Goal: Information Seeking & Learning: Learn about a topic

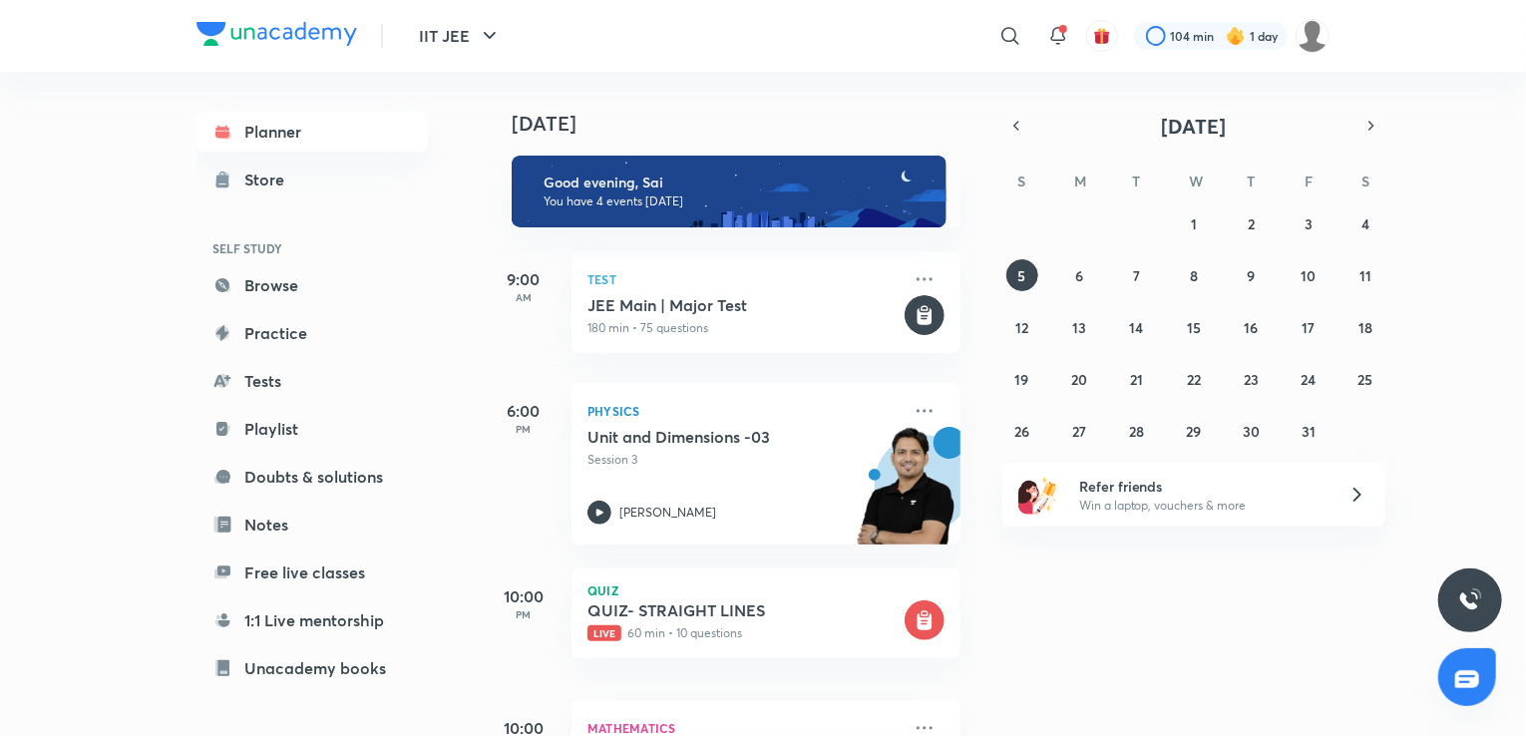
click at [1010, 42] on icon at bounding box center [1010, 36] width 24 height 24
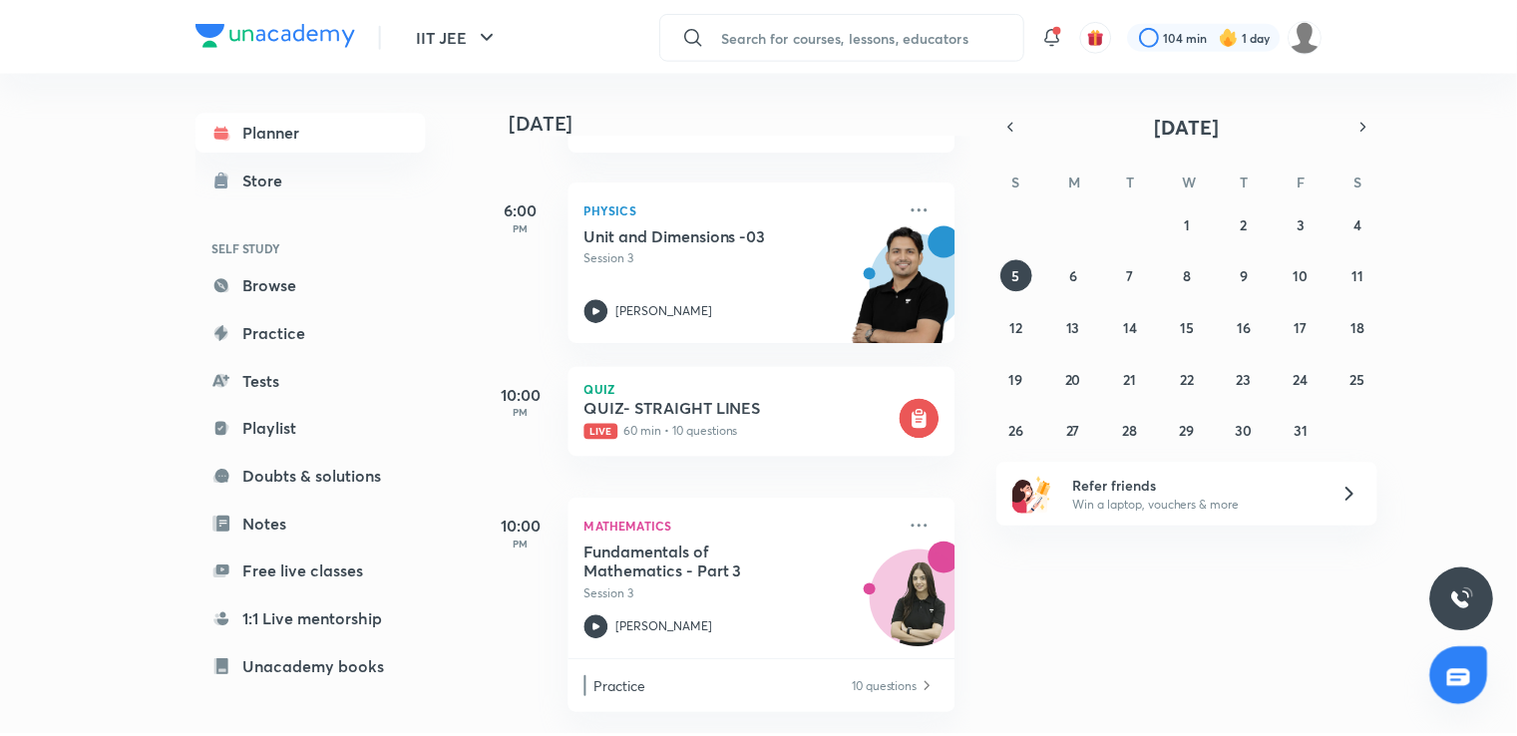
scroll to position [216, 0]
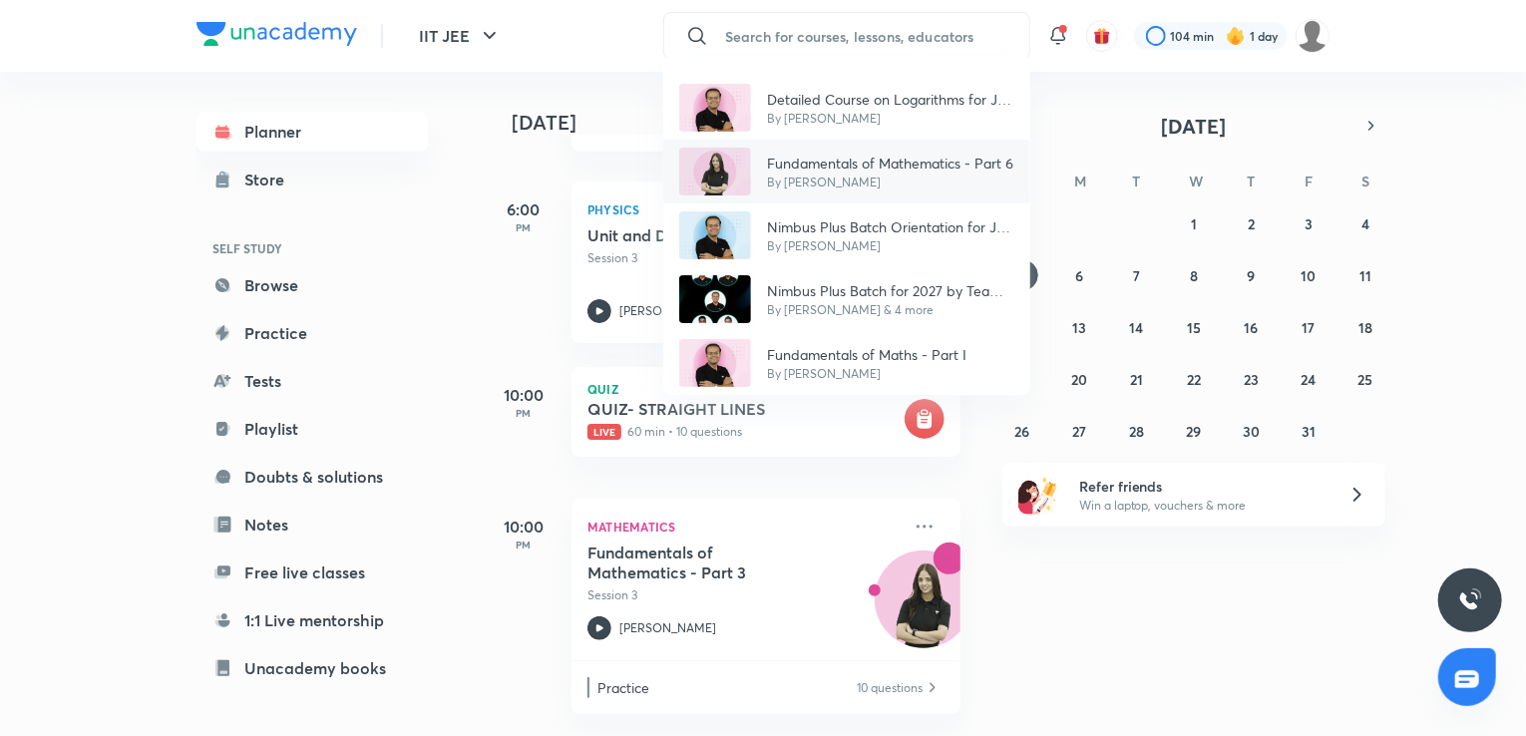
click at [878, 176] on p "By [PERSON_NAME]" at bounding box center [890, 183] width 246 height 18
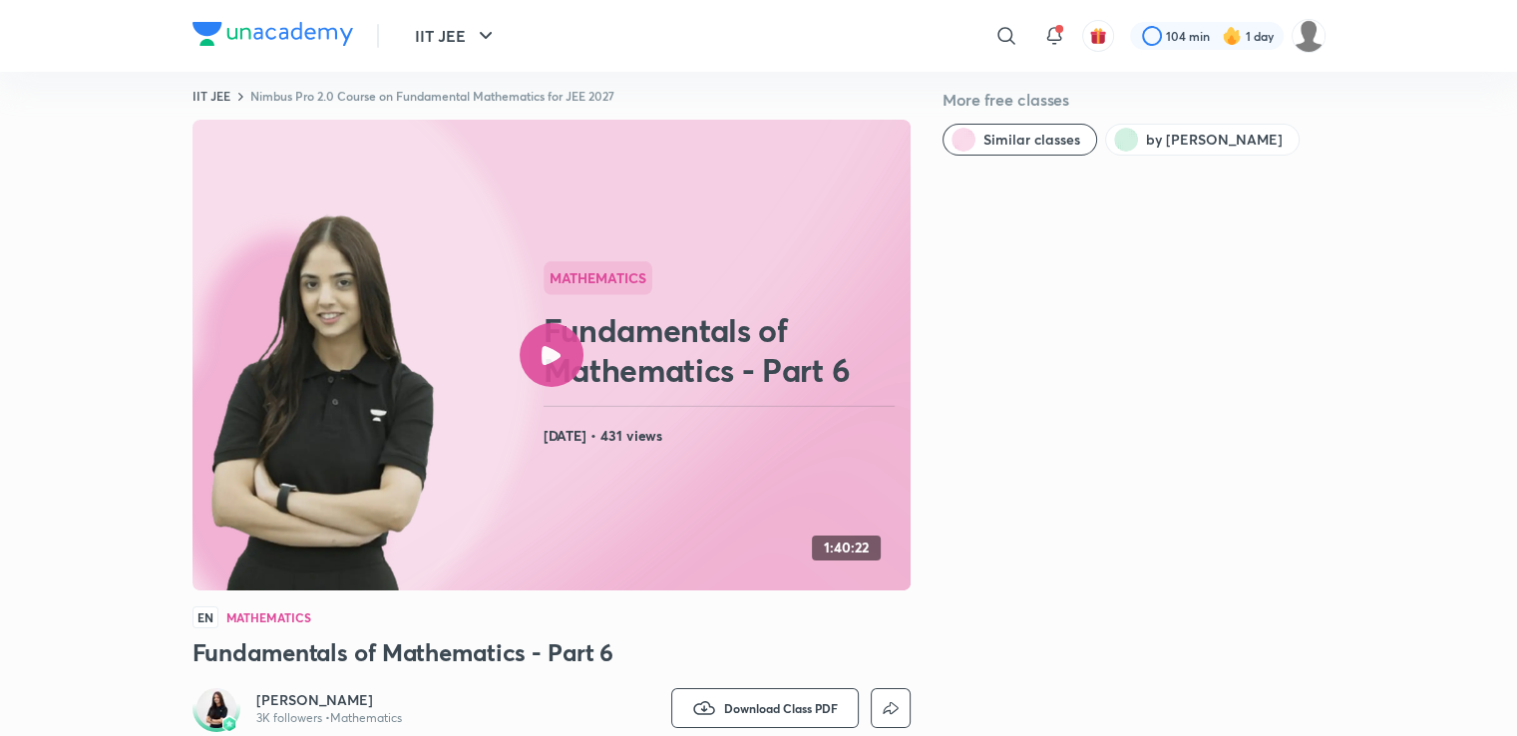
scroll to position [363, 0]
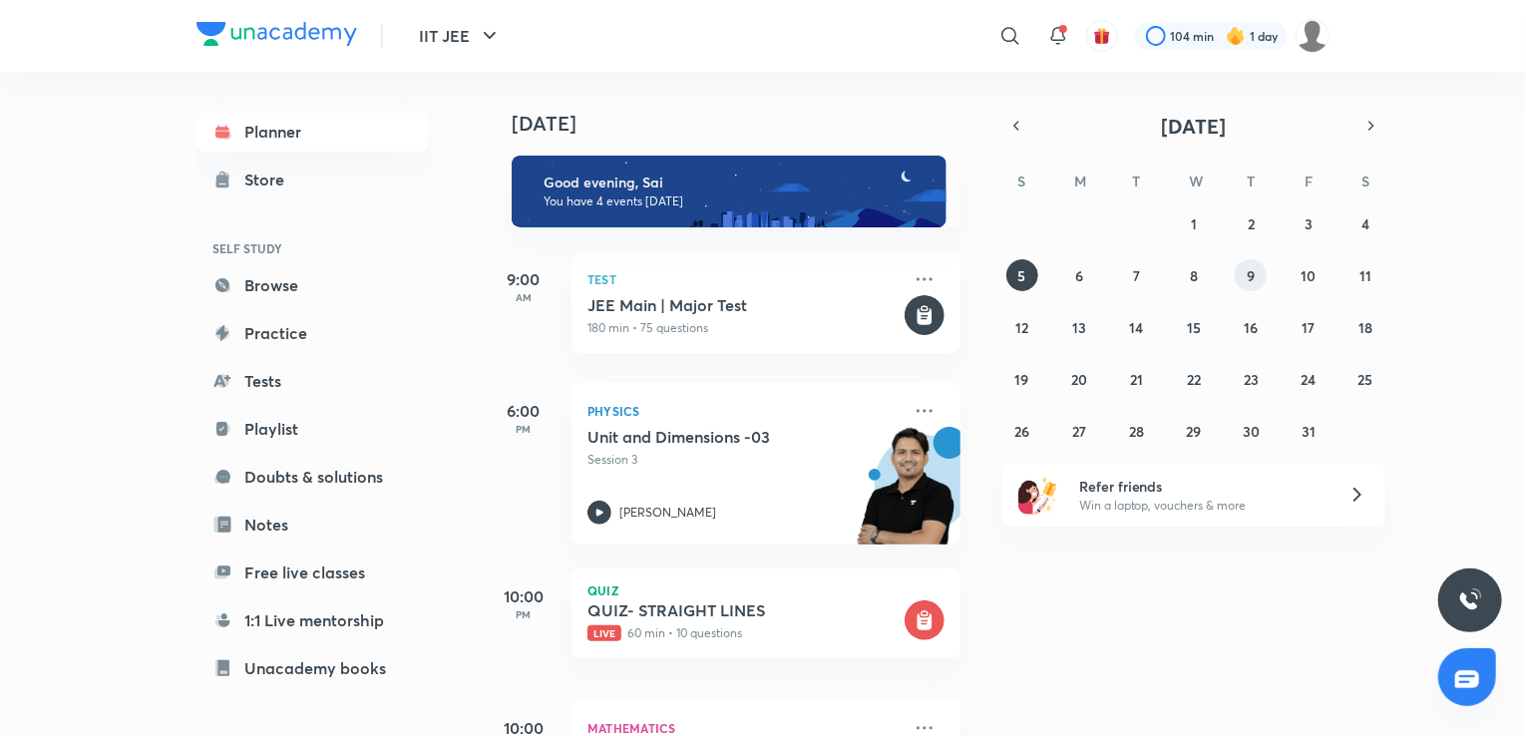
click at [1261, 264] on button "9" at bounding box center [1251, 275] width 32 height 32
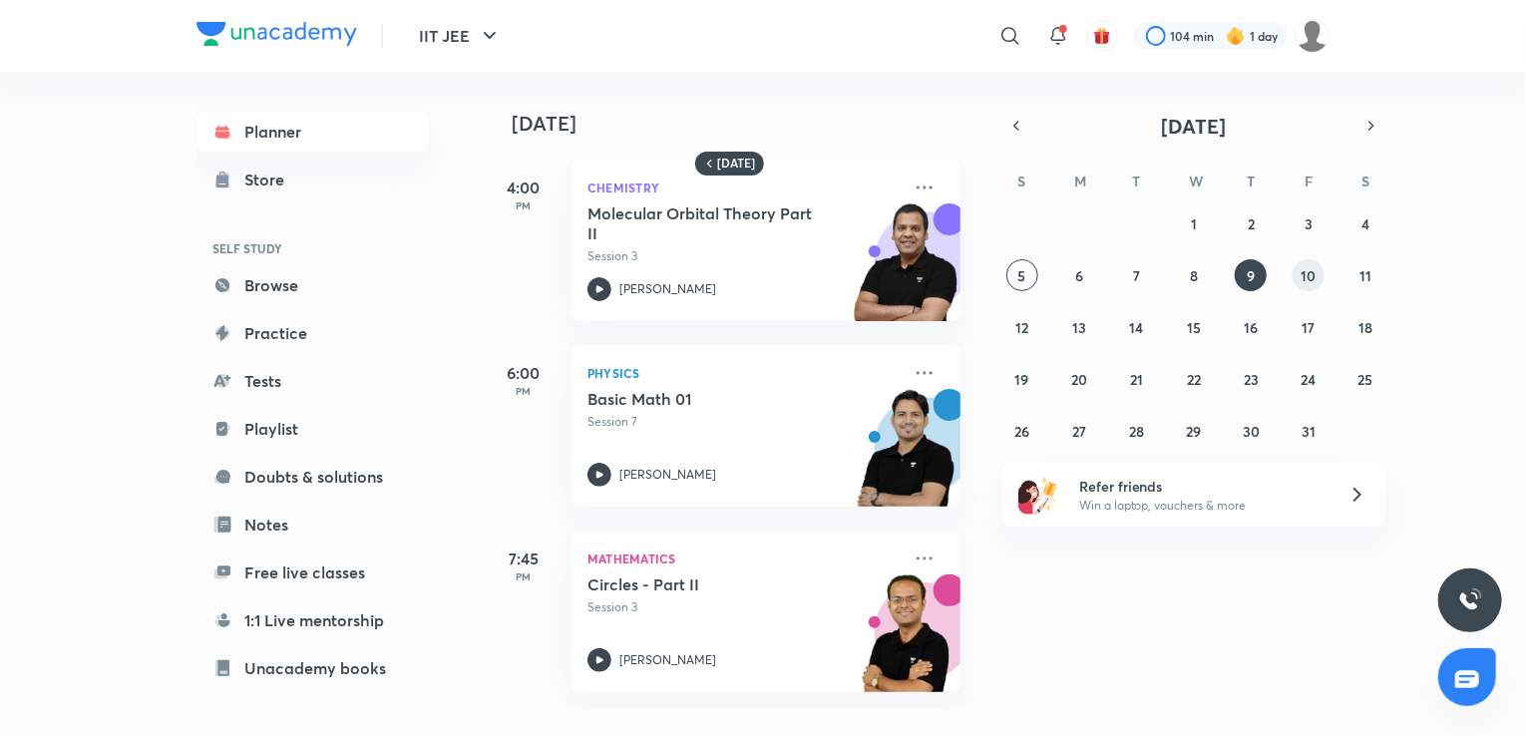
click at [1300, 287] on button "10" at bounding box center [1308, 275] width 32 height 32
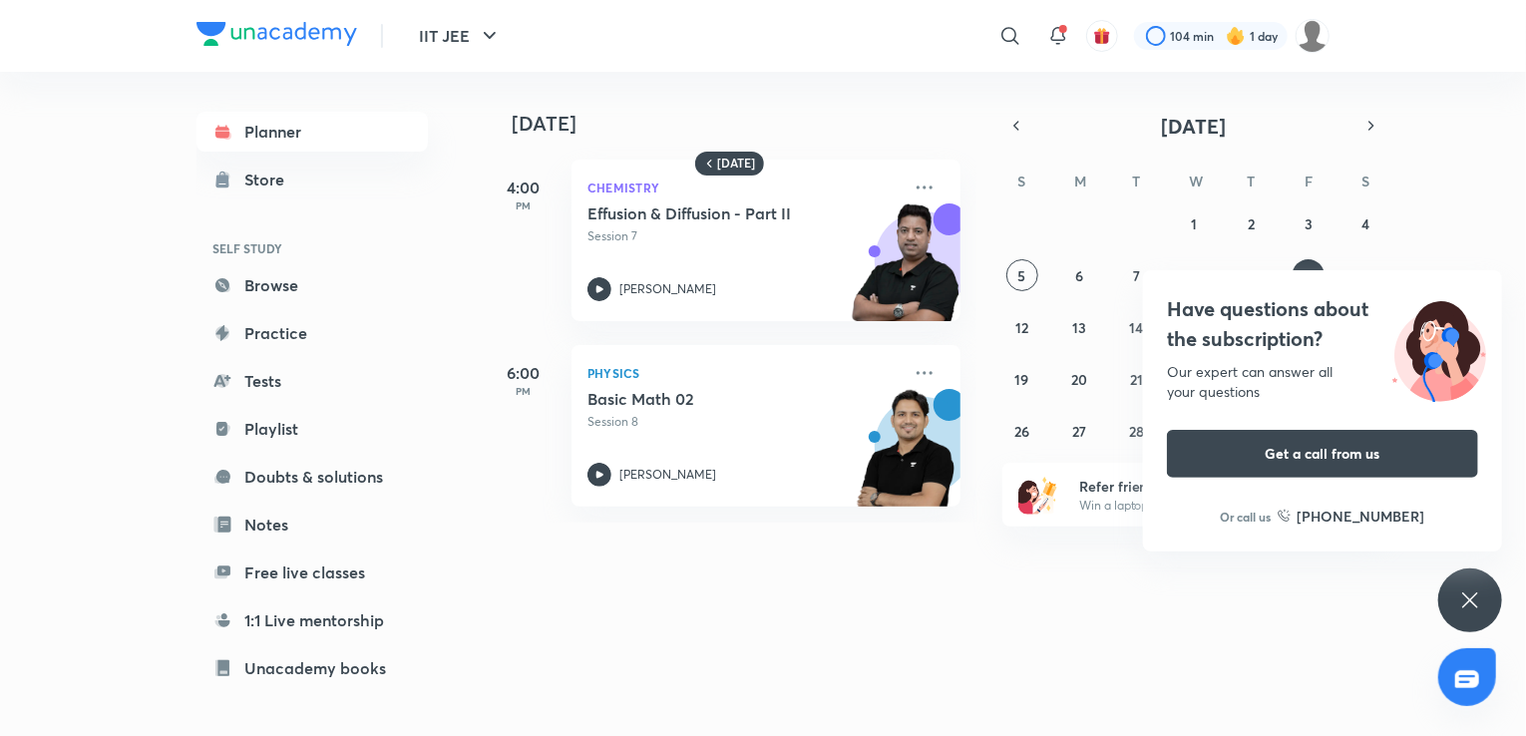
click at [1457, 611] on div "Have questions about the subscription? Our expert can answer all your questions…" at bounding box center [1470, 600] width 64 height 64
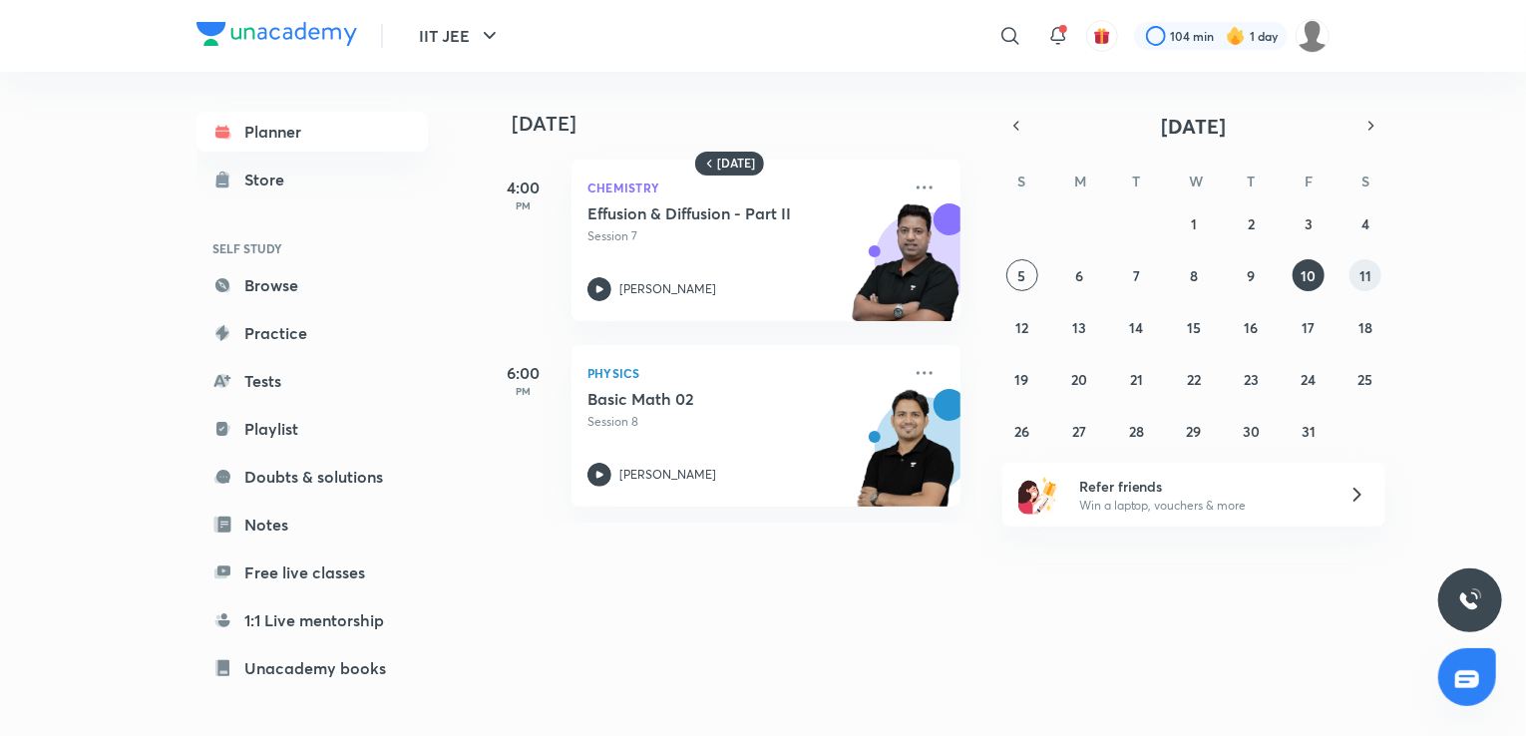
click at [1350, 276] on button "11" at bounding box center [1365, 275] width 32 height 32
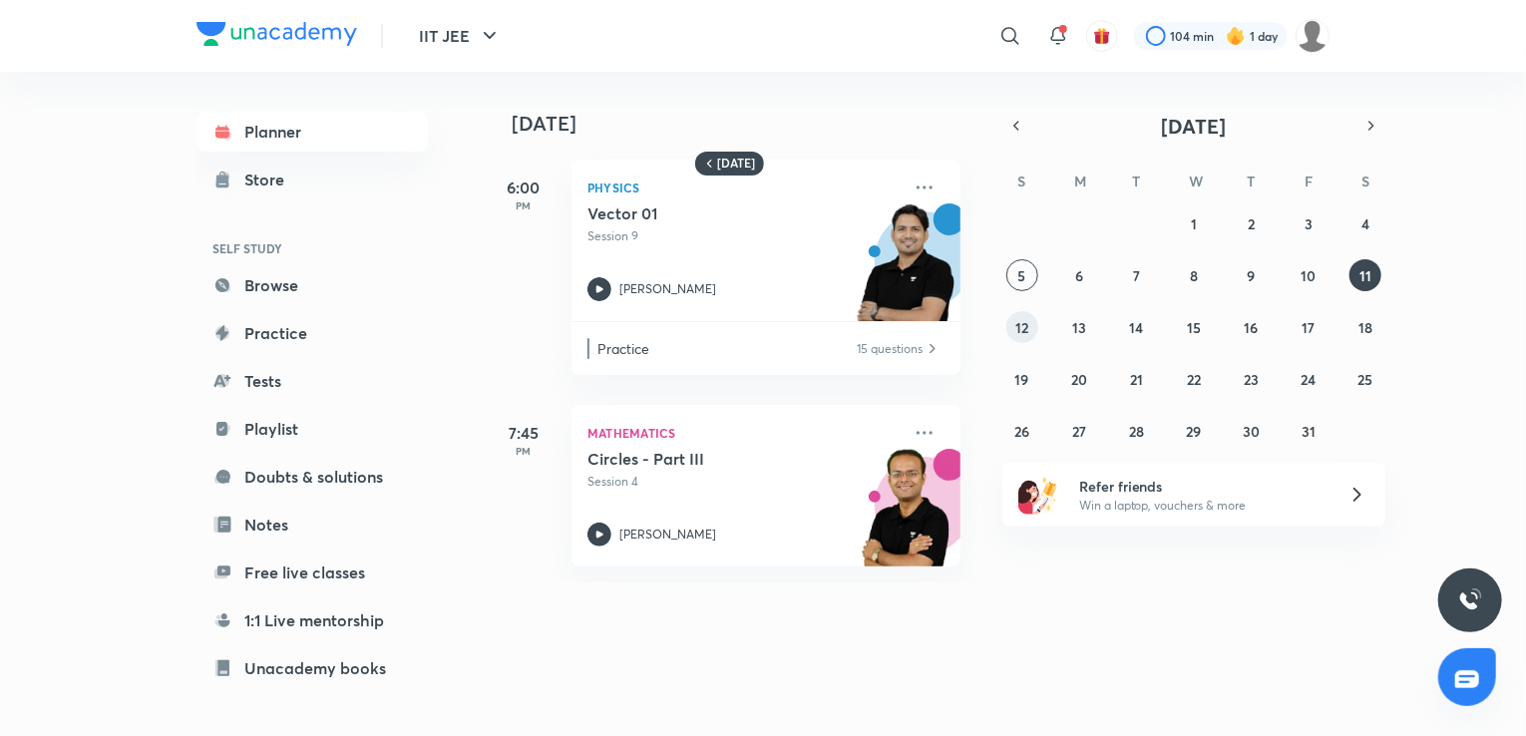
click at [1017, 328] on abbr "12" at bounding box center [1021, 327] width 13 height 19
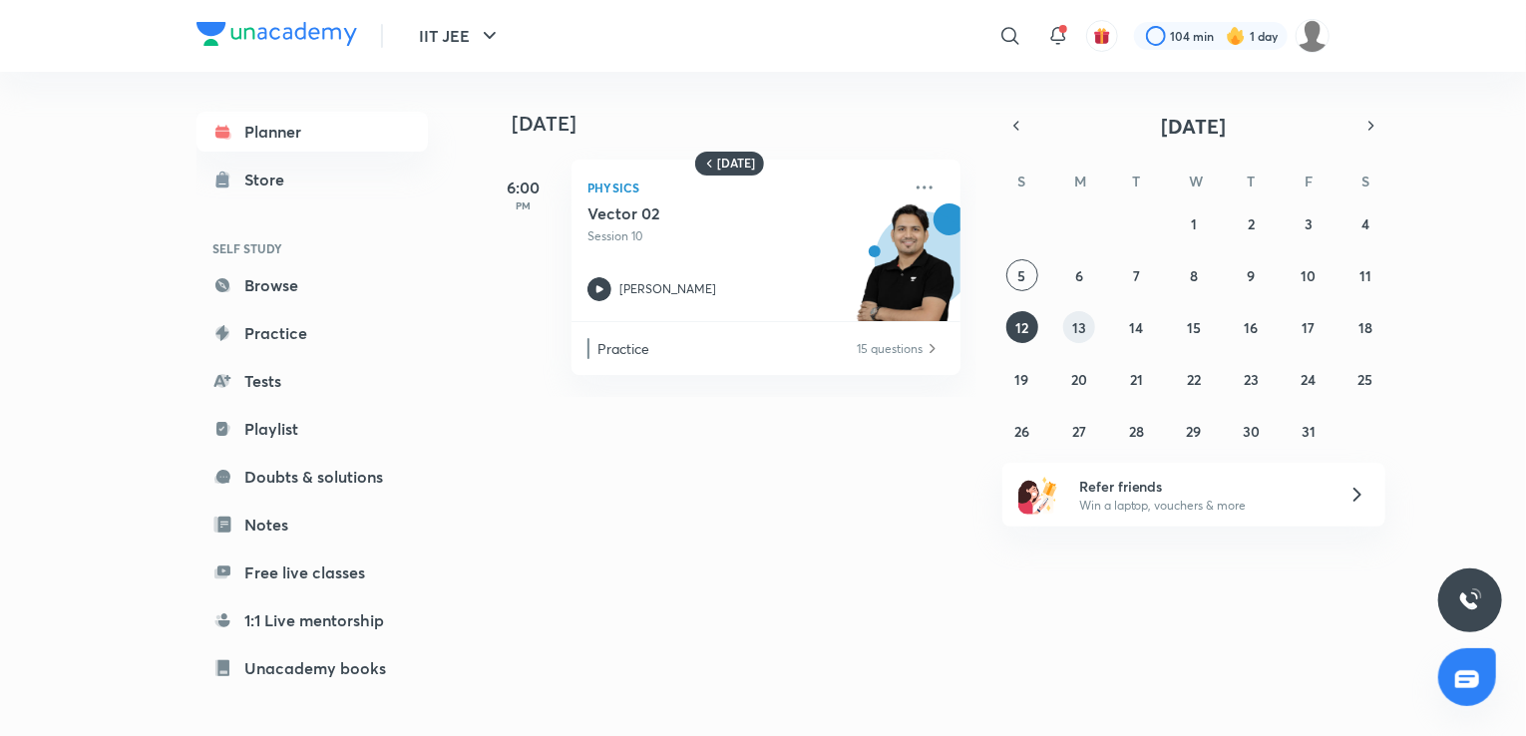
click at [1077, 323] on abbr "13" at bounding box center [1079, 327] width 14 height 19
click at [1127, 320] on button "14" at bounding box center [1137, 327] width 32 height 32
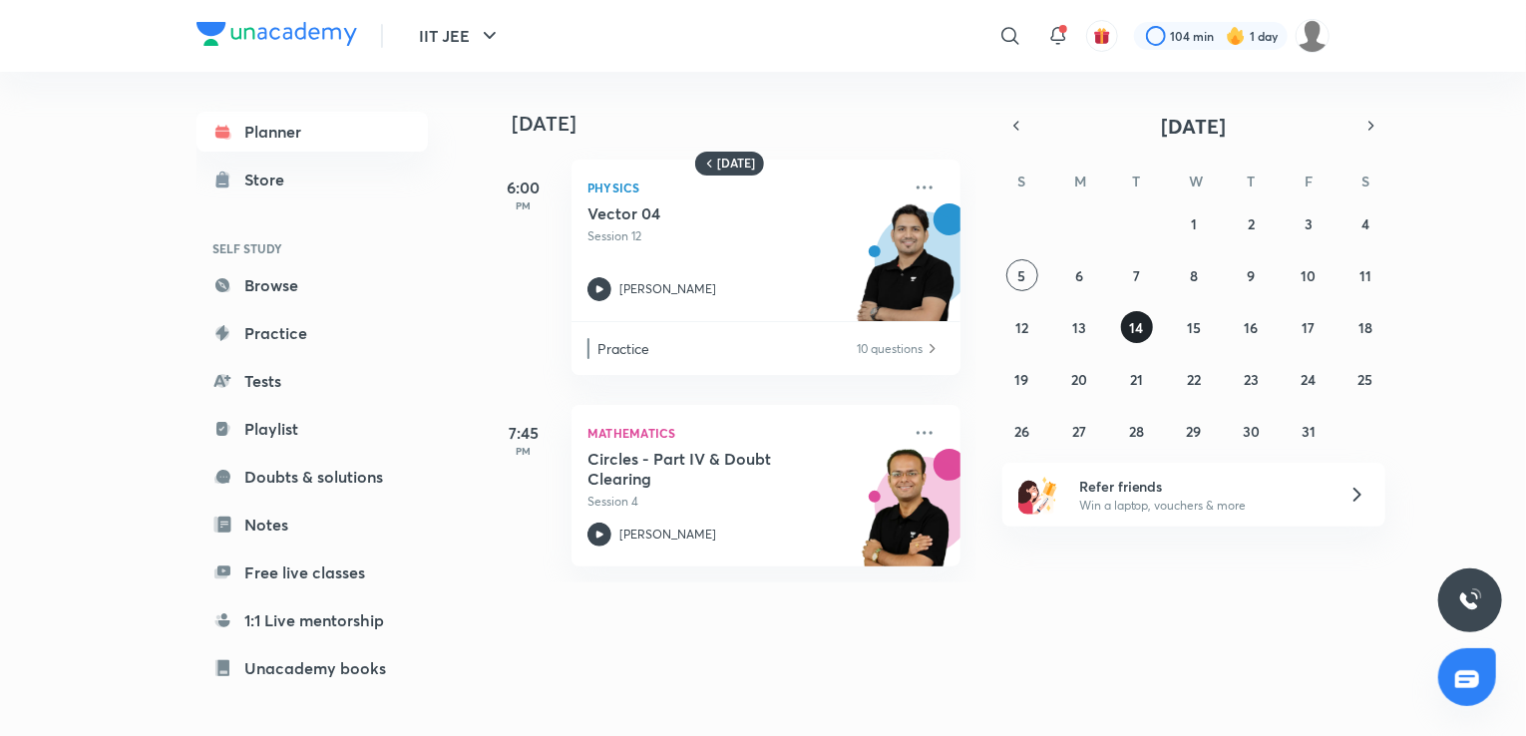
click at [1127, 320] on button "14" at bounding box center [1137, 327] width 32 height 32
click at [1180, 323] on button "15" at bounding box center [1194, 327] width 32 height 32
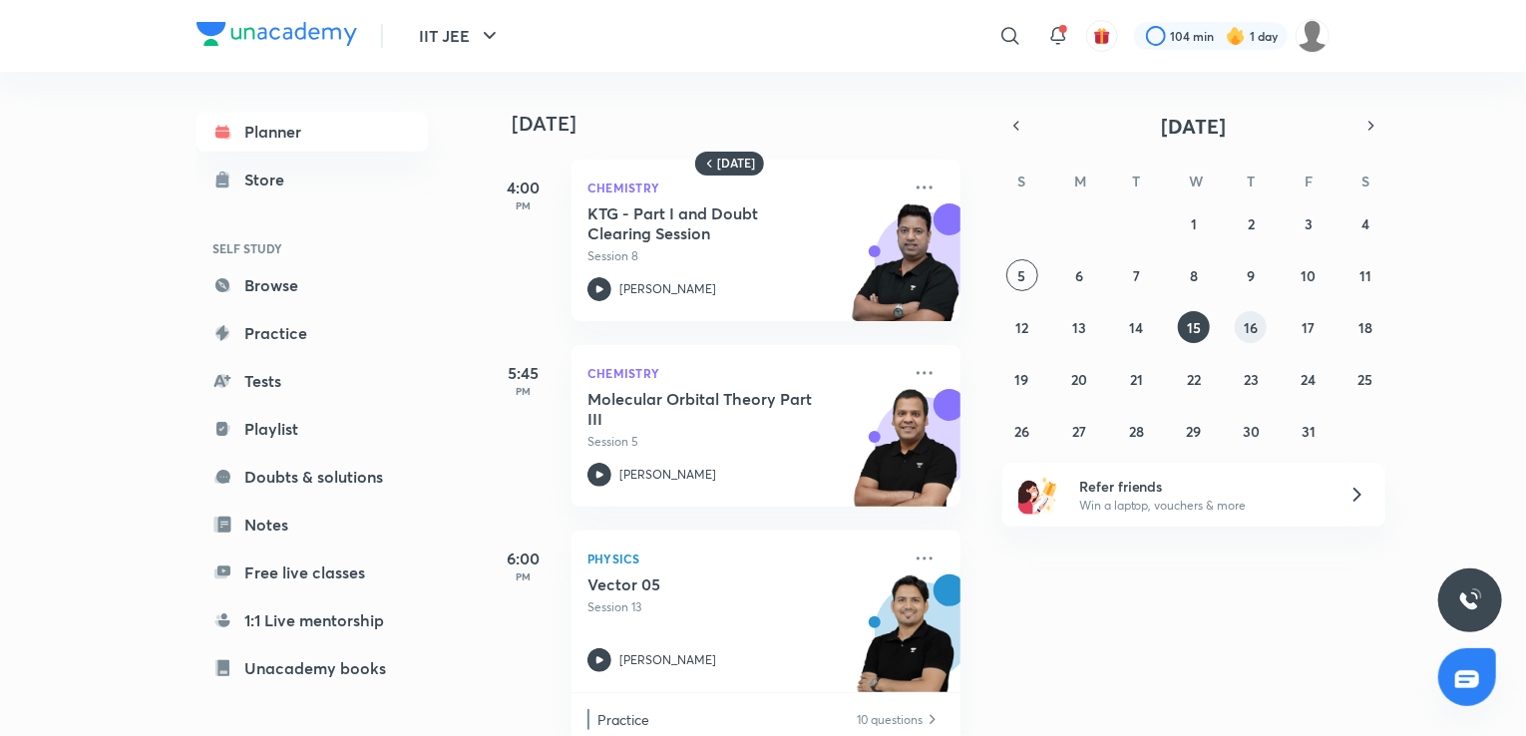
click at [1254, 328] on abbr "16" at bounding box center [1250, 327] width 14 height 19
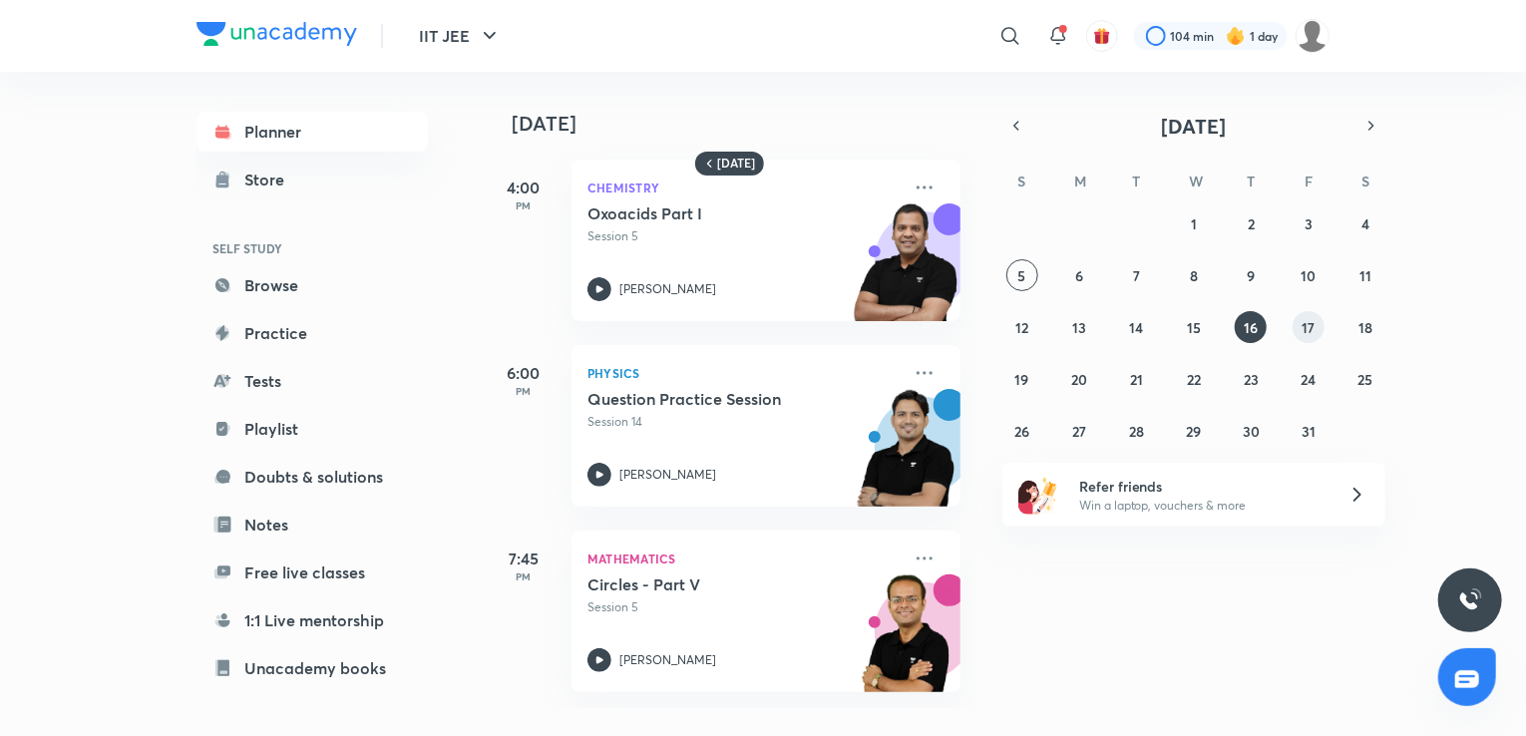
click at [1299, 334] on button "17" at bounding box center [1308, 327] width 32 height 32
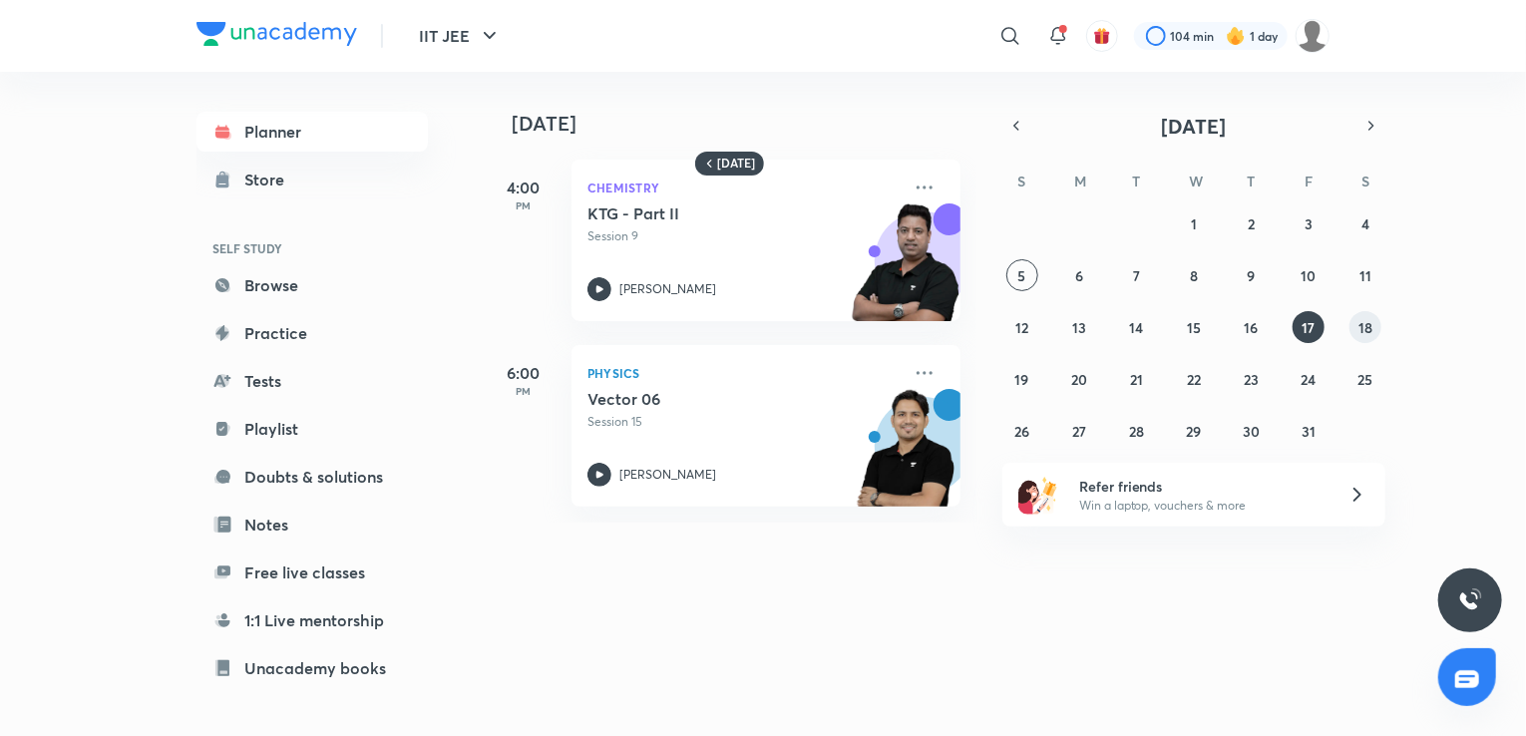
click at [1365, 330] on abbr "18" at bounding box center [1365, 327] width 14 height 19
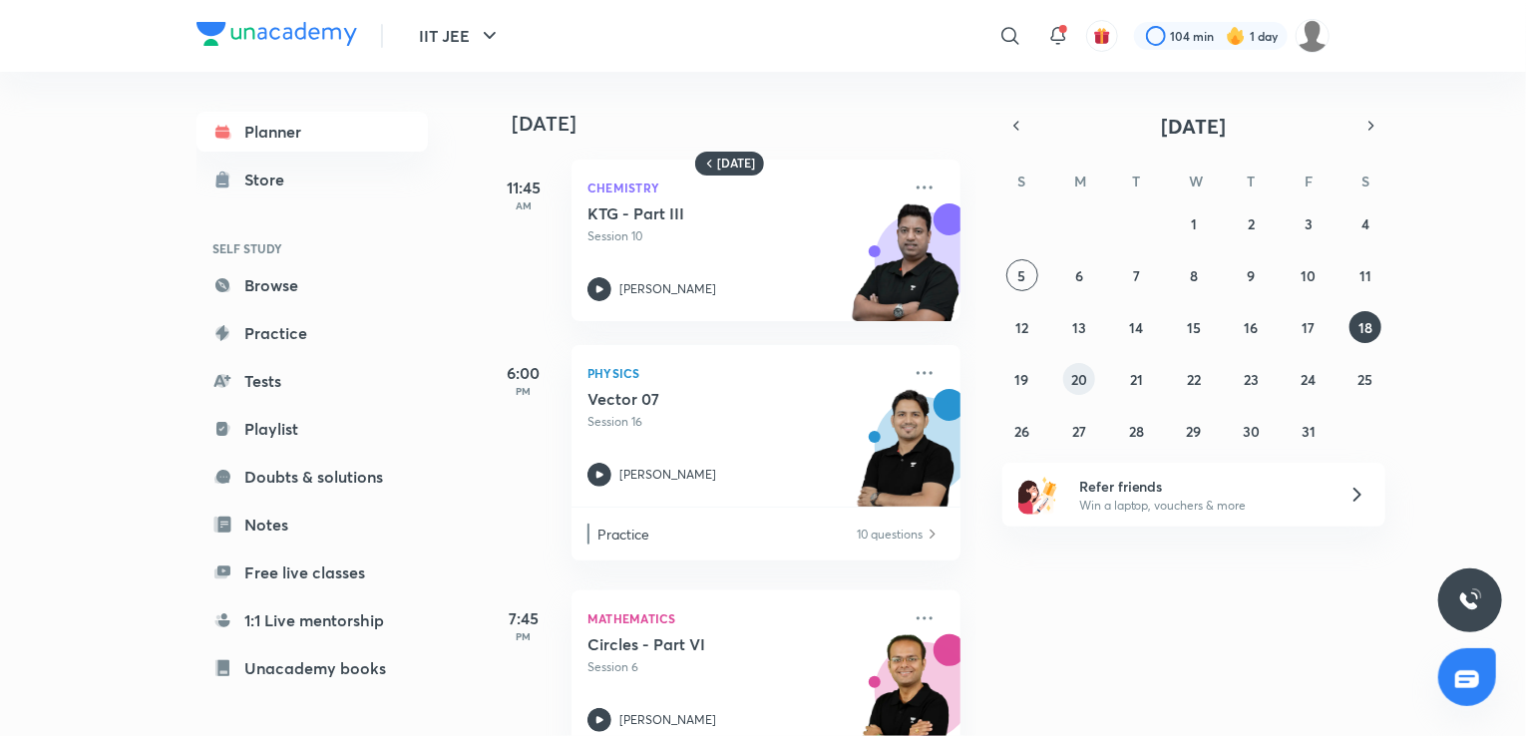
click at [1092, 373] on button "20" at bounding box center [1079, 379] width 32 height 32
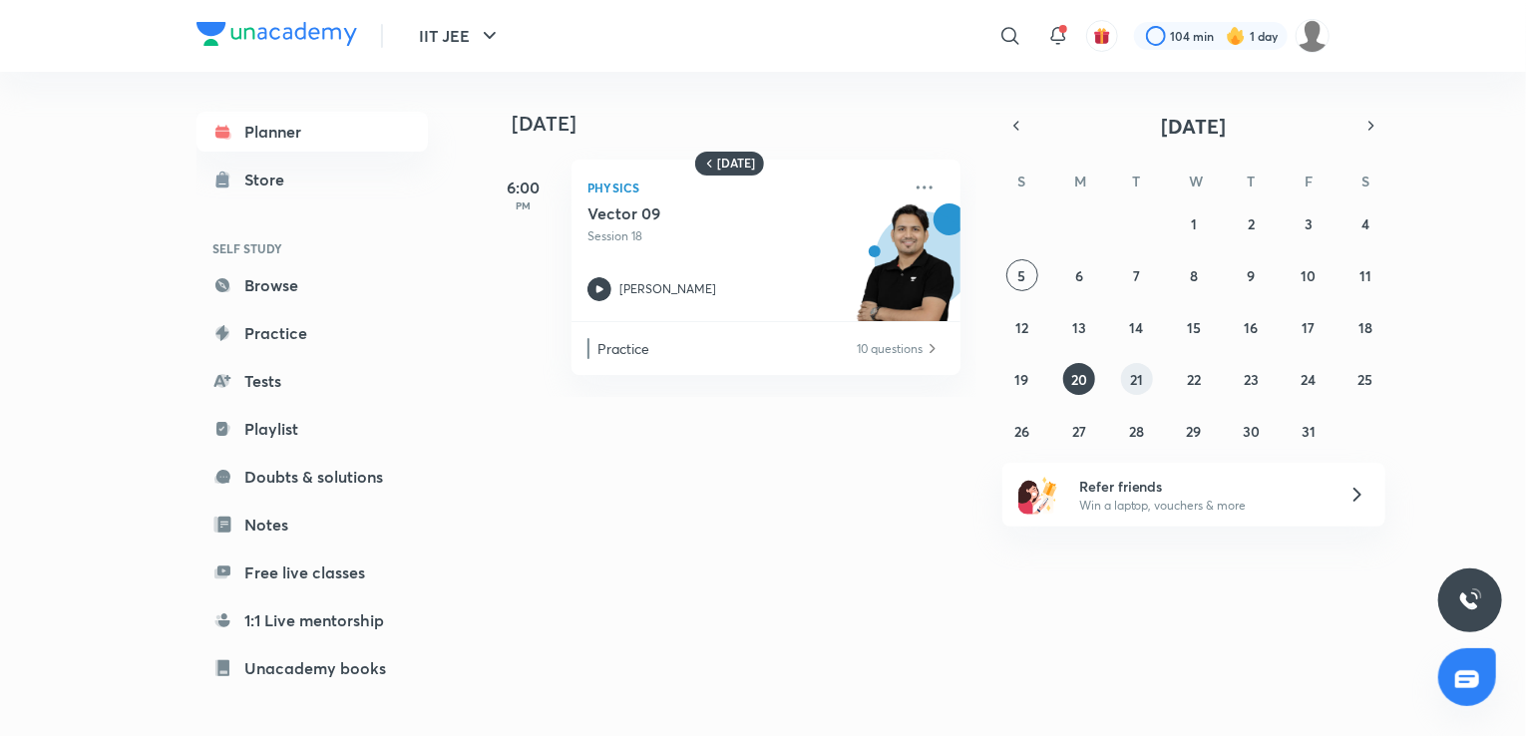
click at [1130, 379] on abbr "21" at bounding box center [1136, 379] width 13 height 19
click at [1189, 374] on abbr "22" at bounding box center [1194, 379] width 14 height 19
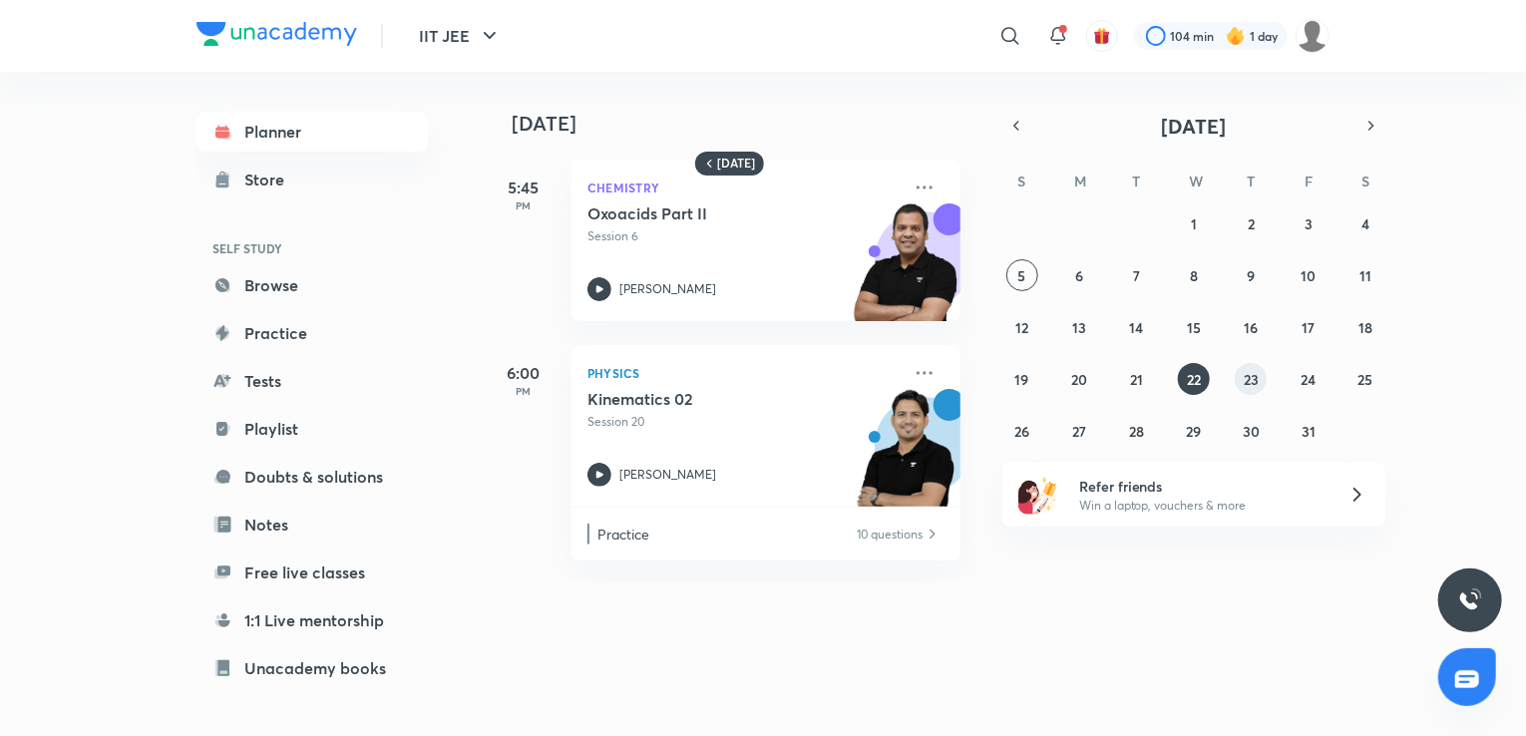
click at [1251, 376] on abbr "23" at bounding box center [1250, 379] width 15 height 19
click at [1307, 371] on abbr "24" at bounding box center [1307, 379] width 15 height 19
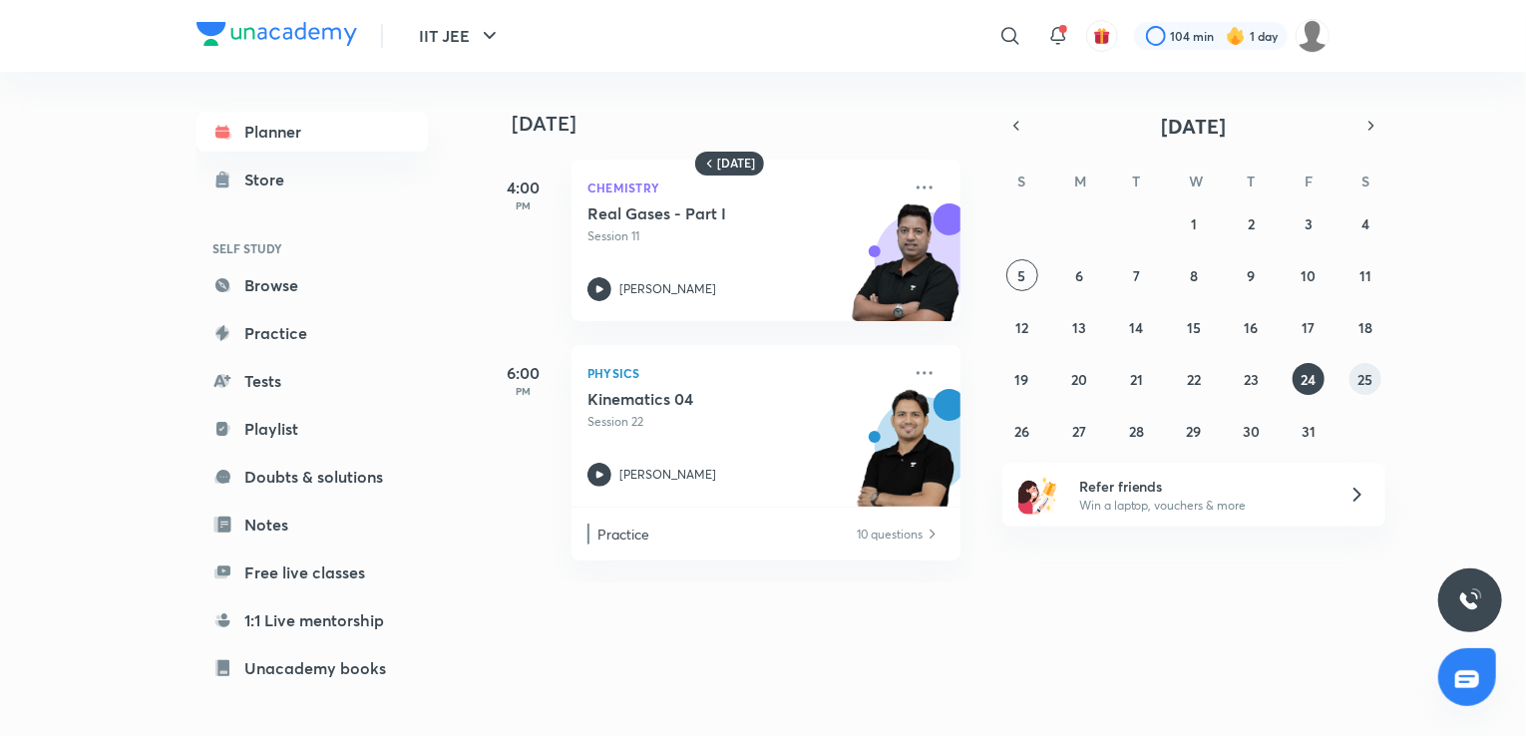
click at [1366, 365] on button "25" at bounding box center [1365, 379] width 32 height 32
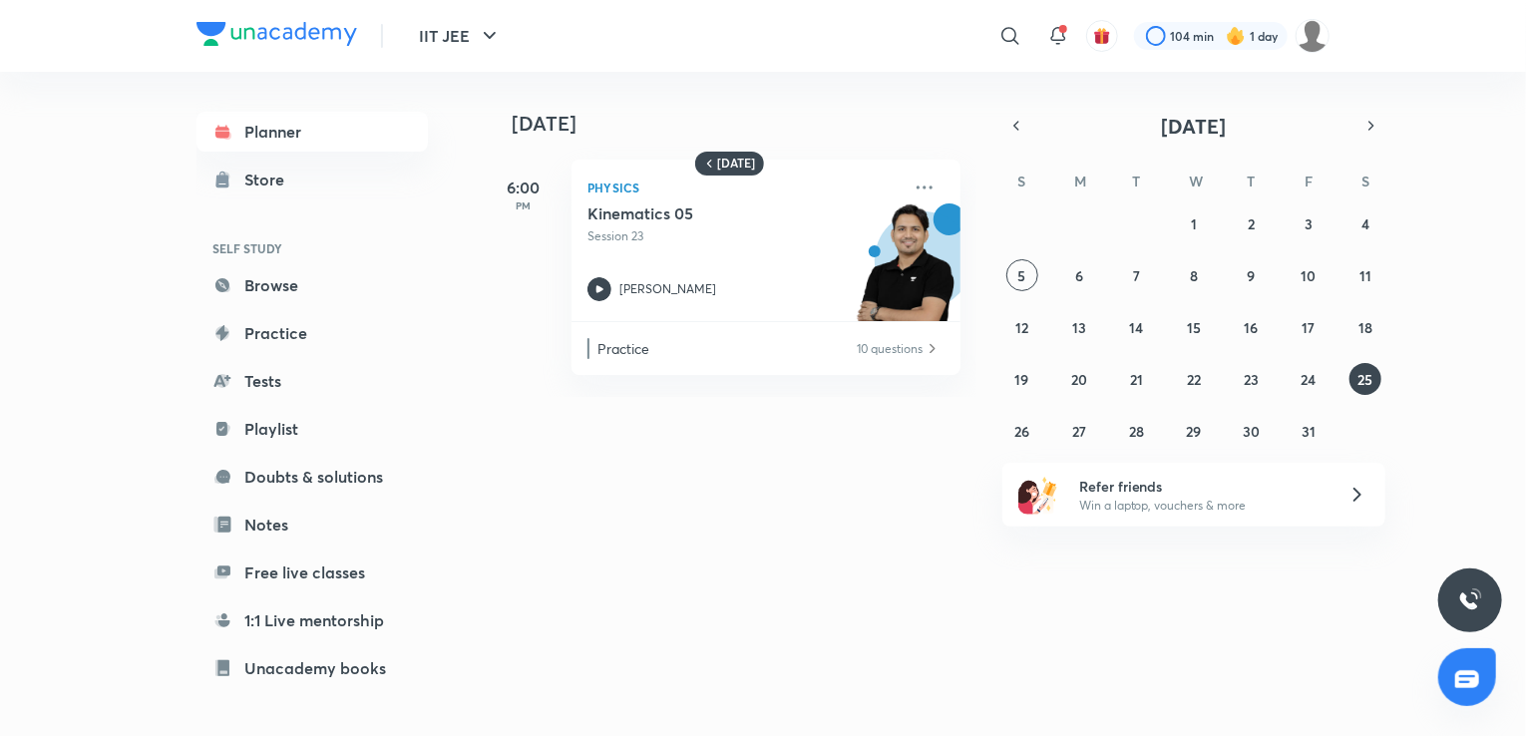
click at [1030, 448] on div "[DATE] [DATE] 6:00 PM Physics Kinematics 05 Session 23 [PERSON_NAME] Practice 1…" at bounding box center [907, 396] width 846 height 648
click at [1026, 437] on abbr "26" at bounding box center [1021, 431] width 15 height 19
click at [1066, 436] on button "27" at bounding box center [1079, 431] width 32 height 32
click at [1020, 432] on abbr "26" at bounding box center [1021, 431] width 15 height 19
click at [1133, 428] on abbr "28" at bounding box center [1136, 431] width 15 height 19
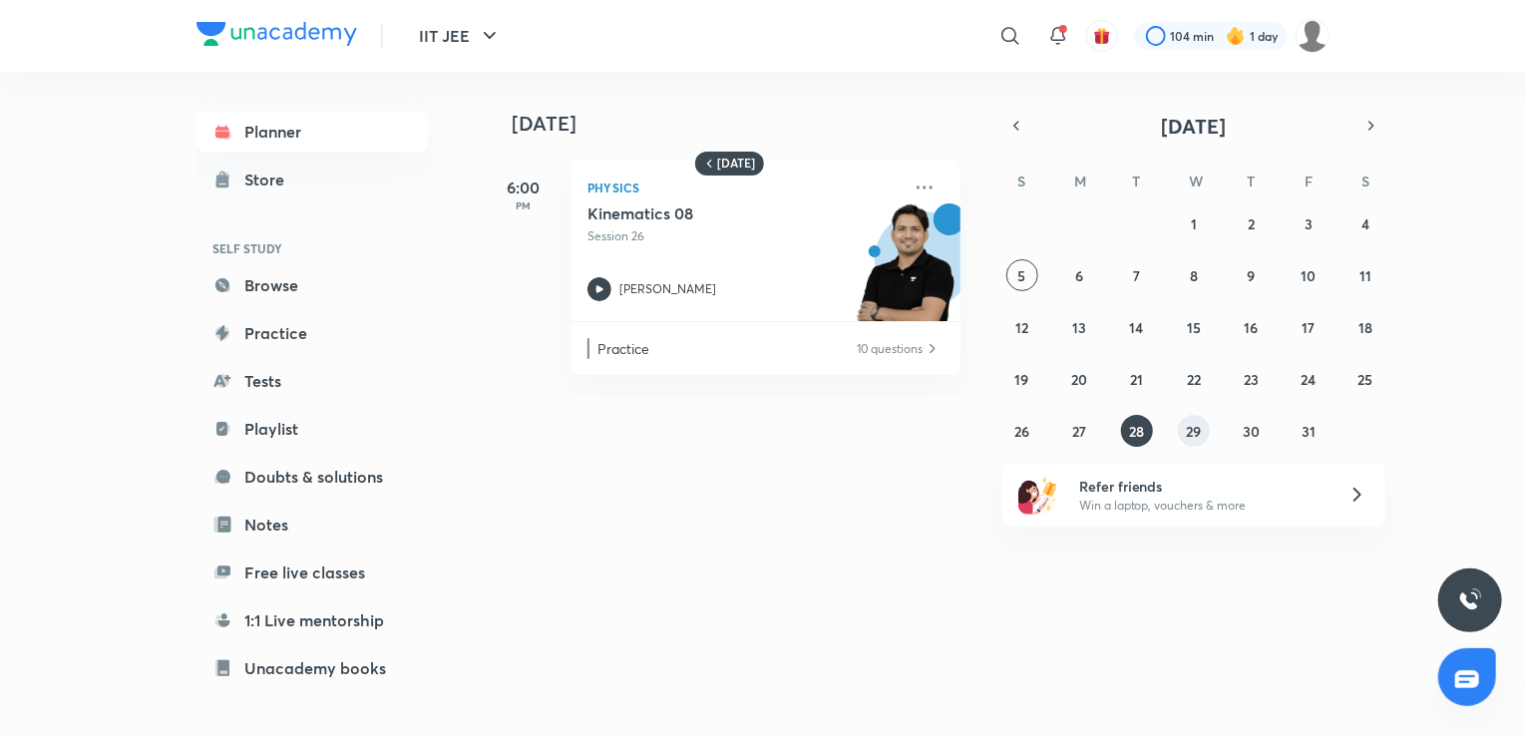
click at [1196, 426] on abbr "29" at bounding box center [1193, 431] width 15 height 19
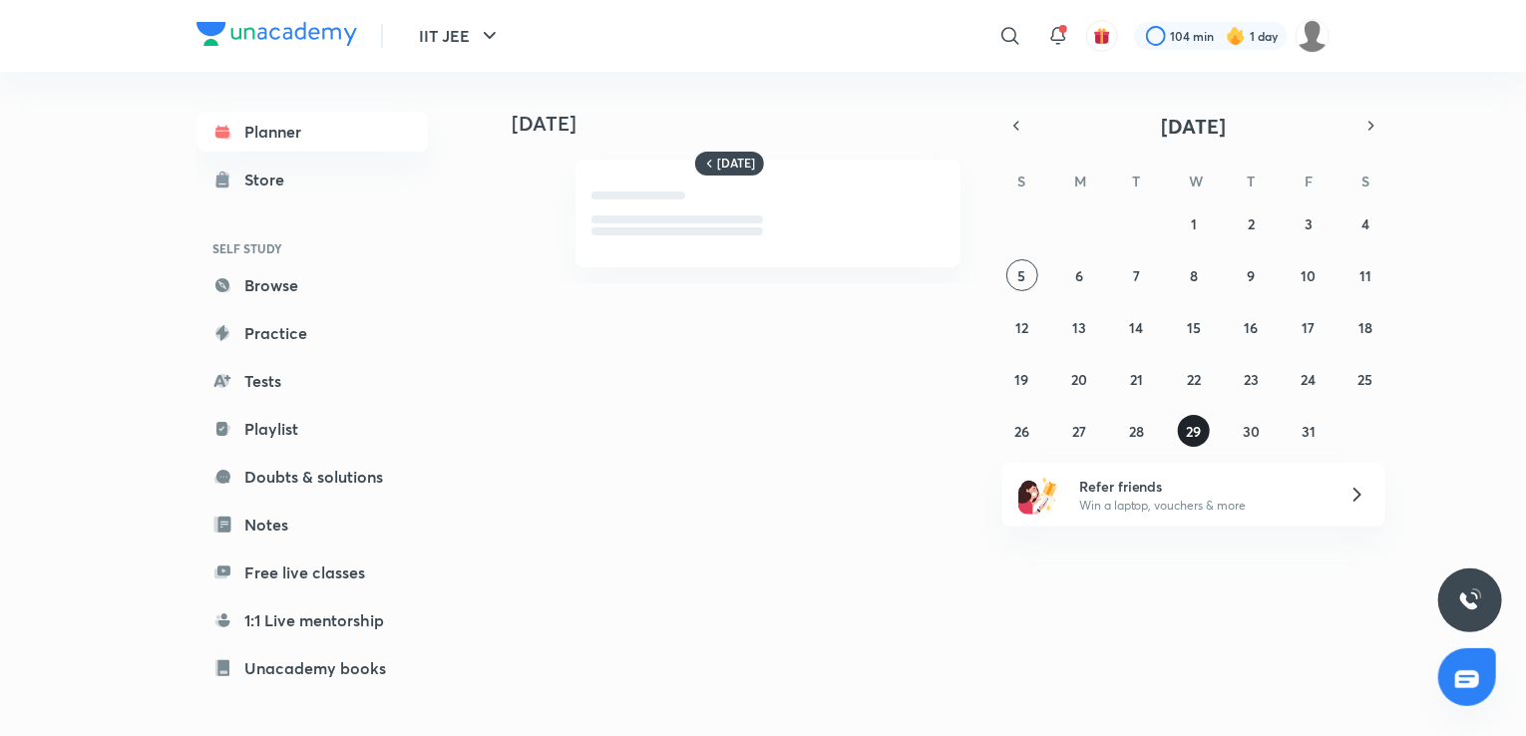
click at [1196, 426] on abbr "29" at bounding box center [1193, 431] width 15 height 19
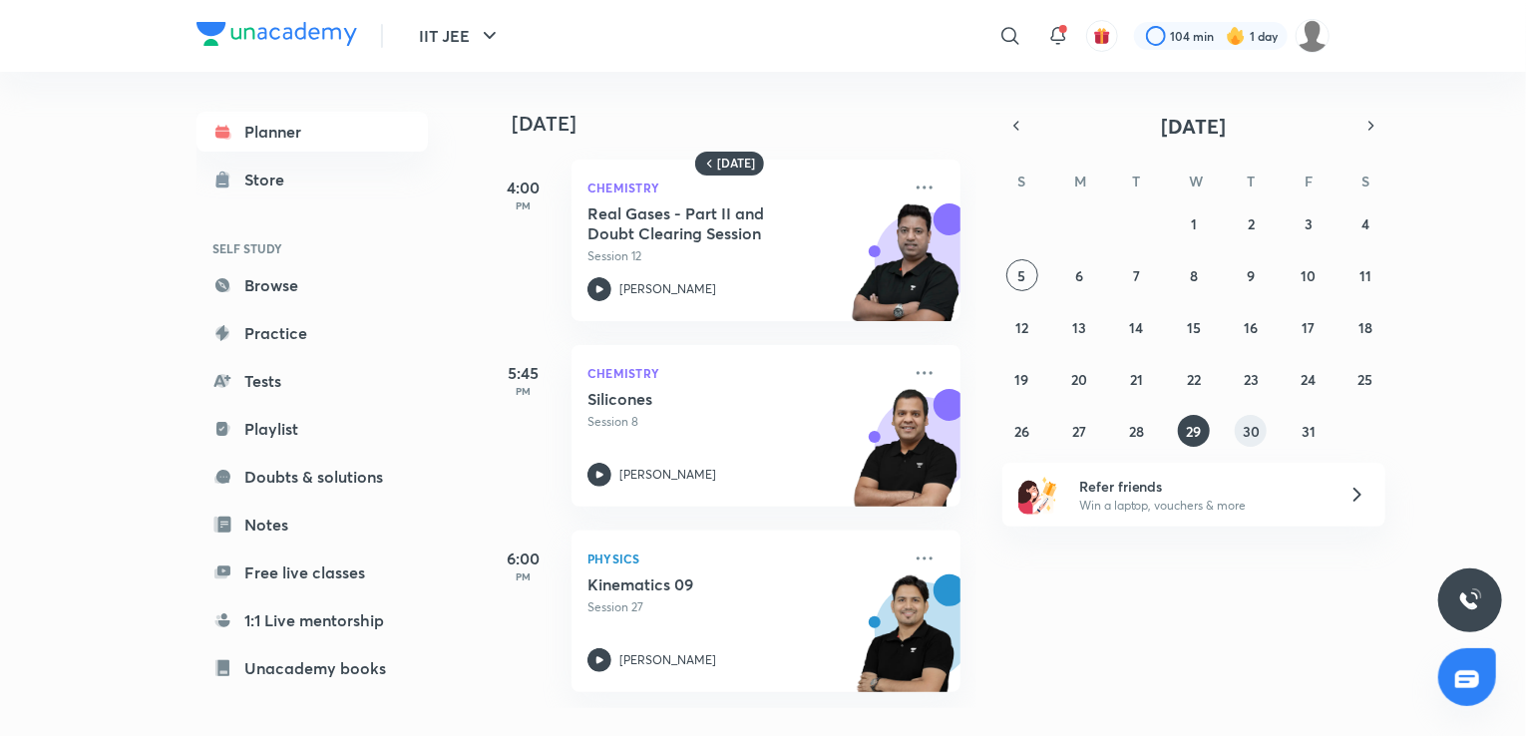
click at [1240, 416] on div "28 29 30 1 2 3 4 5 6 7 8 9 10 11 12 13 14 15 16 17 18 19 20 21 22 23 24 25 26 2…" at bounding box center [1193, 326] width 383 height 239
click at [1248, 428] on abbr "30" at bounding box center [1250, 431] width 17 height 19
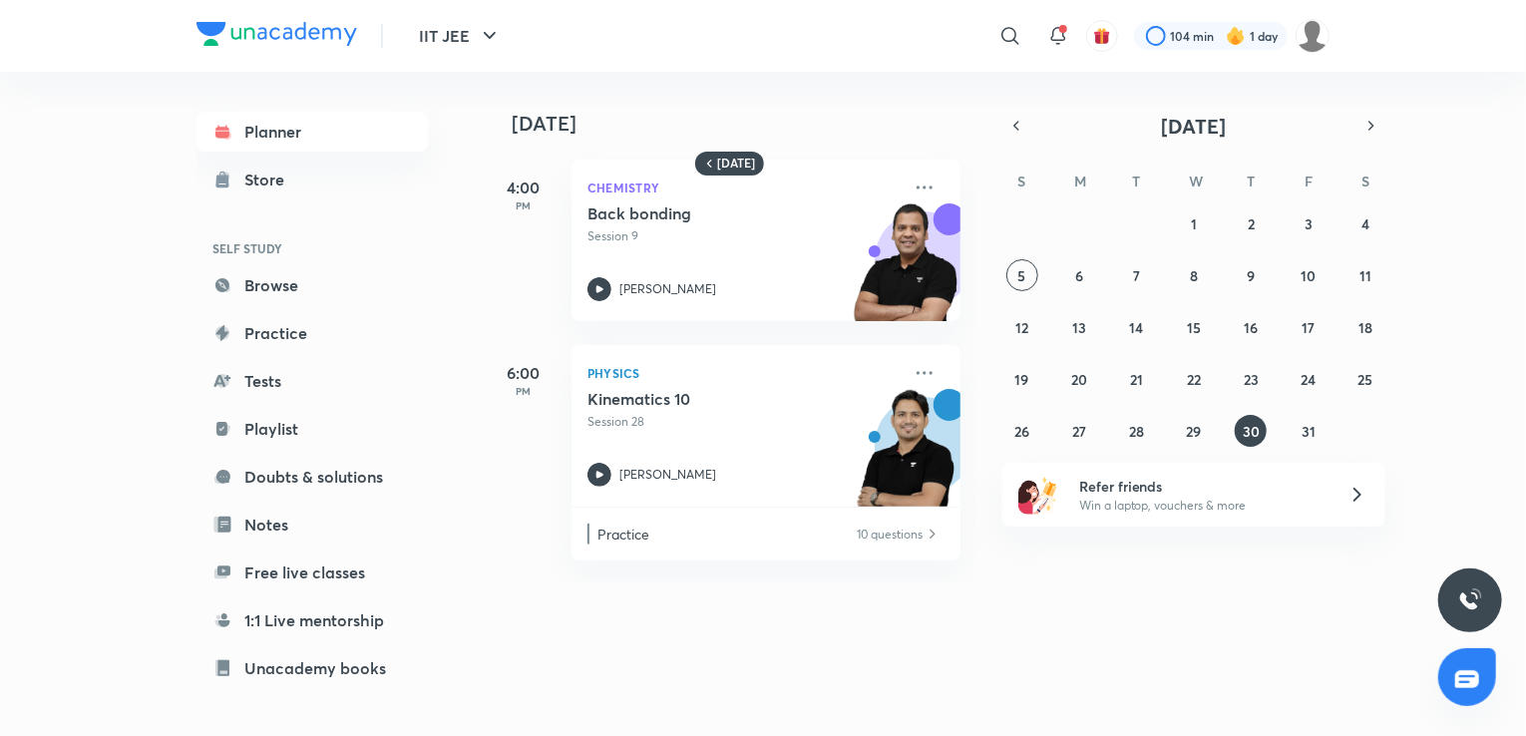
click at [1326, 420] on div "28 29 30 1 2 3 4 5 6 7 8 9 10 11 12 13 14 15 16 17 18 19 20 21 22 23 24 25 26 2…" at bounding box center [1193, 326] width 383 height 239
click at [1295, 424] on button "31" at bounding box center [1308, 431] width 32 height 32
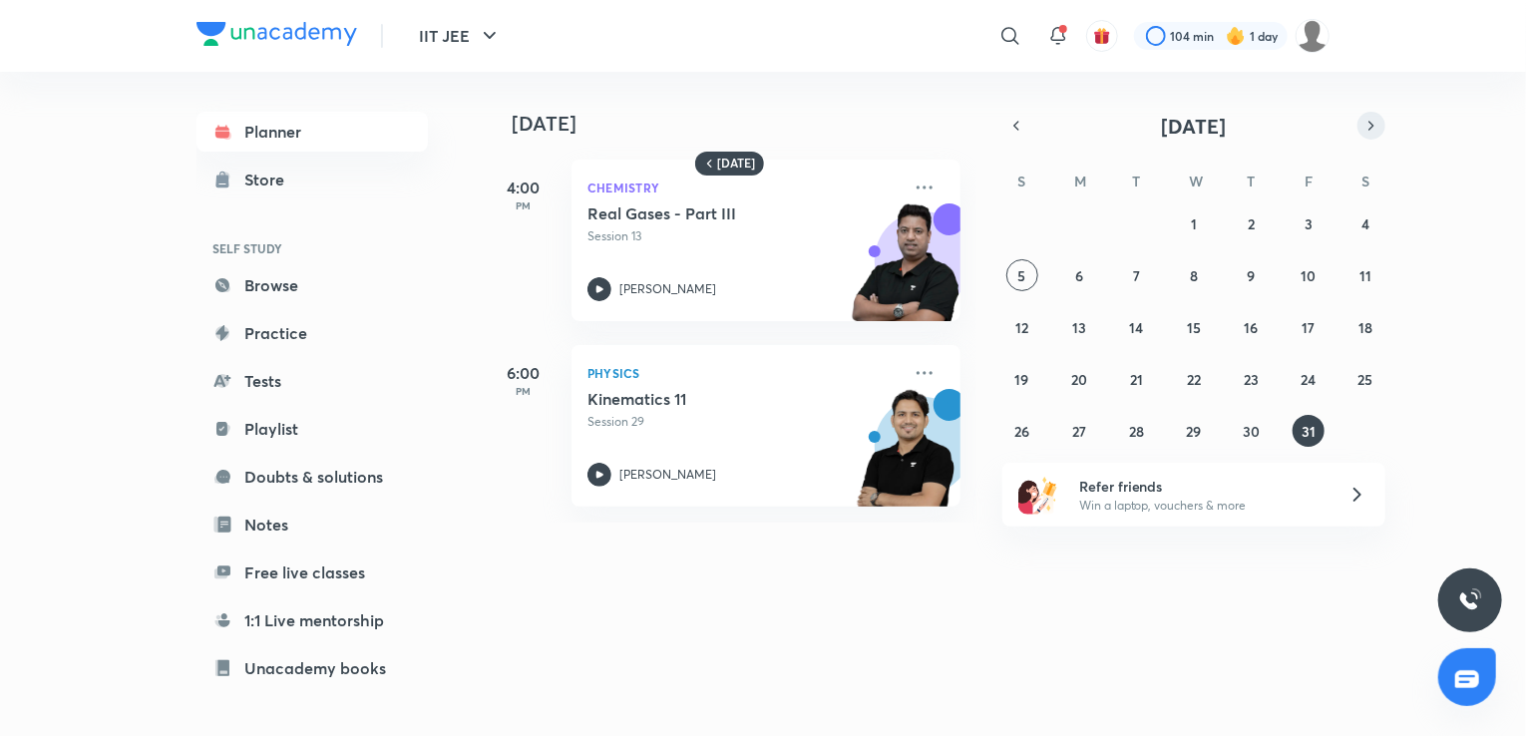
click at [1367, 126] on icon "button" at bounding box center [1371, 126] width 16 height 18
click at [1369, 214] on button "1" at bounding box center [1365, 223] width 32 height 32
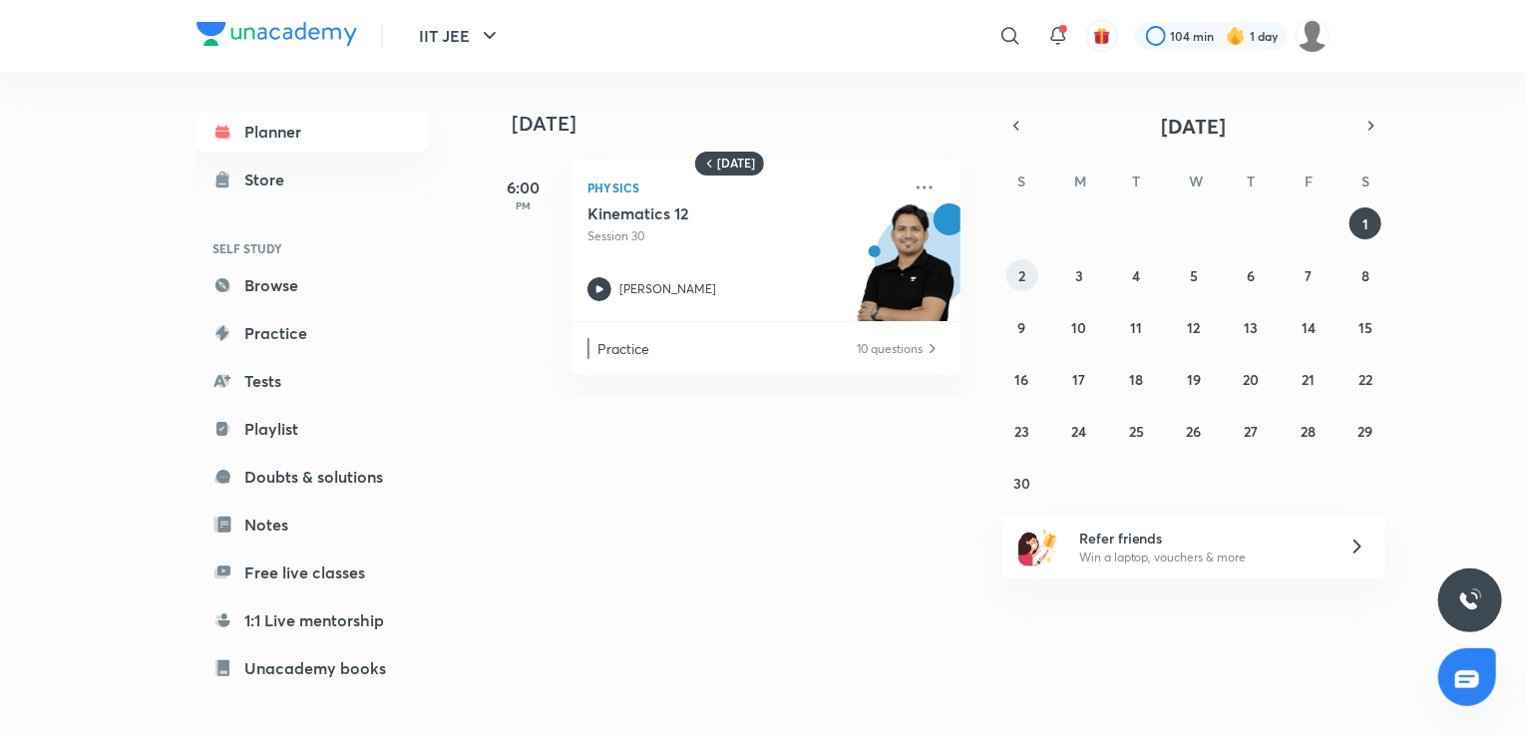
click at [1013, 282] on button "2" at bounding box center [1022, 275] width 32 height 32
click at [1068, 278] on button "3" at bounding box center [1079, 275] width 32 height 32
click at [1122, 279] on button "4" at bounding box center [1137, 275] width 32 height 32
click at [1188, 279] on button "5" at bounding box center [1194, 275] width 32 height 32
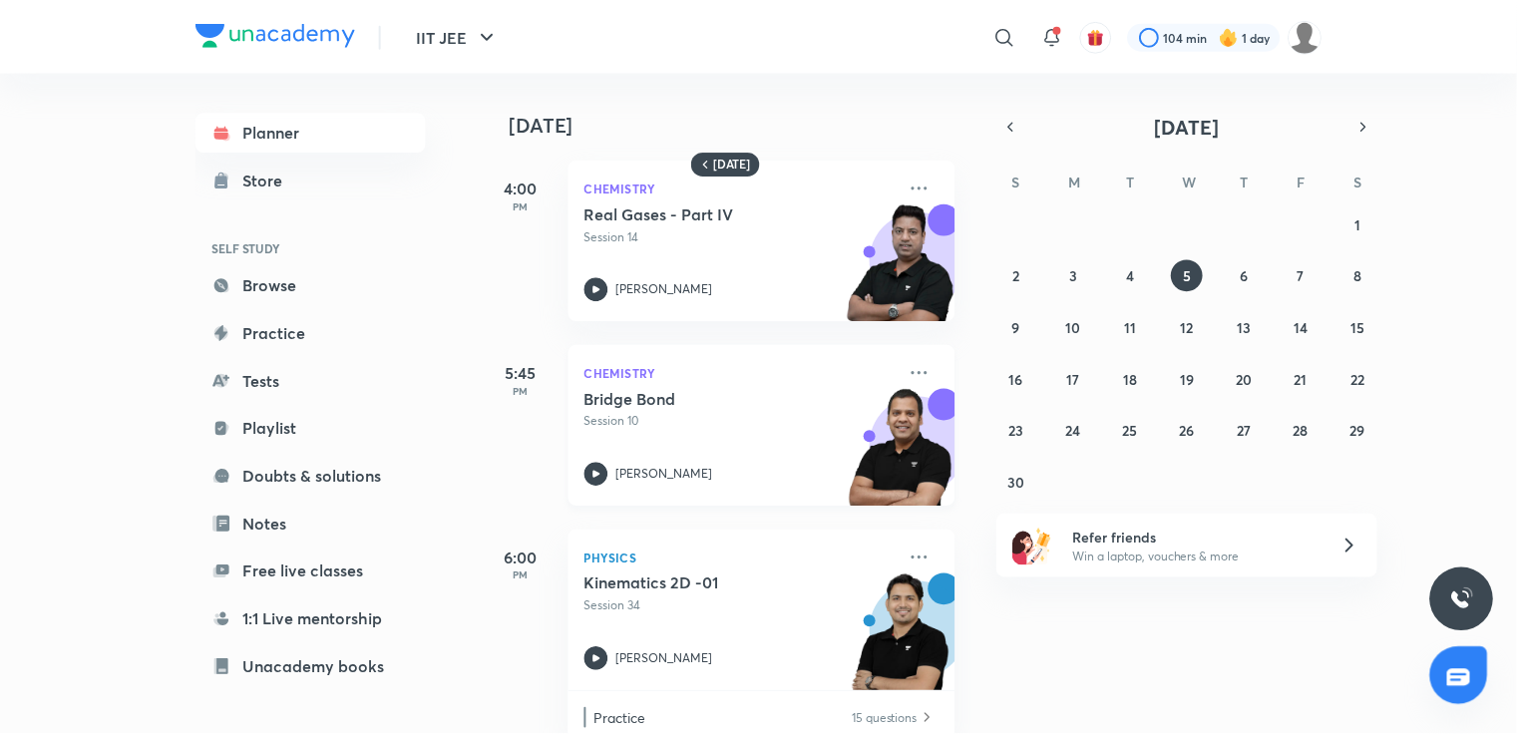
scroll to position [48, 0]
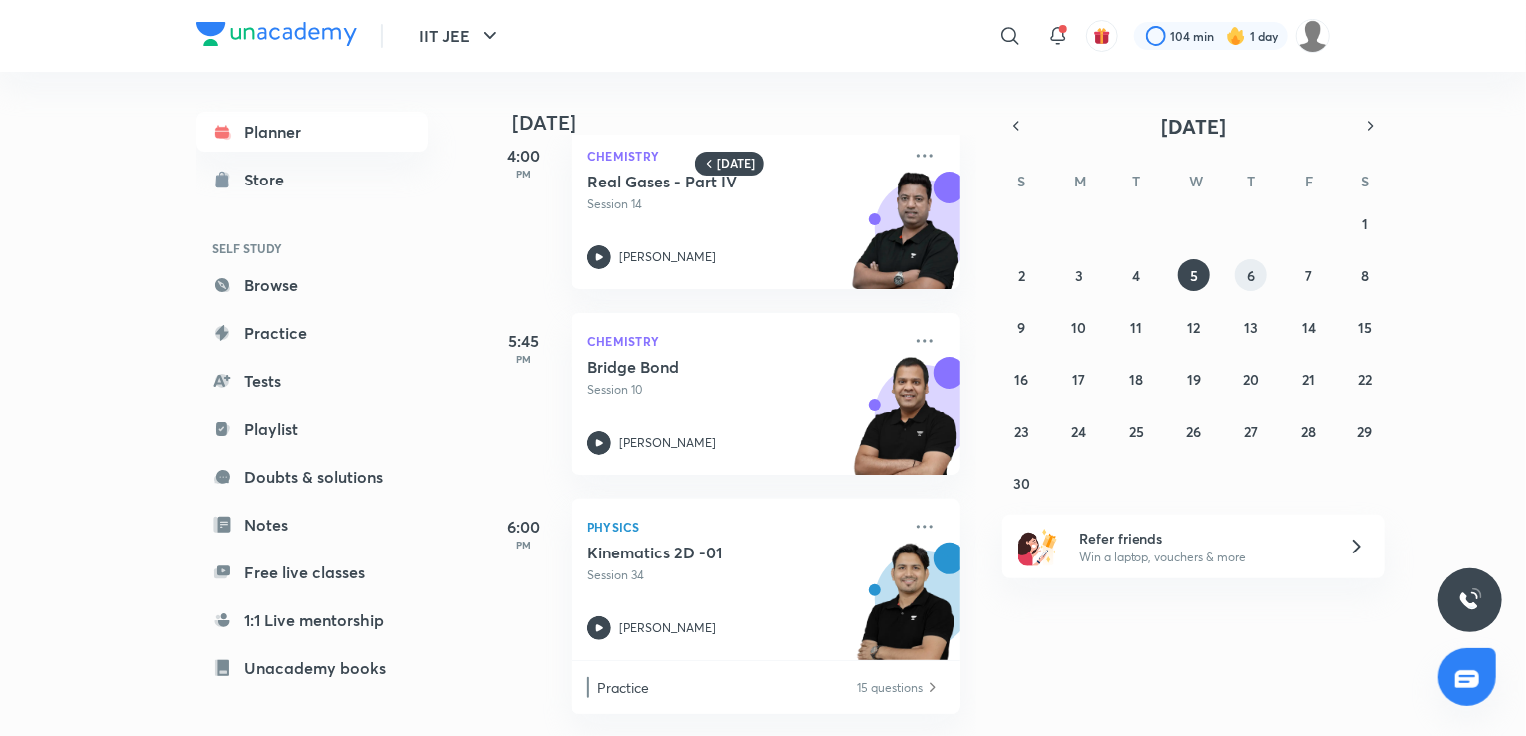
click at [1248, 266] on abbr "6" at bounding box center [1250, 275] width 8 height 19
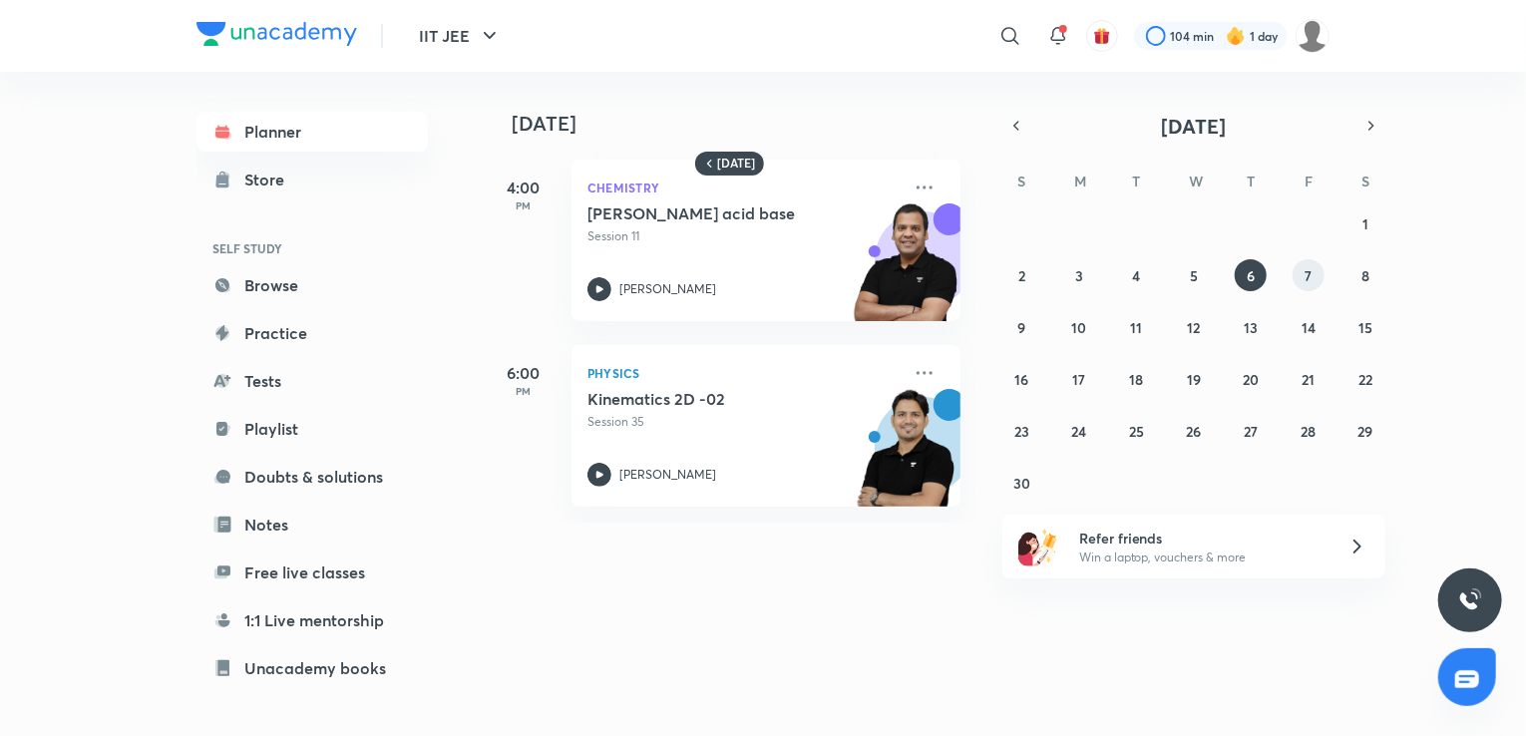
click at [1309, 266] on abbr "7" at bounding box center [1307, 275] width 7 height 19
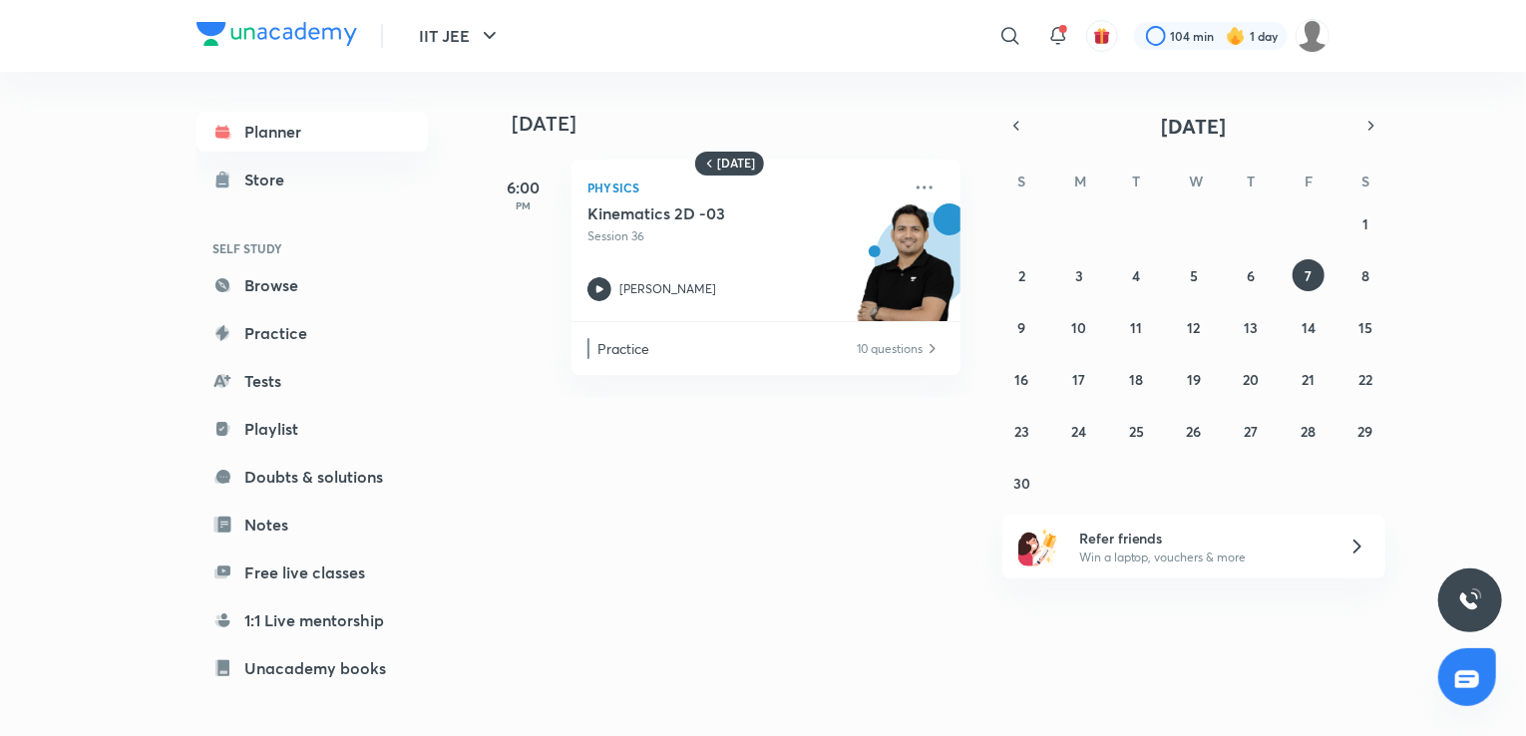
click at [1385, 268] on div "[DATE] 6:00 PM Physics Kinematics 2D -03 Session 36 [PERSON_NAME] Practice 10 q…" at bounding box center [1003, 234] width 1038 height 325
click at [1363, 267] on abbr "8" at bounding box center [1365, 275] width 8 height 19
click at [1373, 325] on button "15" at bounding box center [1365, 327] width 32 height 32
click at [1020, 388] on button "16" at bounding box center [1022, 379] width 32 height 32
click at [1356, 389] on button "22" at bounding box center [1365, 379] width 32 height 32
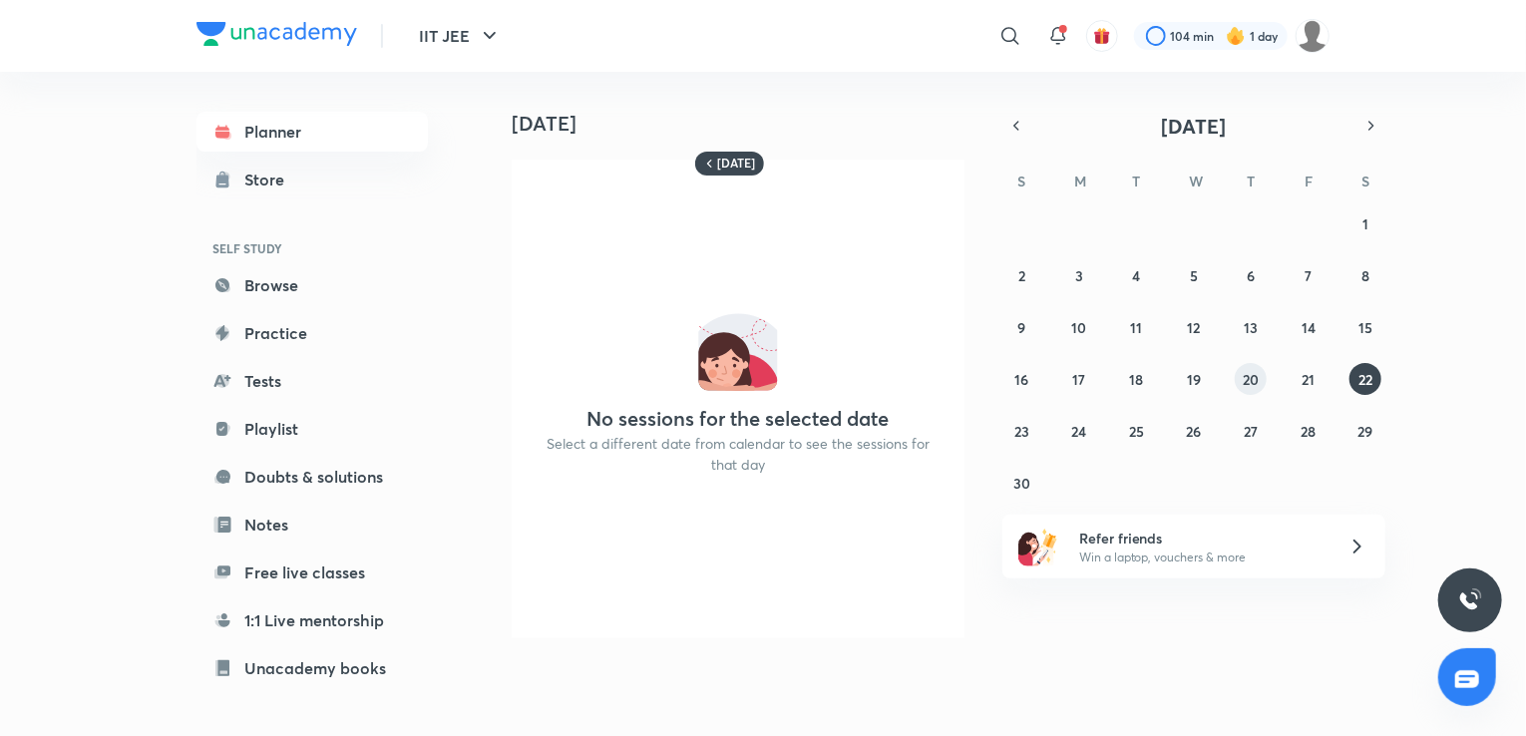
click at [1251, 392] on button "20" at bounding box center [1251, 379] width 32 height 32
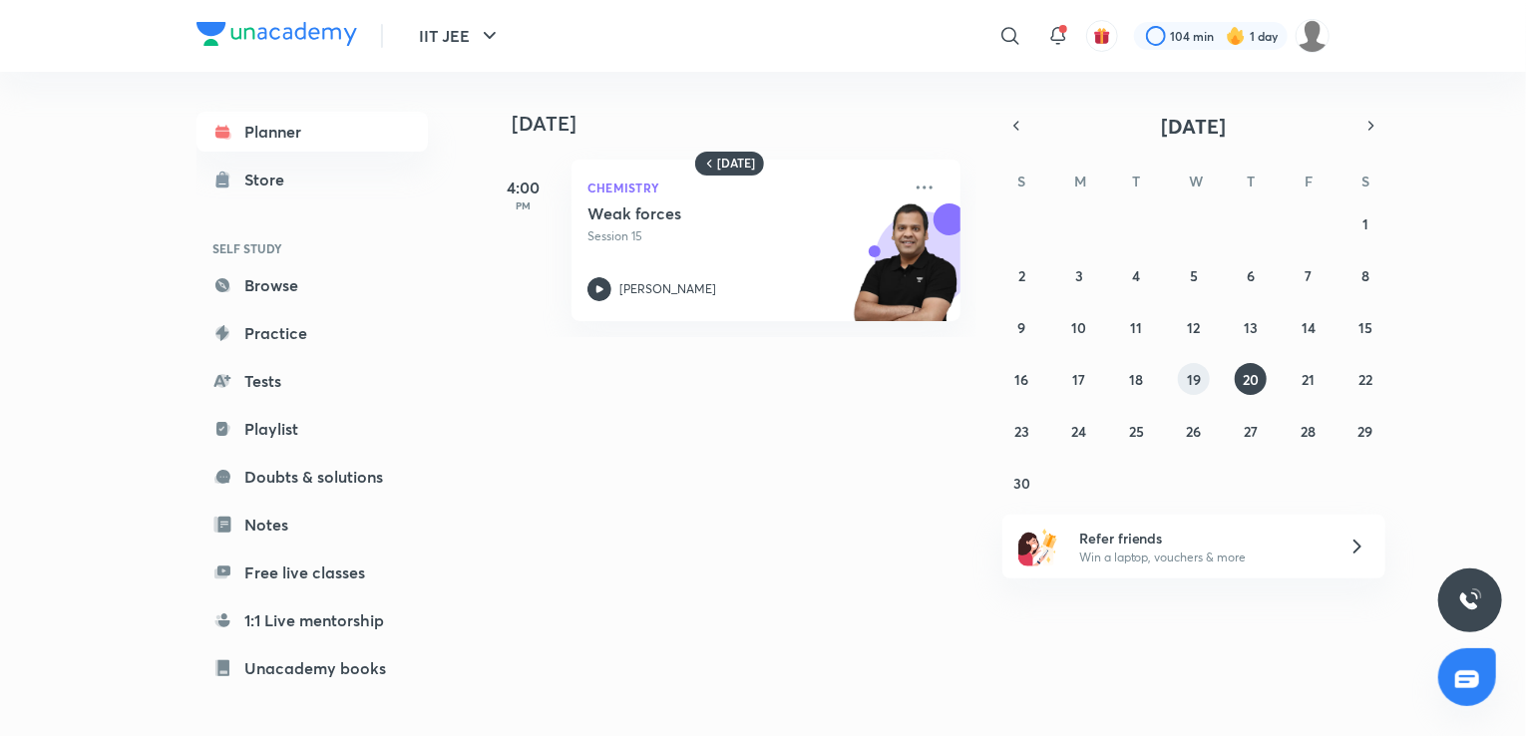
click at [1205, 373] on button "19" at bounding box center [1194, 379] width 32 height 32
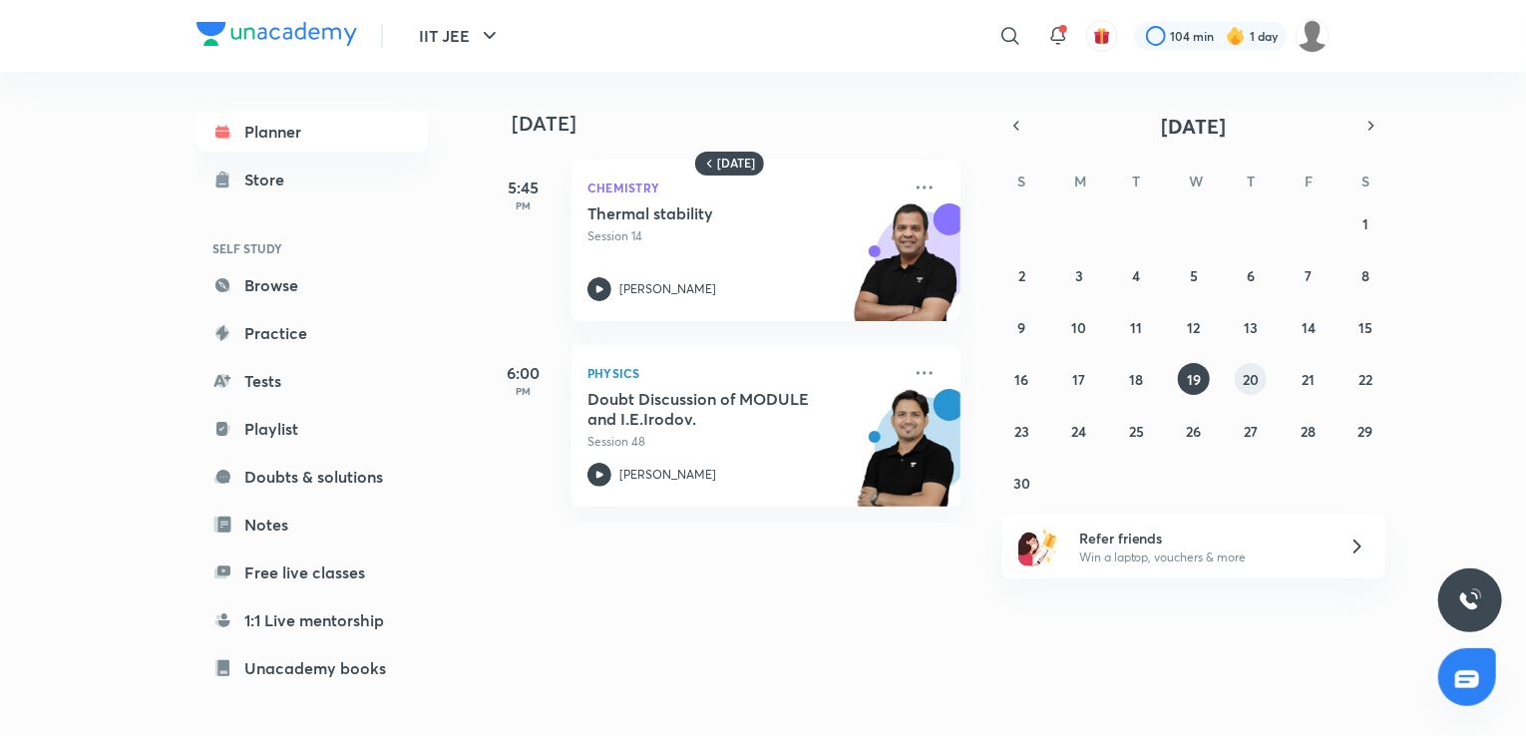
click at [1242, 373] on abbr "20" at bounding box center [1250, 379] width 16 height 19
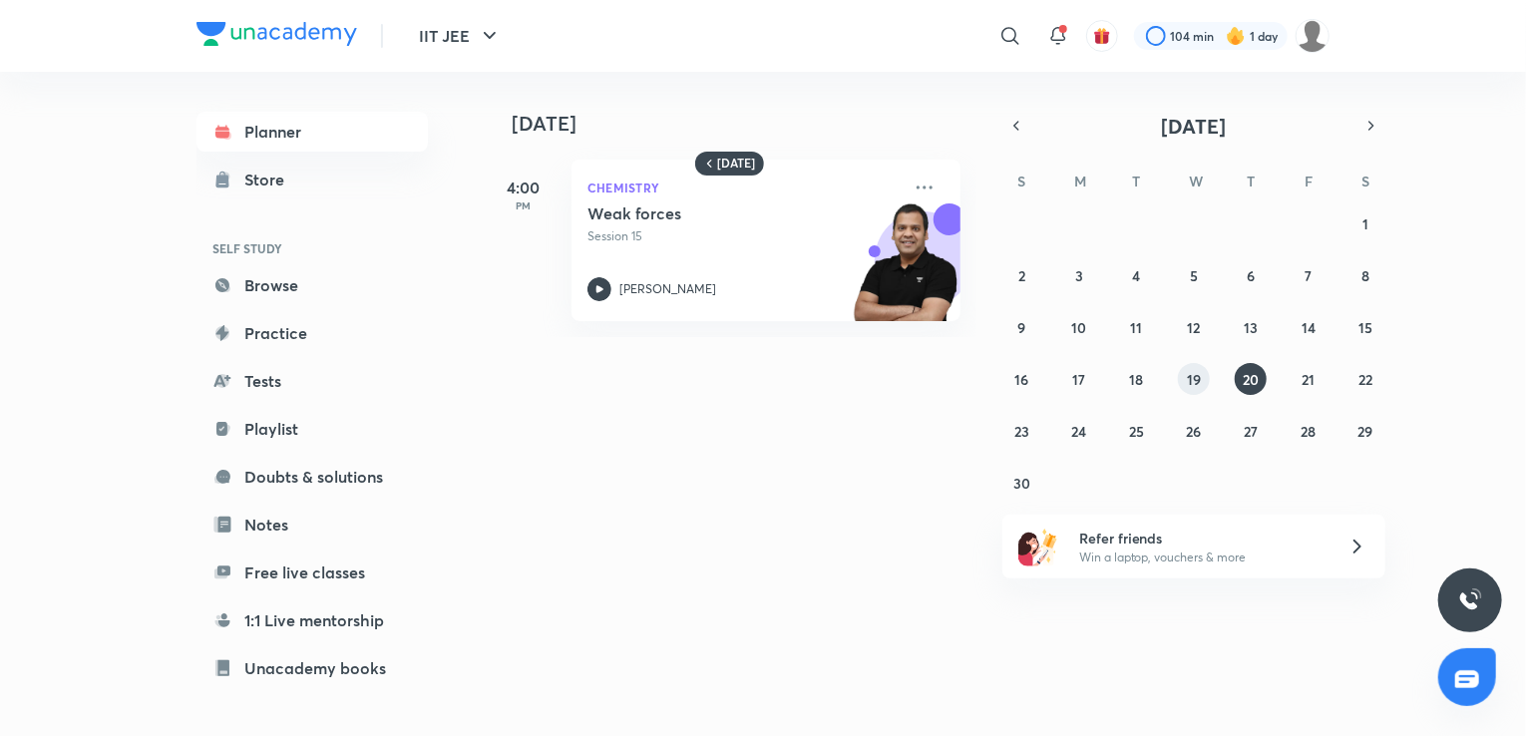
click at [1181, 377] on button "19" at bounding box center [1194, 379] width 32 height 32
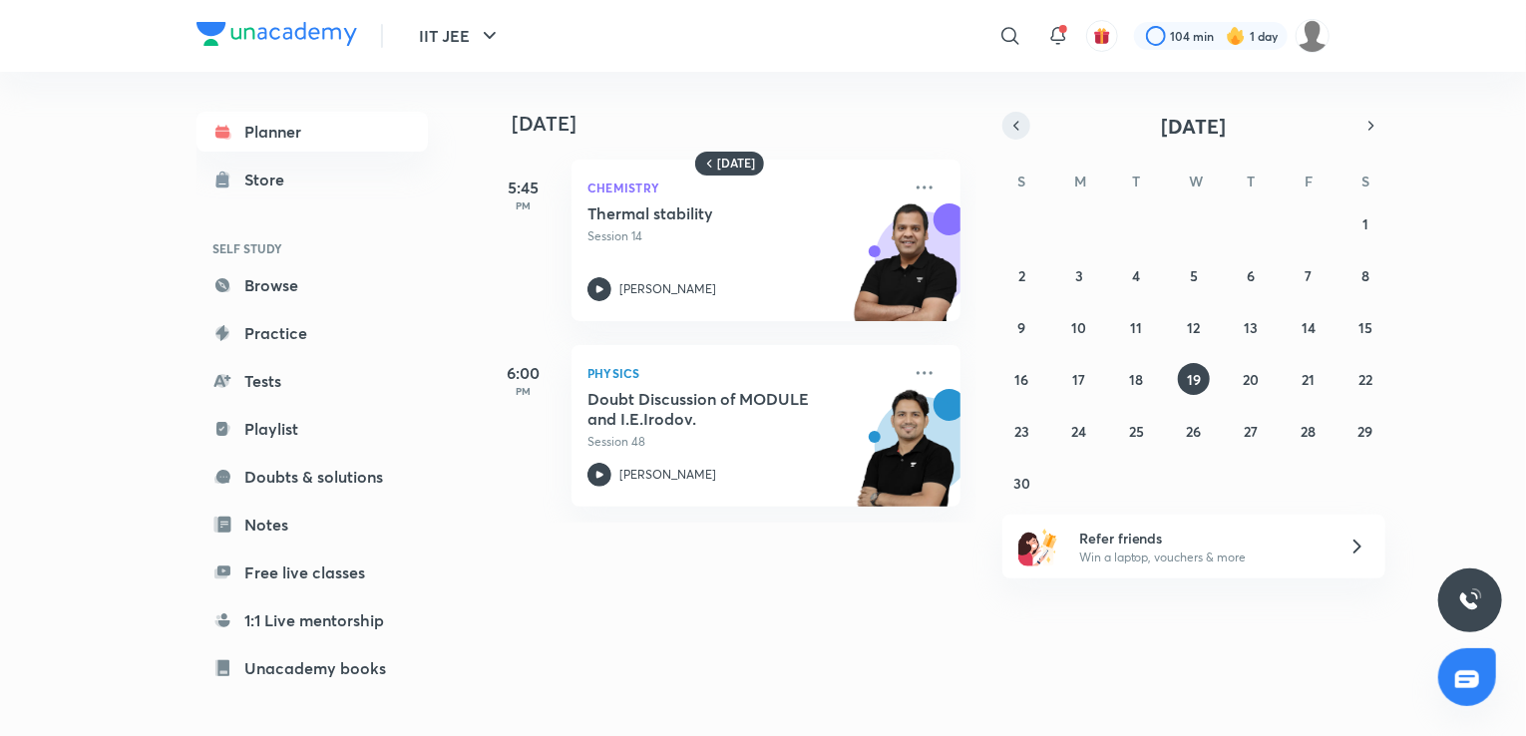
click at [1019, 124] on div "[DATE]" at bounding box center [1193, 126] width 383 height 28
click at [1019, 124] on icon "button" at bounding box center [1016, 126] width 16 height 18
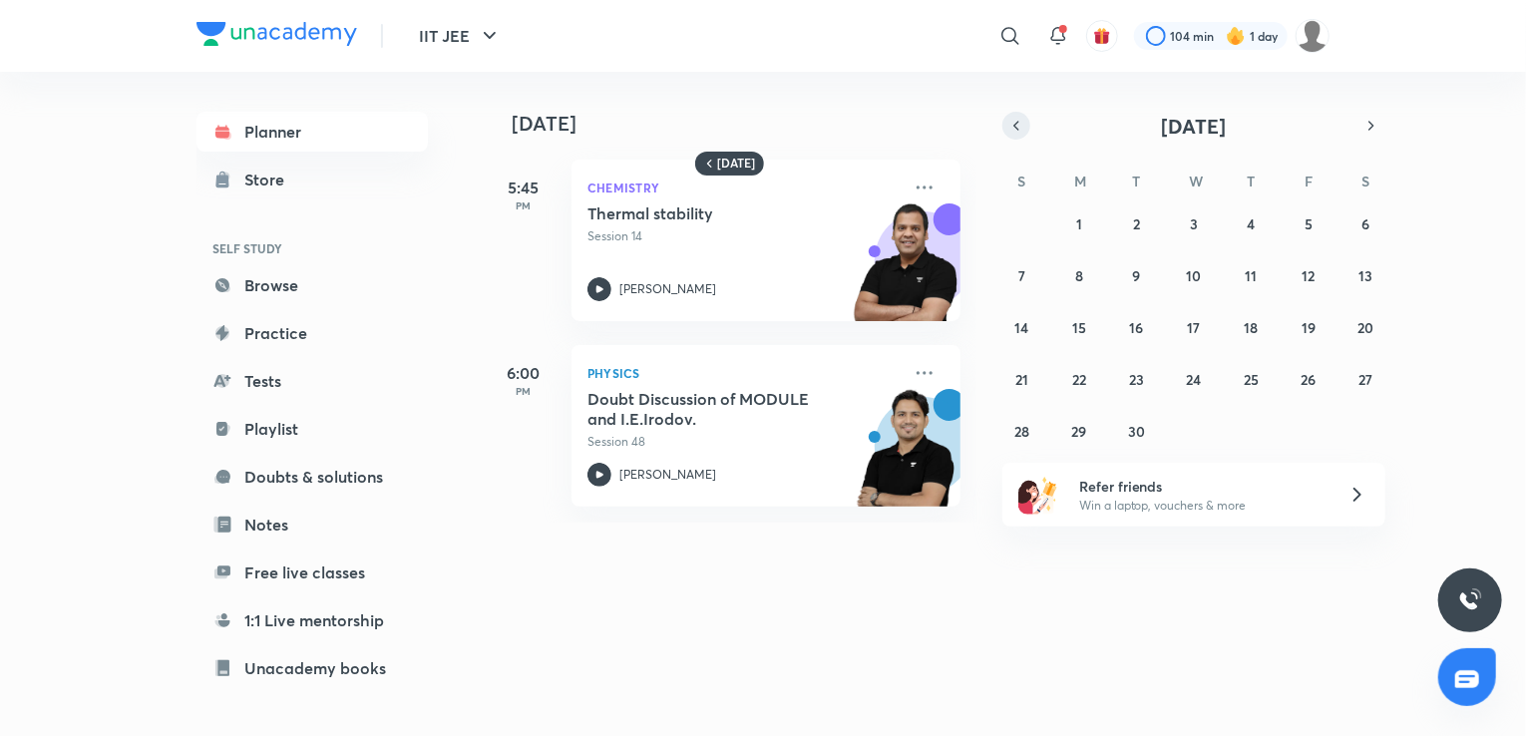
click at [1019, 124] on icon "button" at bounding box center [1016, 126] width 16 height 18
click at [1368, 115] on button "button" at bounding box center [1371, 126] width 28 height 28
click at [1014, 268] on button "5" at bounding box center [1022, 275] width 32 height 32
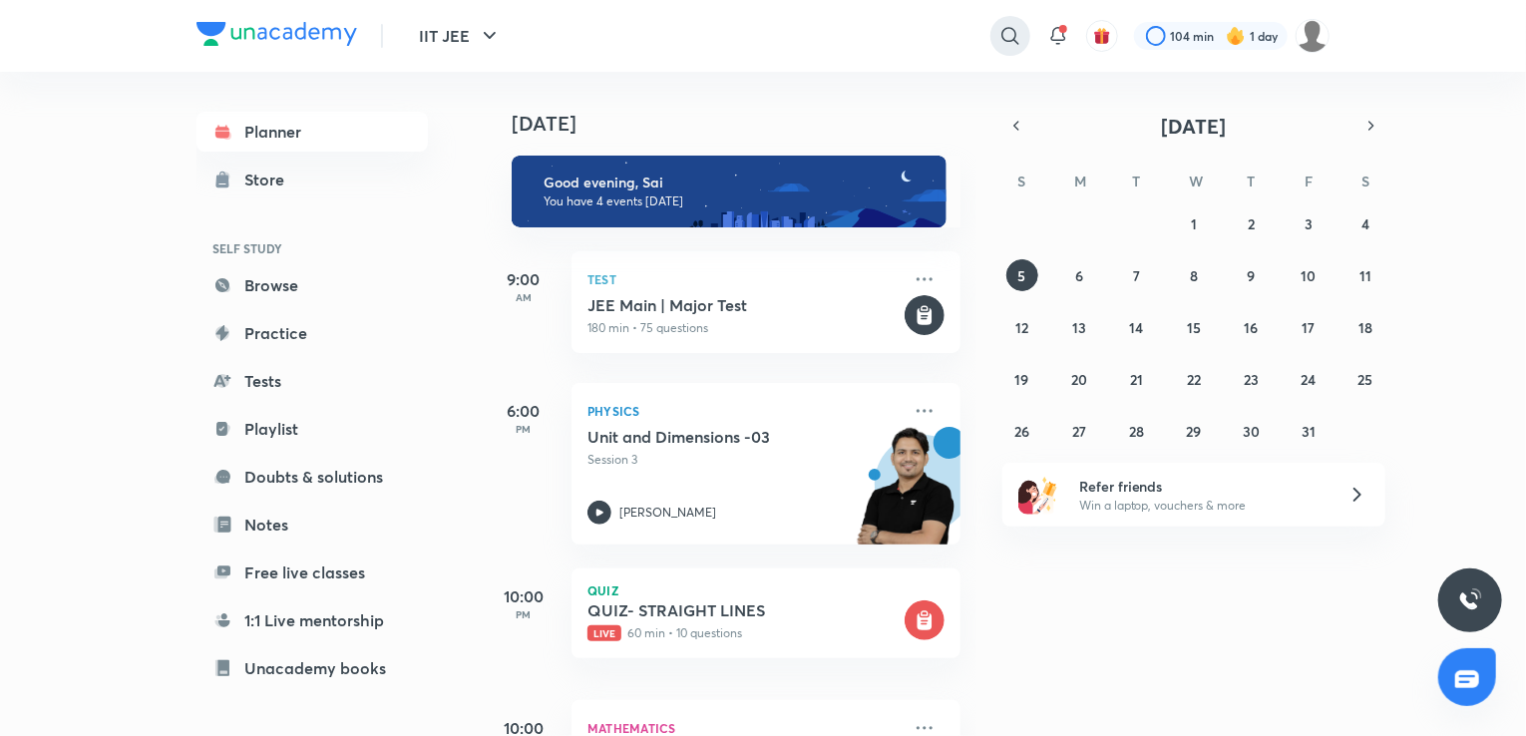
click at [1013, 29] on icon at bounding box center [1009, 35] width 17 height 17
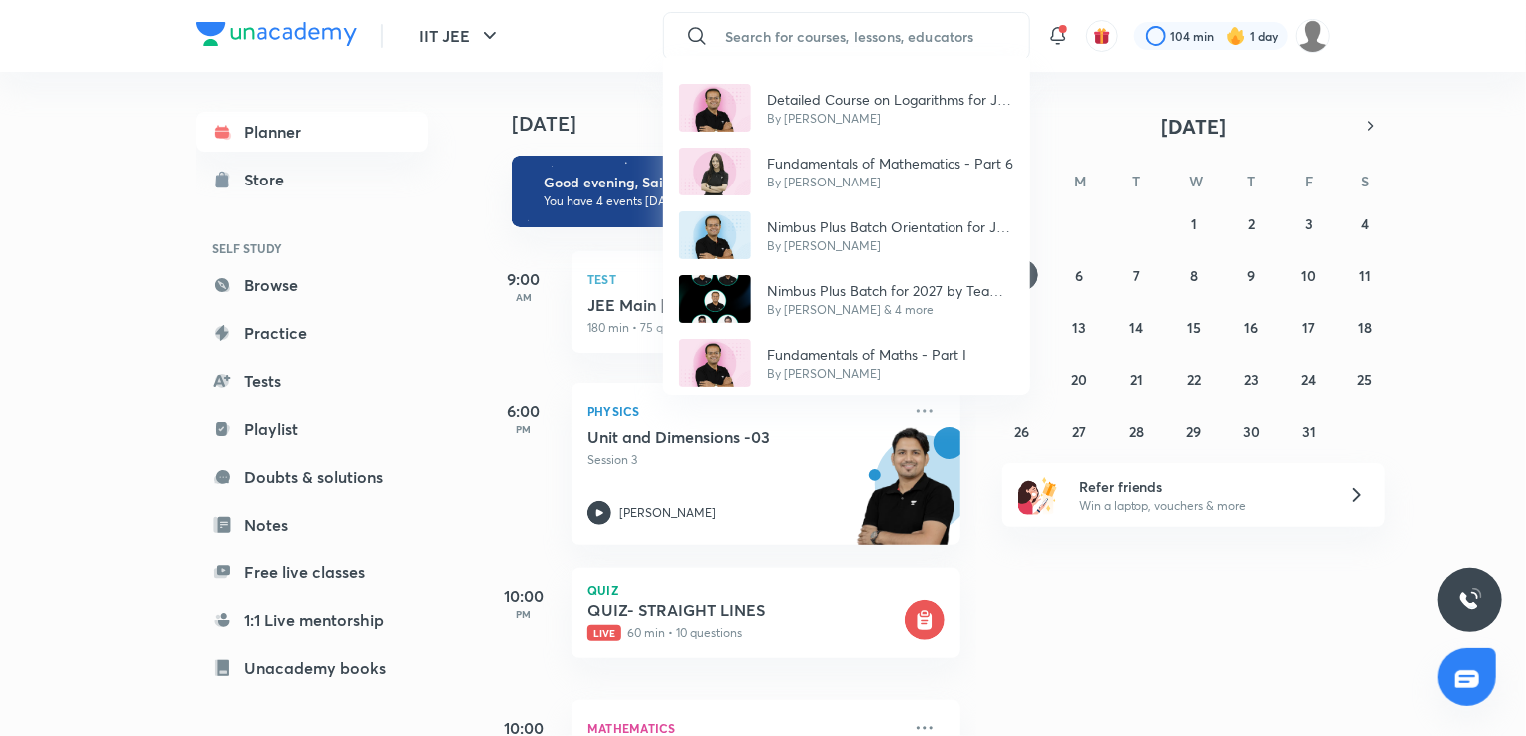
click at [825, 49] on div "Detailed Course on Logarithms for JEE 2027 By [PERSON_NAME] Fundamentals of Mat…" at bounding box center [763, 368] width 1526 height 736
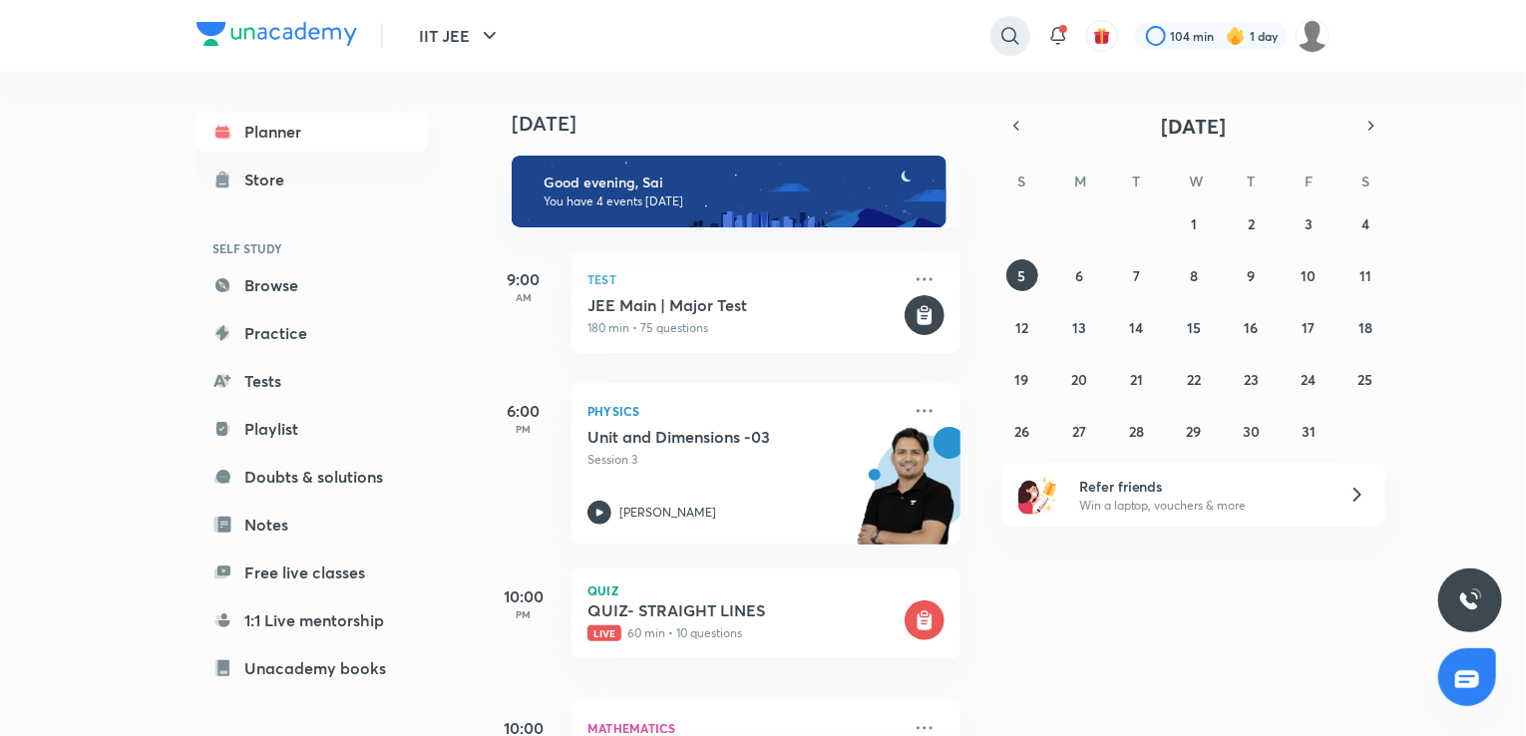
click at [1001, 34] on icon at bounding box center [1010, 36] width 24 height 24
type input "[PERSON_NAME]"
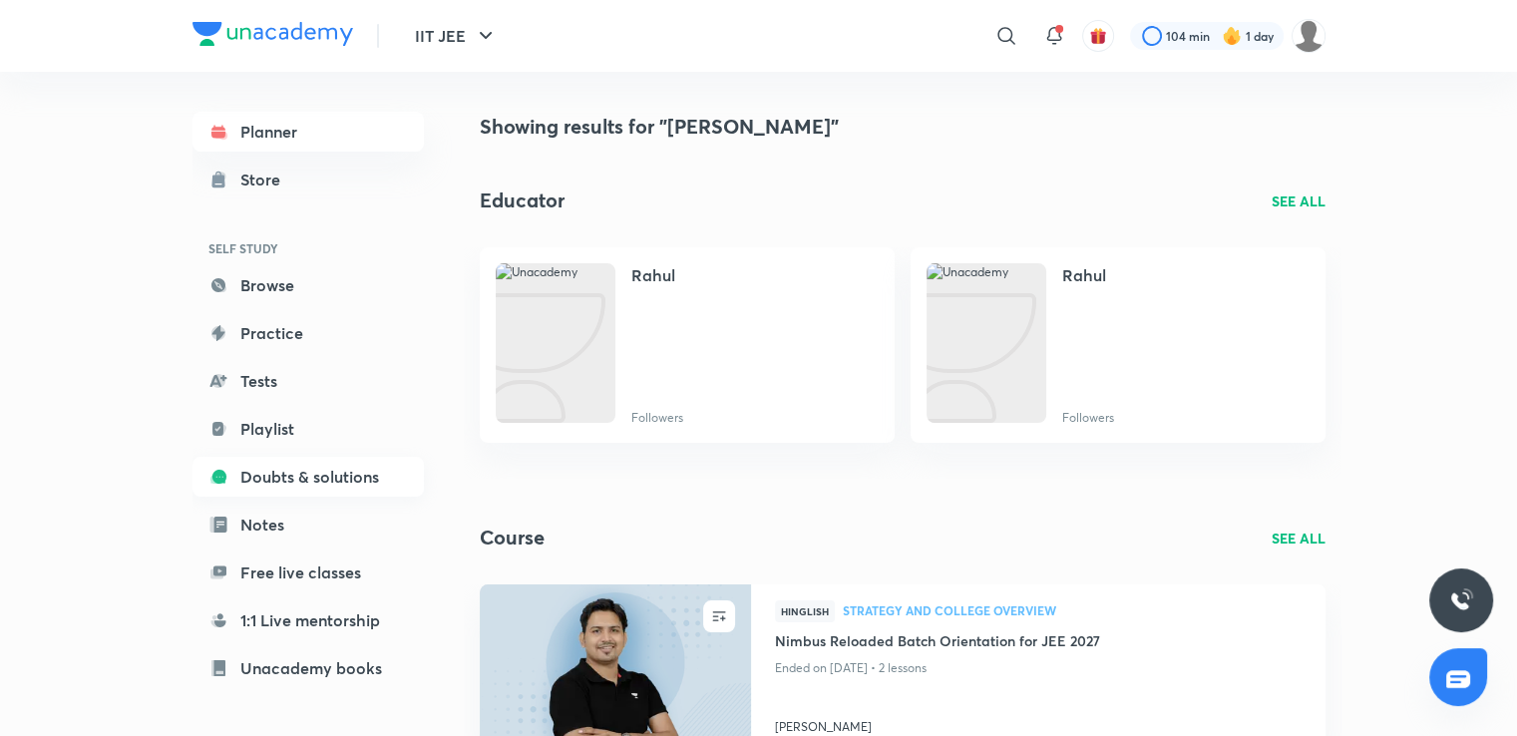
scroll to position [162, 0]
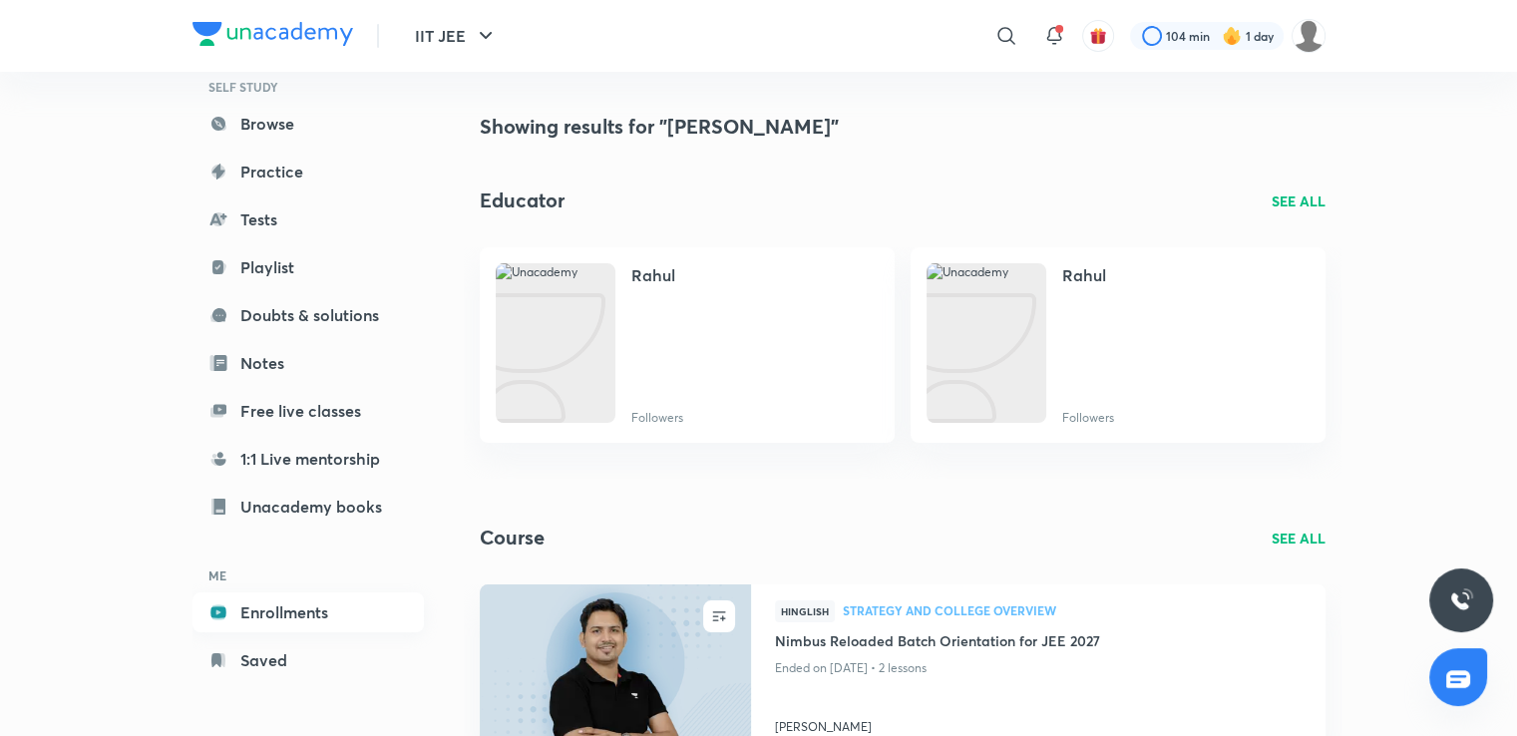
click at [251, 600] on link "Enrollments" at bounding box center [307, 612] width 231 height 40
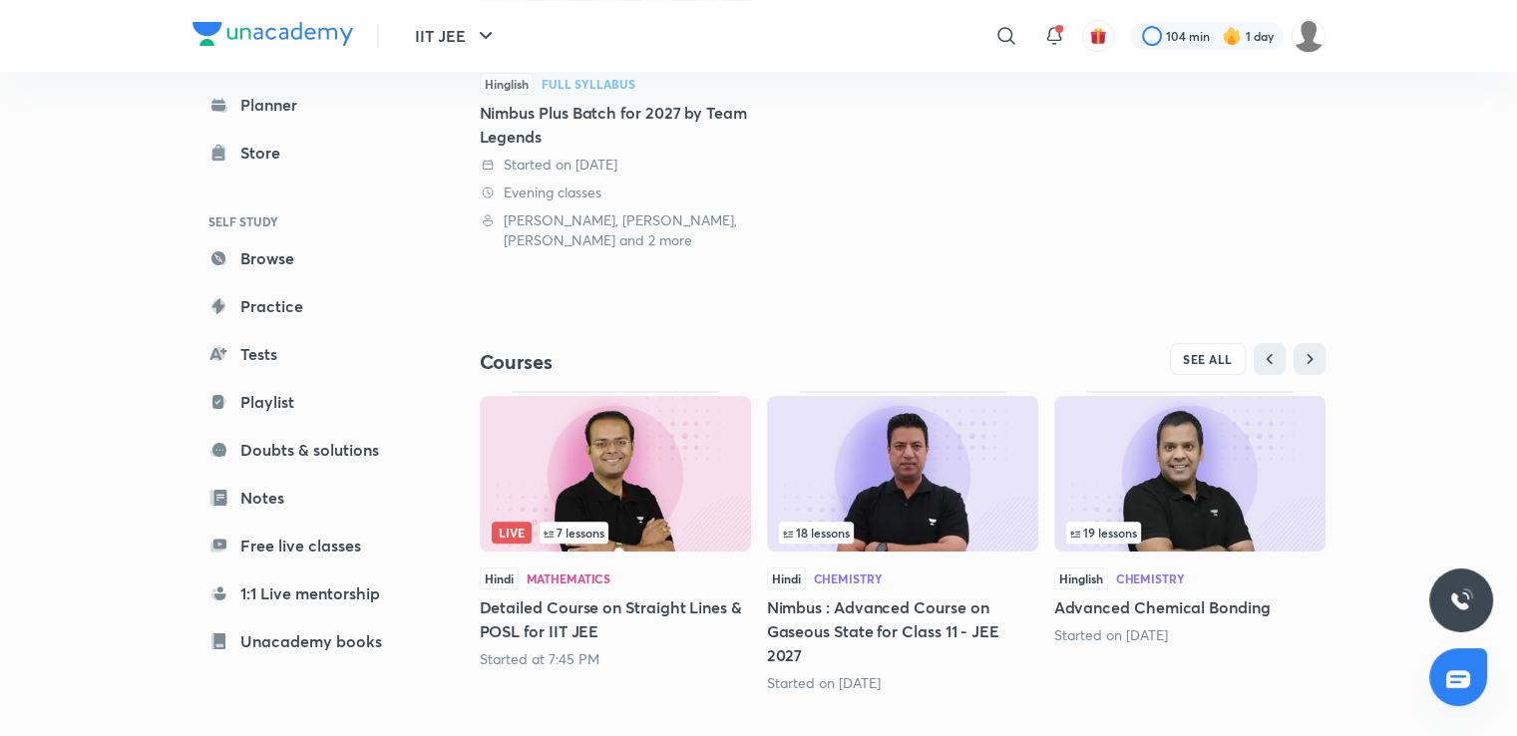
scroll to position [457, 0]
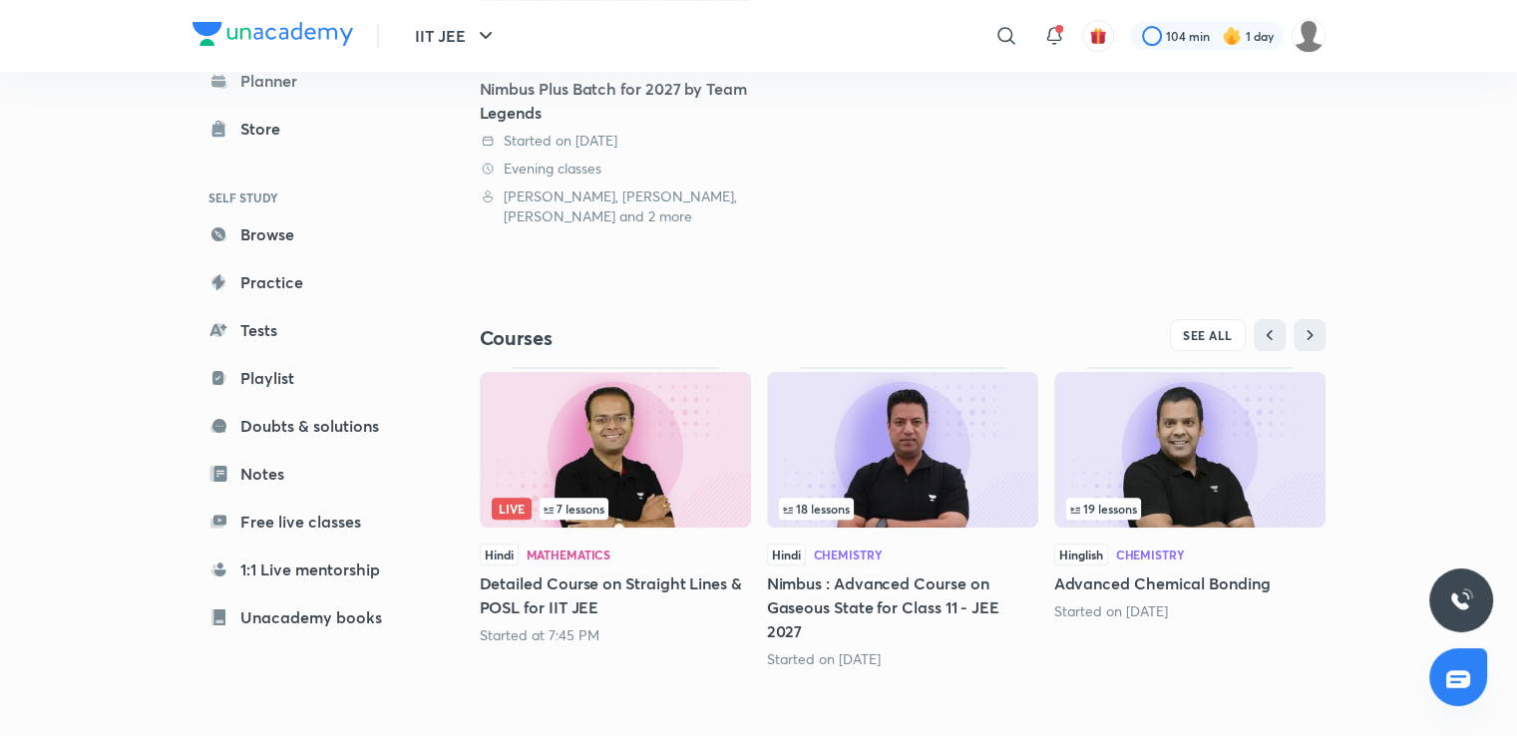
click at [1248, 470] on img at bounding box center [1189, 450] width 271 height 156
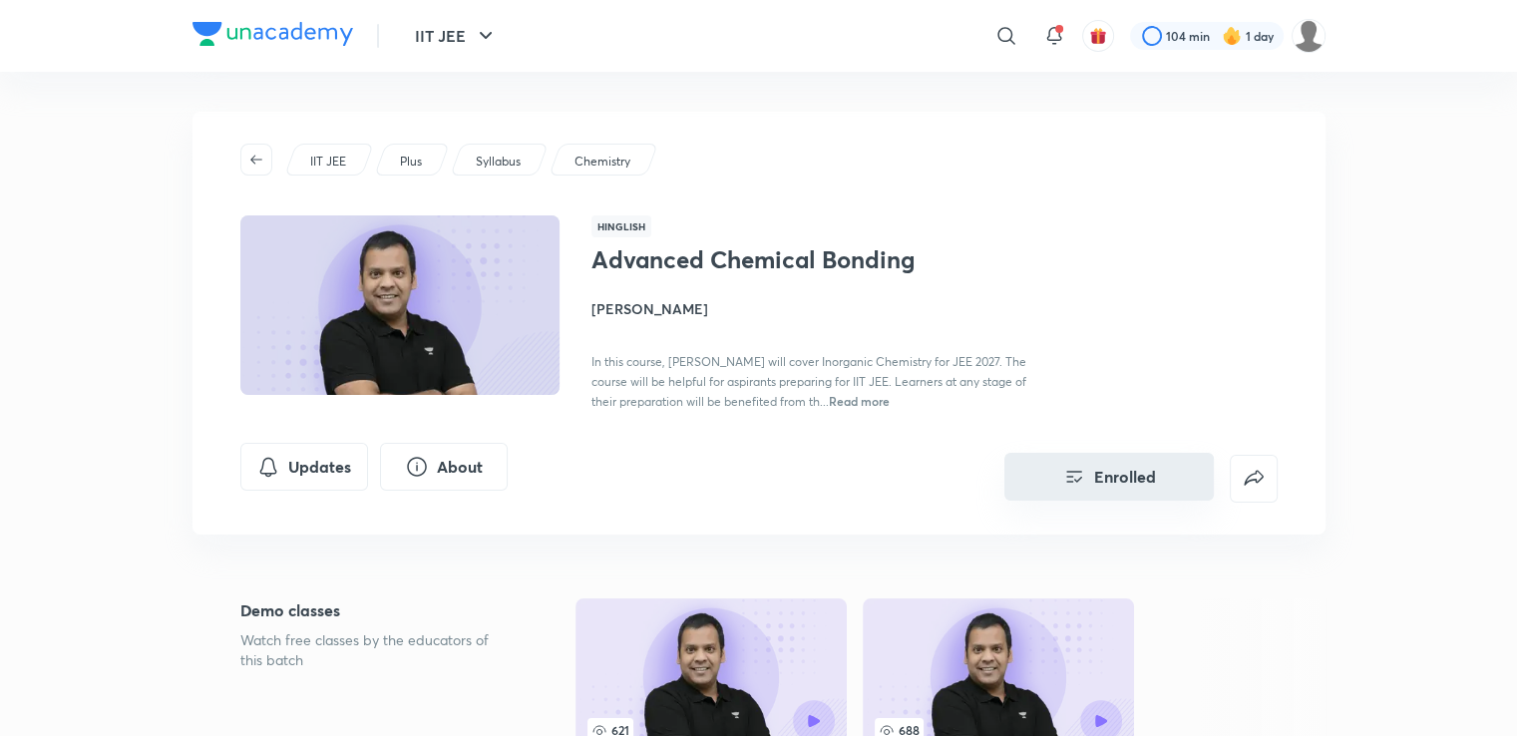
click at [1087, 479] on button "Enrolled" at bounding box center [1108, 477] width 209 height 48
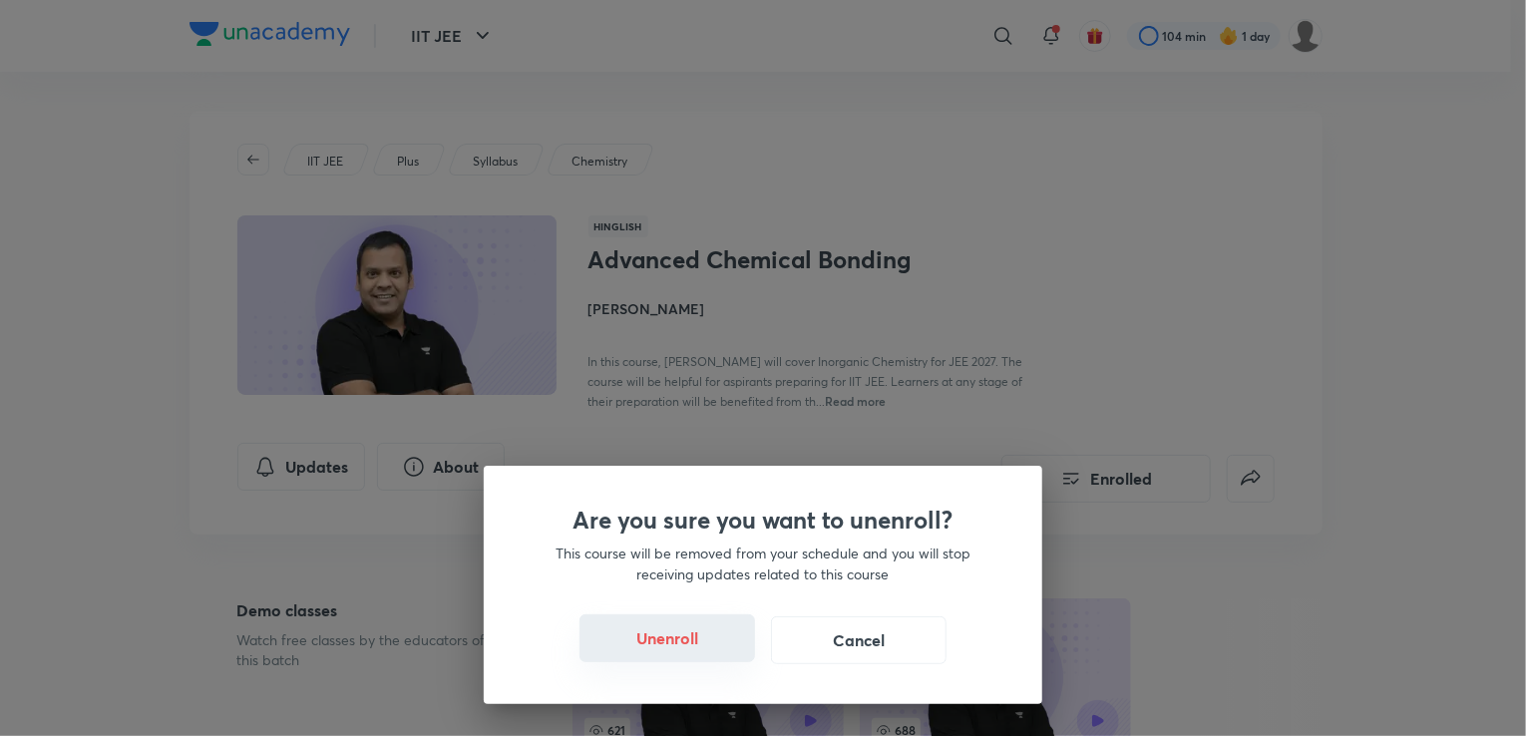
click at [698, 630] on button "Unenroll" at bounding box center [667, 638] width 176 height 48
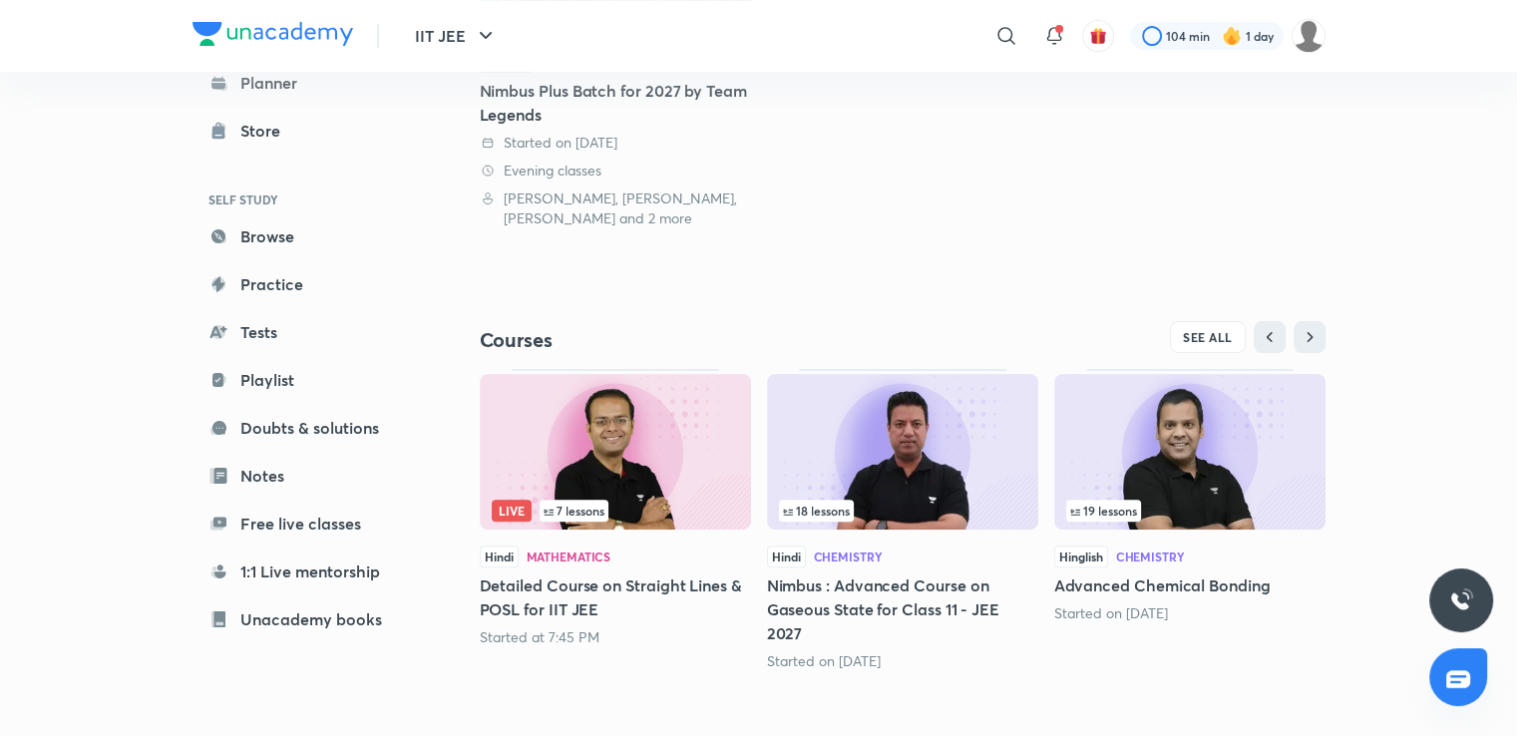
scroll to position [457, 0]
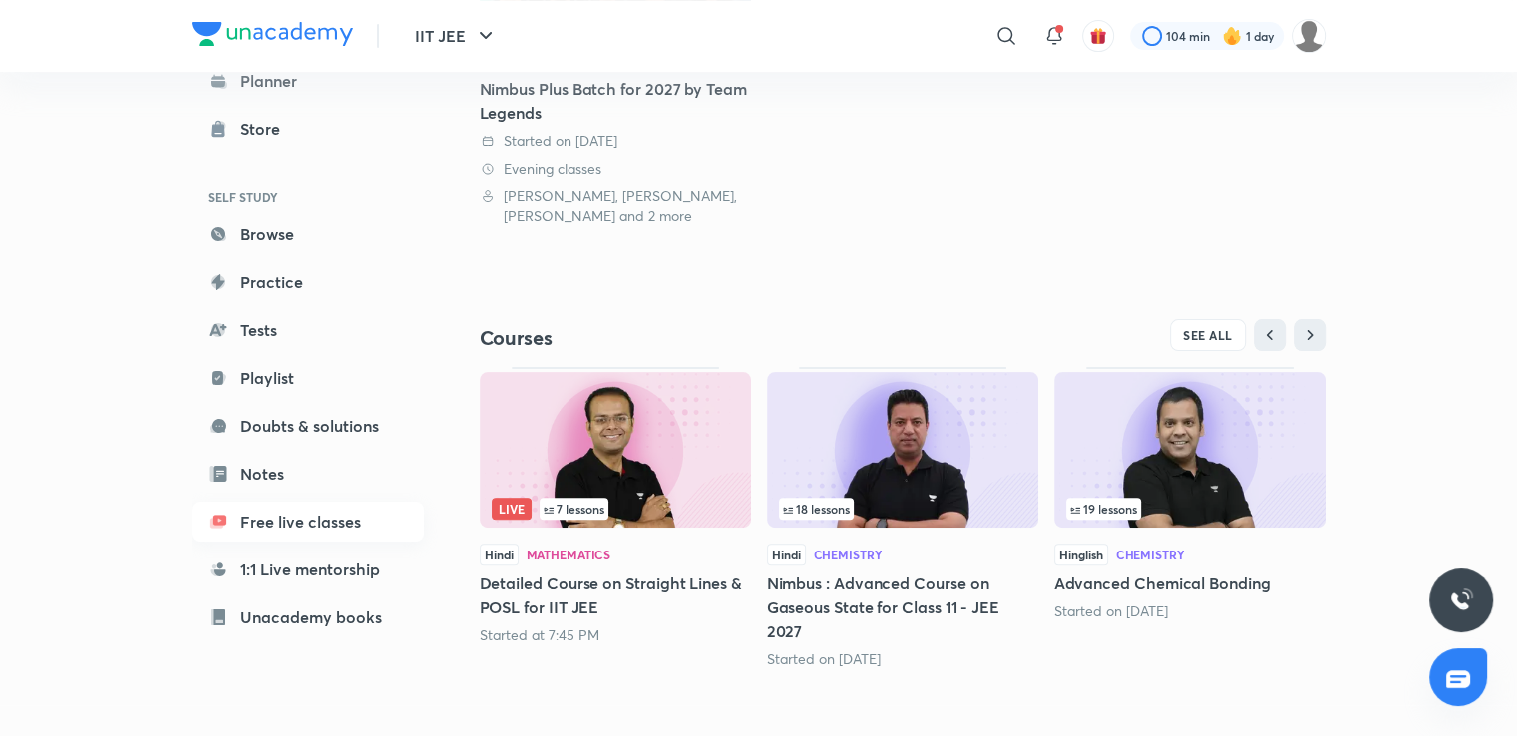
click at [306, 529] on link "Free live classes" at bounding box center [307, 522] width 231 height 40
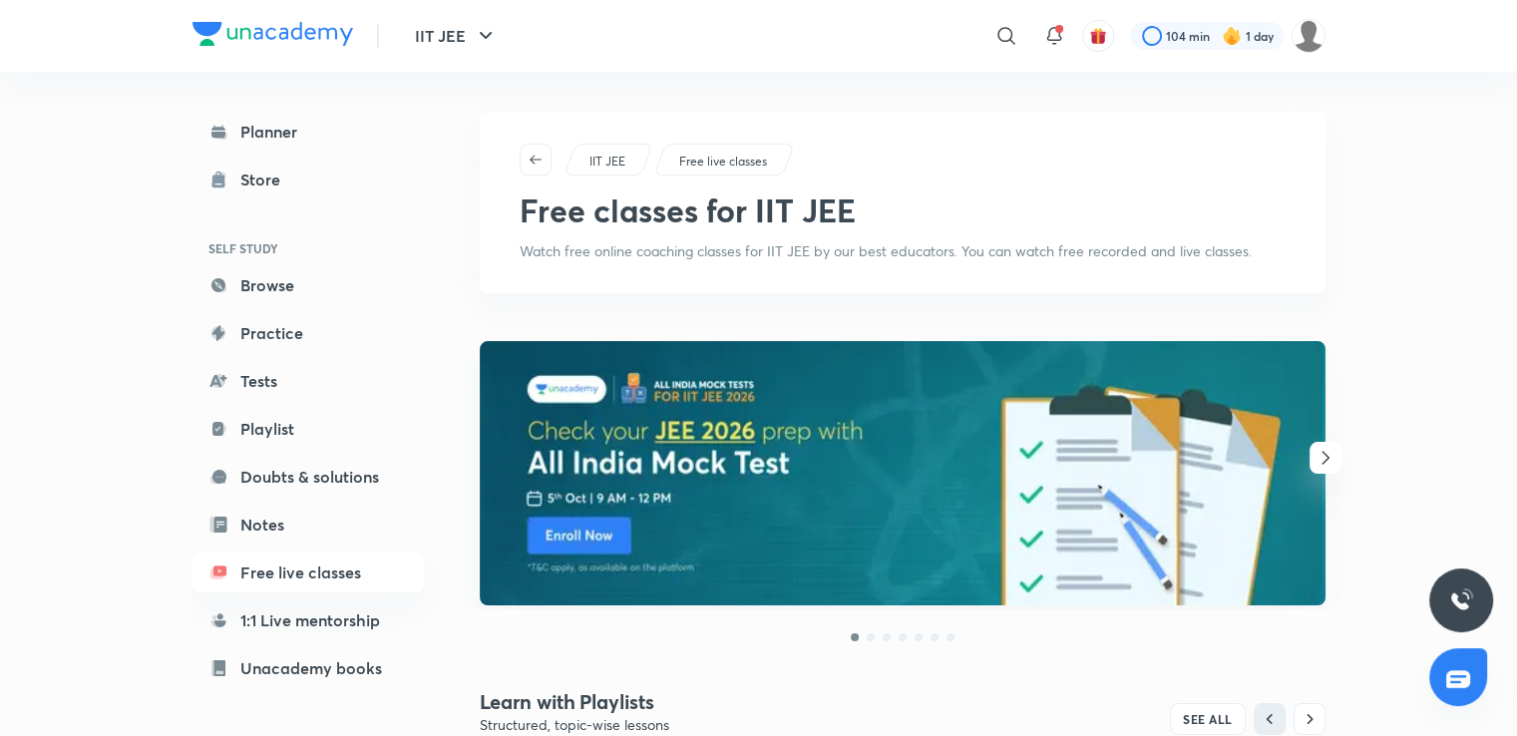
click at [315, 435] on link "Playlist" at bounding box center [307, 429] width 231 height 40
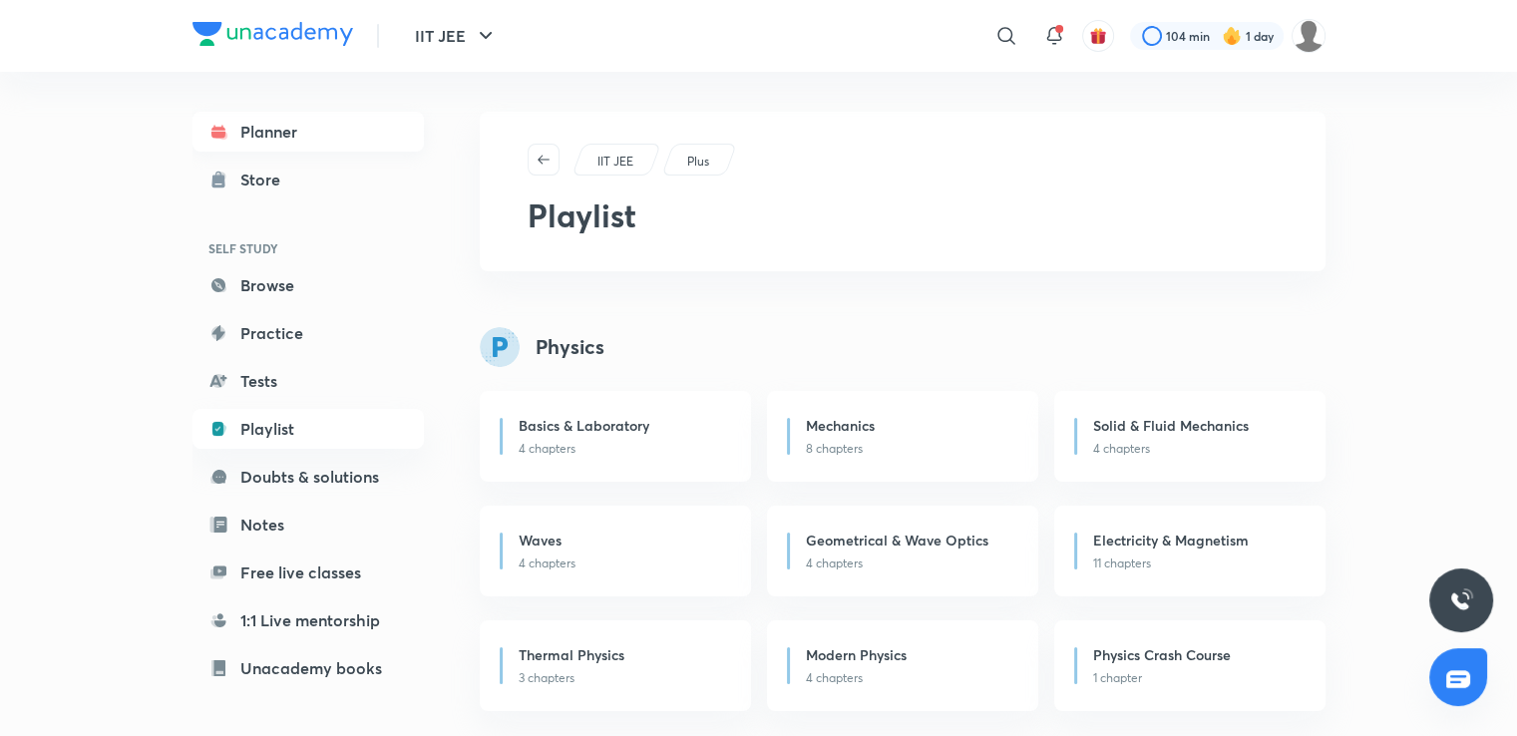
click at [327, 130] on link "Planner" at bounding box center [307, 132] width 231 height 40
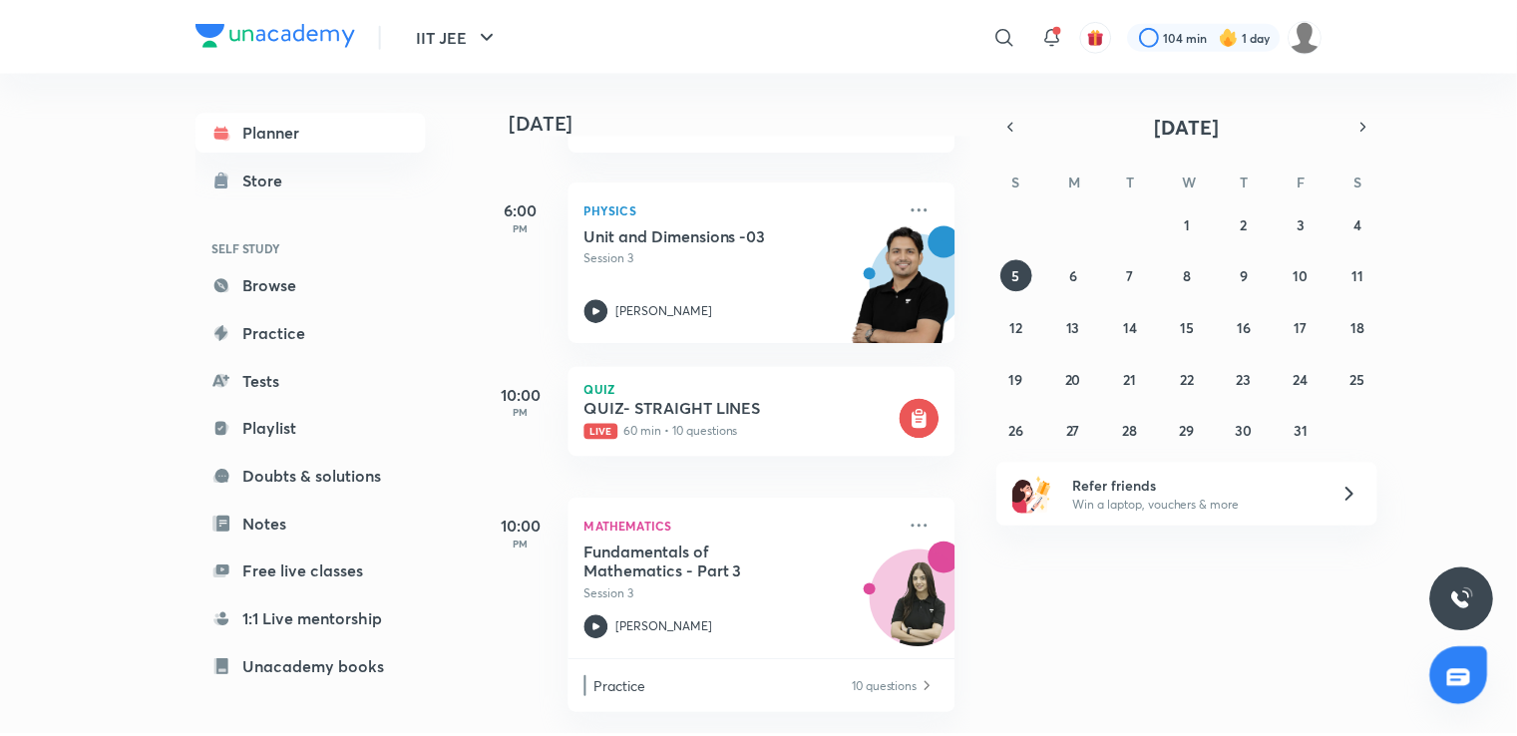
scroll to position [216, 0]
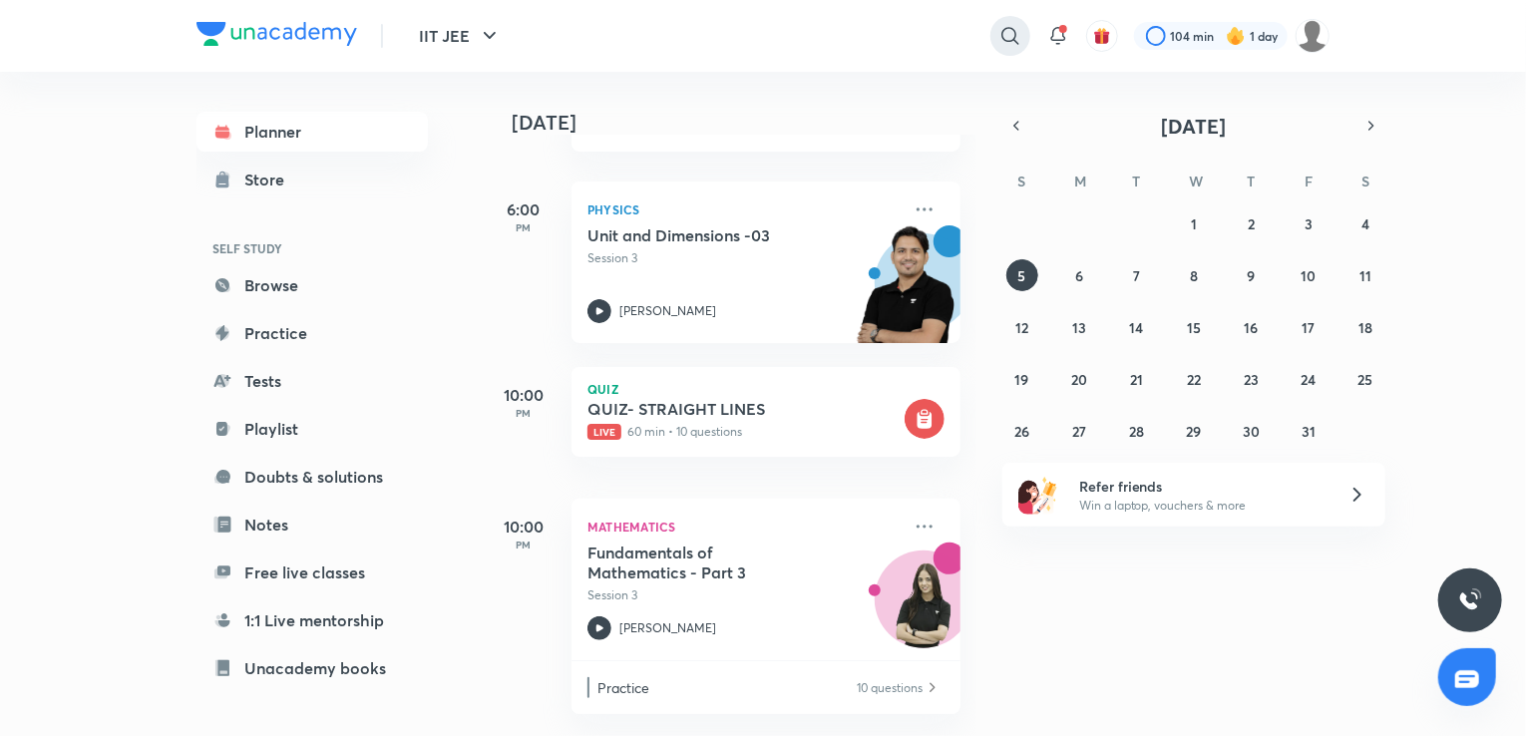
click at [1017, 34] on icon at bounding box center [1010, 36] width 24 height 24
type input "rahul yad nimbus"
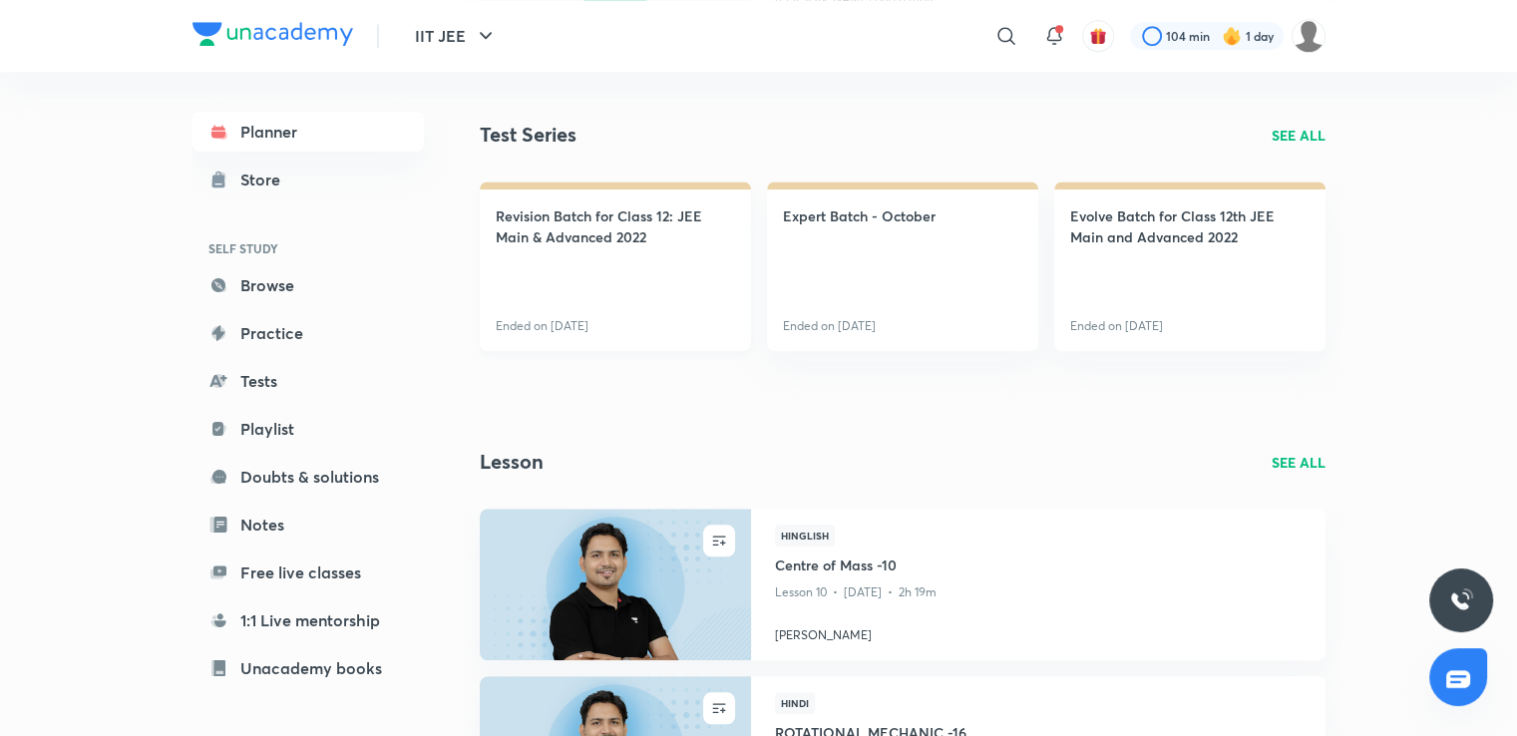
scroll to position [1706, 0]
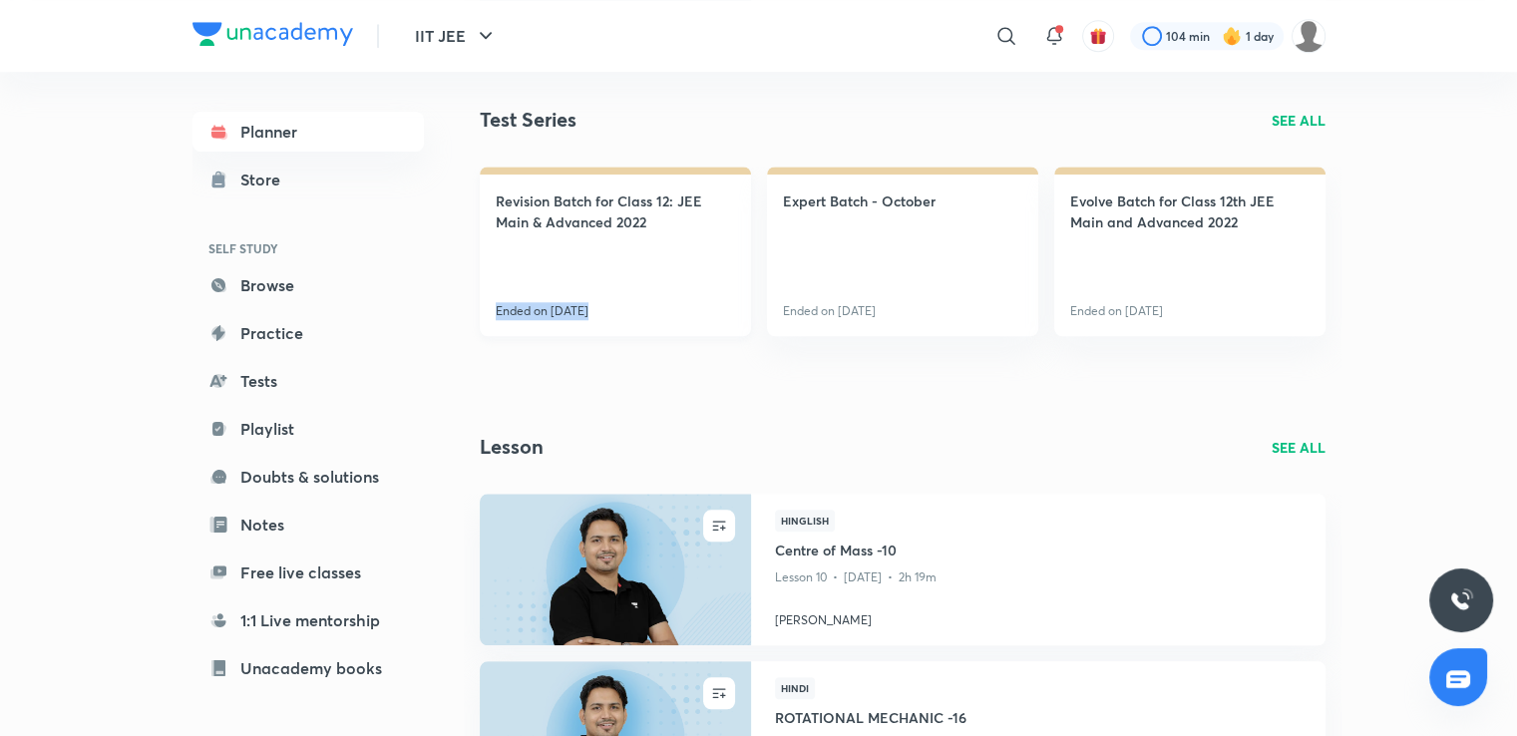
drag, startPoint x: 630, startPoint y: 384, endPoint x: 681, endPoint y: 276, distance: 119.1
click at [681, 276] on div "Revision Batch for Class 12: JEE Main & Advanced 2022 Ended on [DATE] Expert Ba…" at bounding box center [903, 277] width 878 height 221
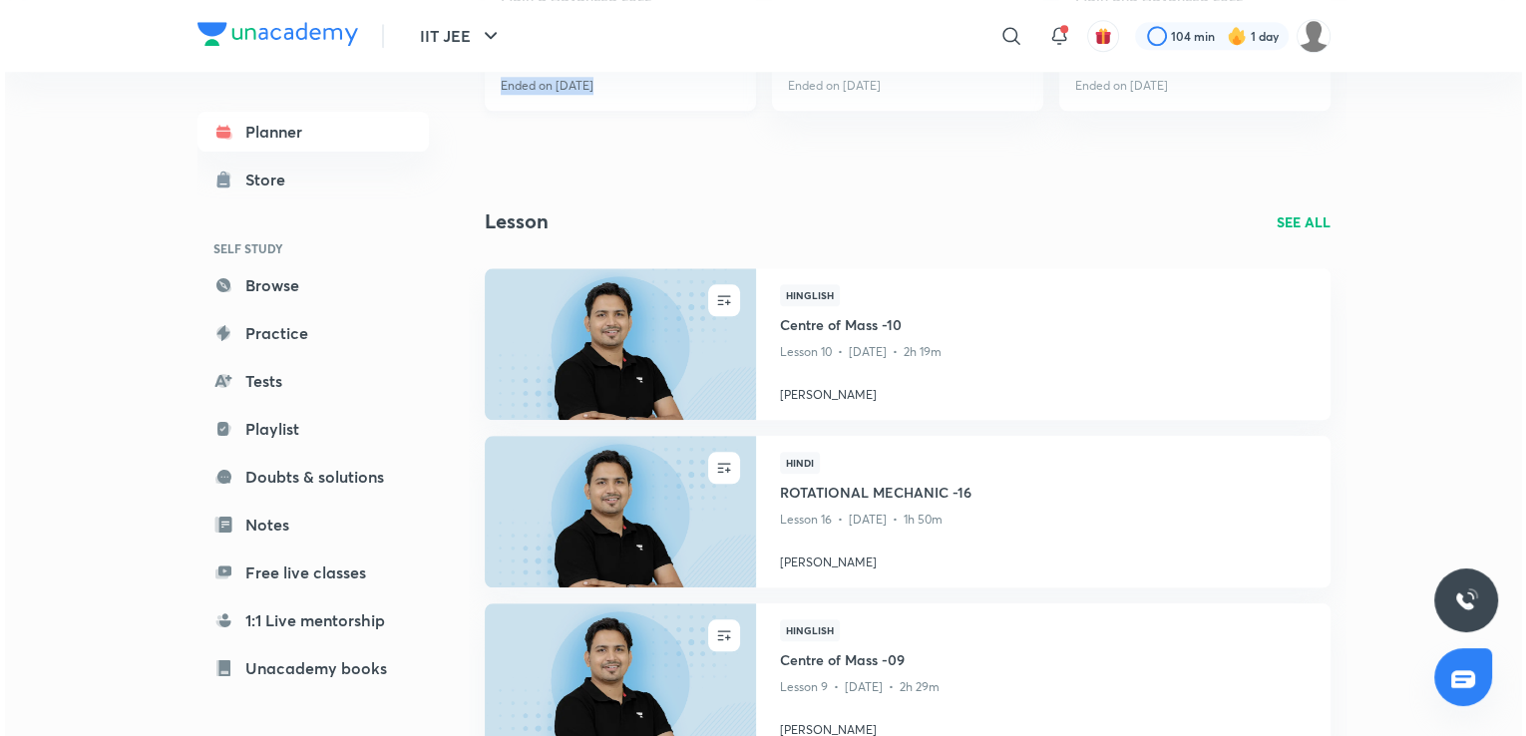
scroll to position [2002, 0]
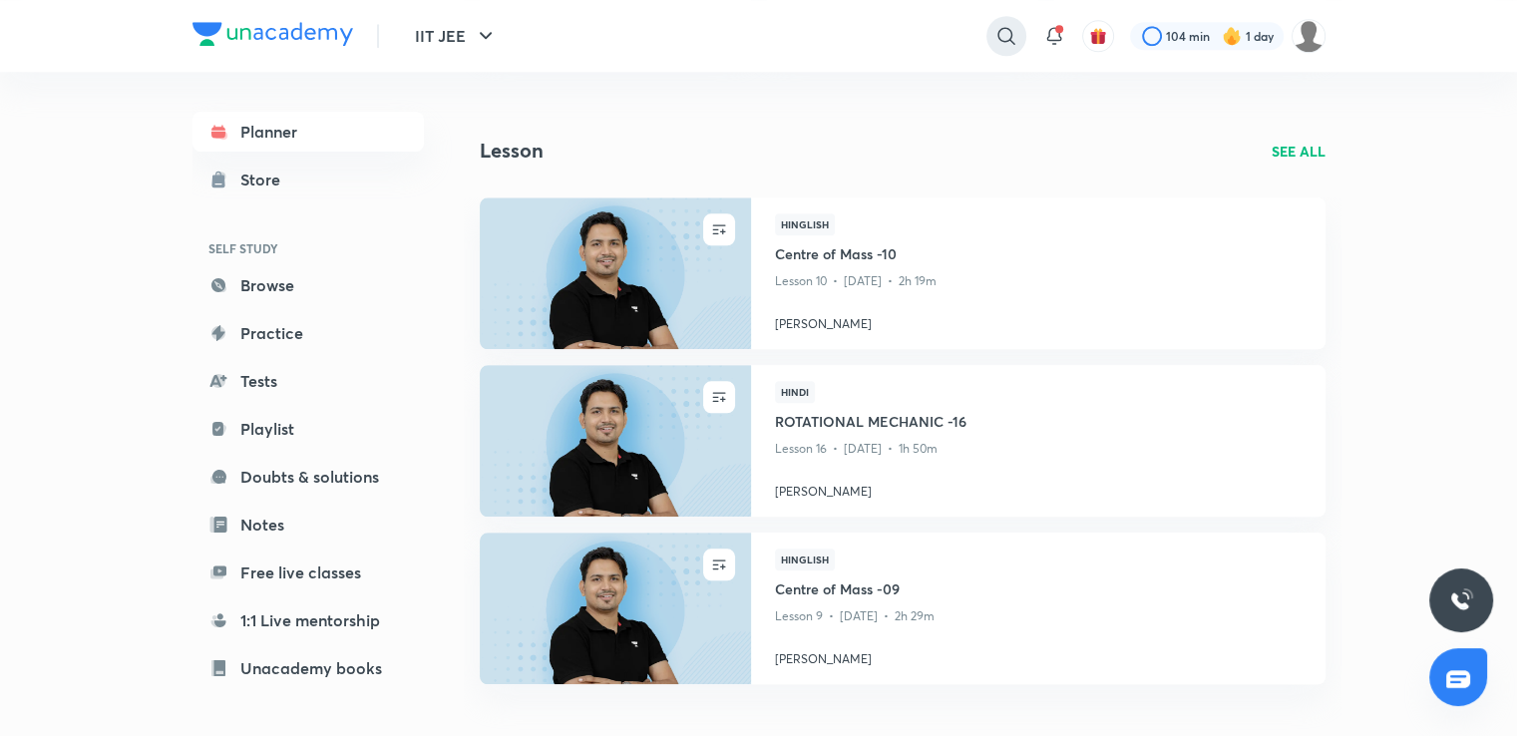
click at [1011, 33] on icon at bounding box center [1006, 36] width 24 height 24
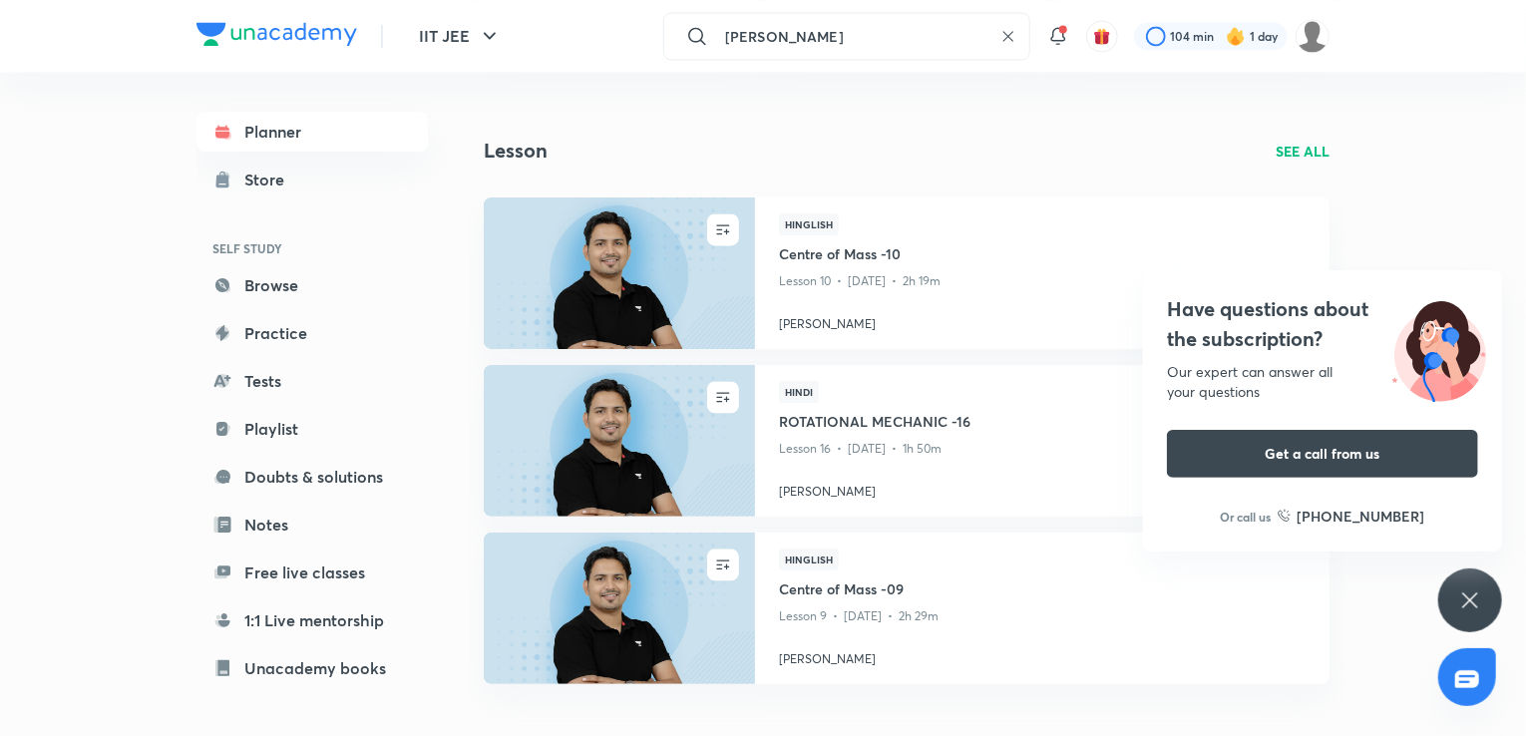
type input "[PERSON_NAME]"
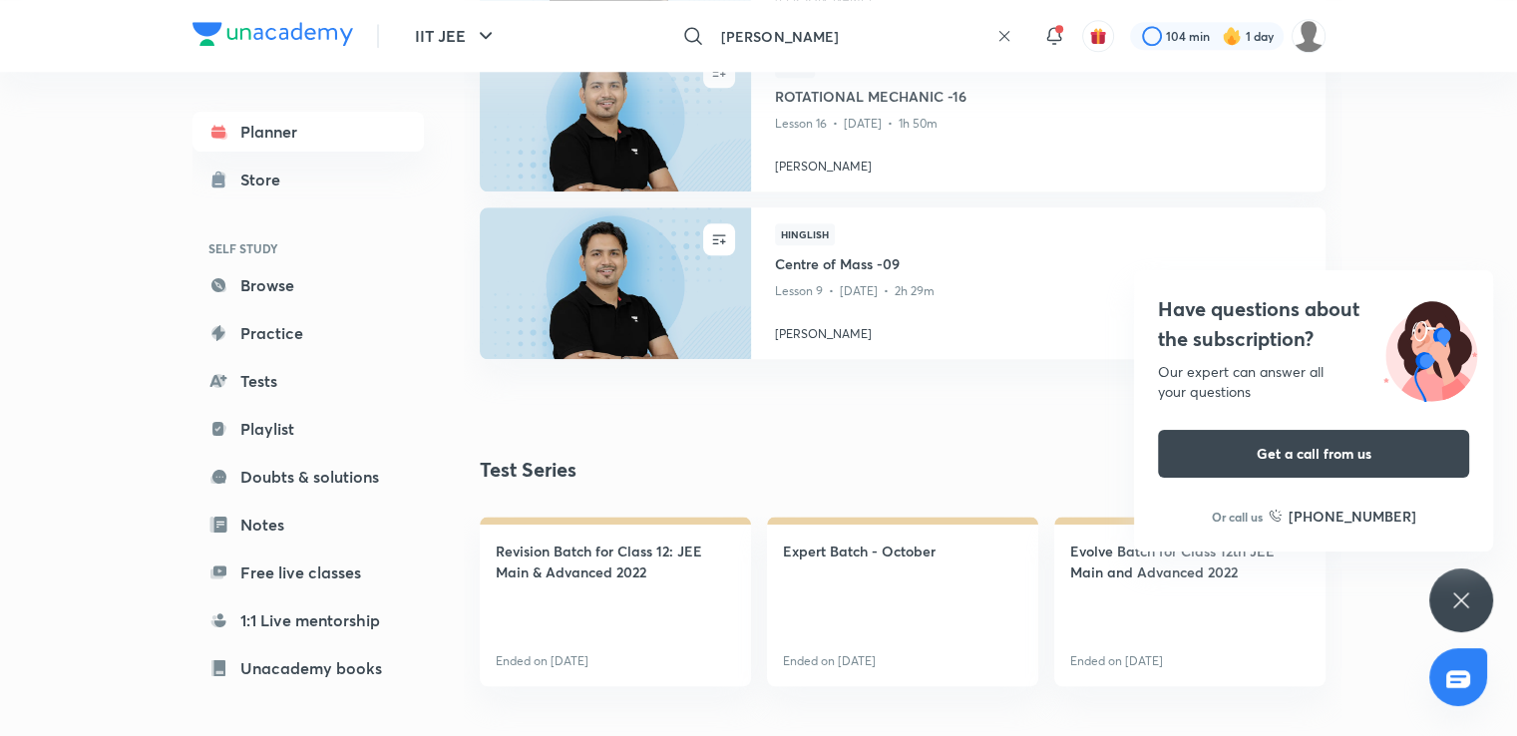
scroll to position [2002, 0]
click at [264, 149] on link "Planner" at bounding box center [307, 132] width 231 height 40
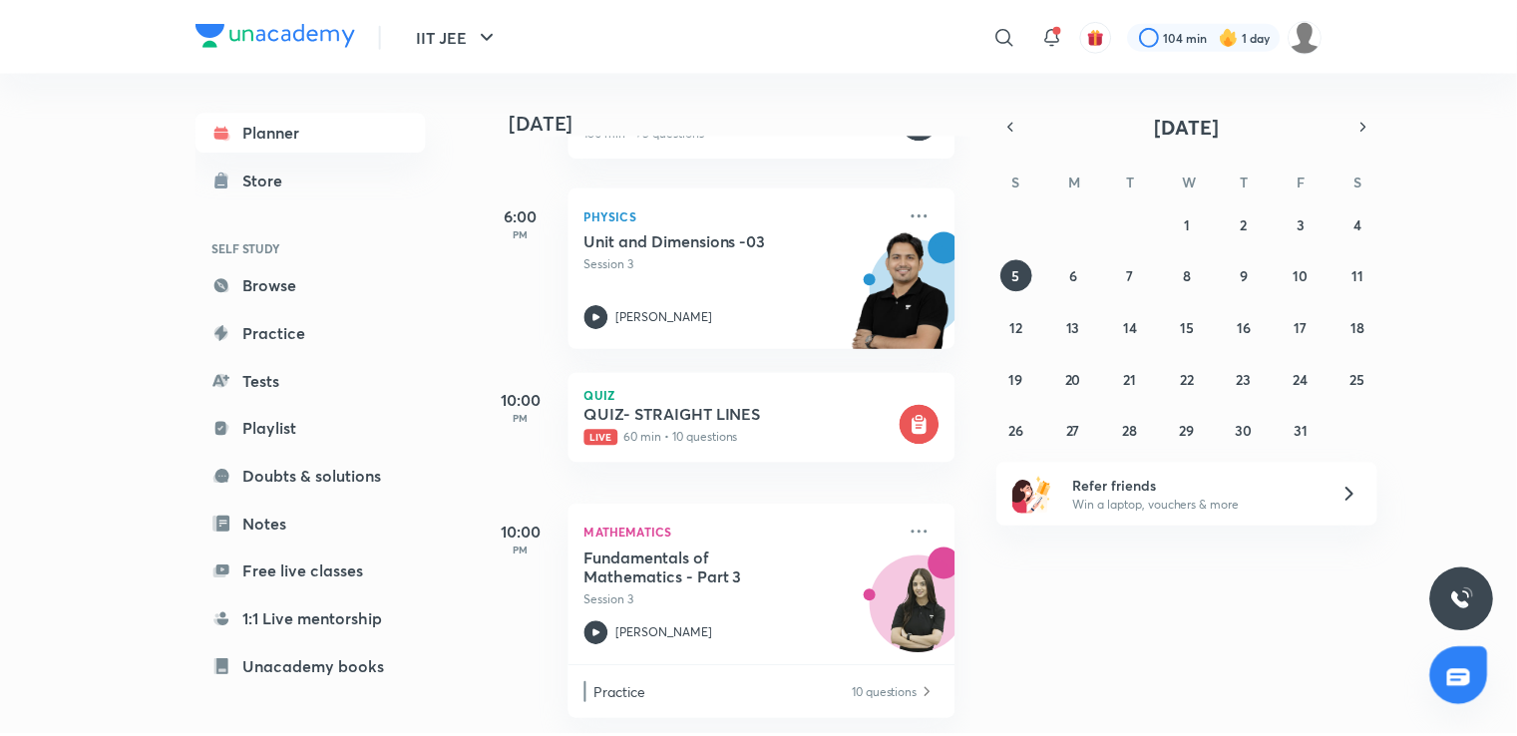
scroll to position [216, 0]
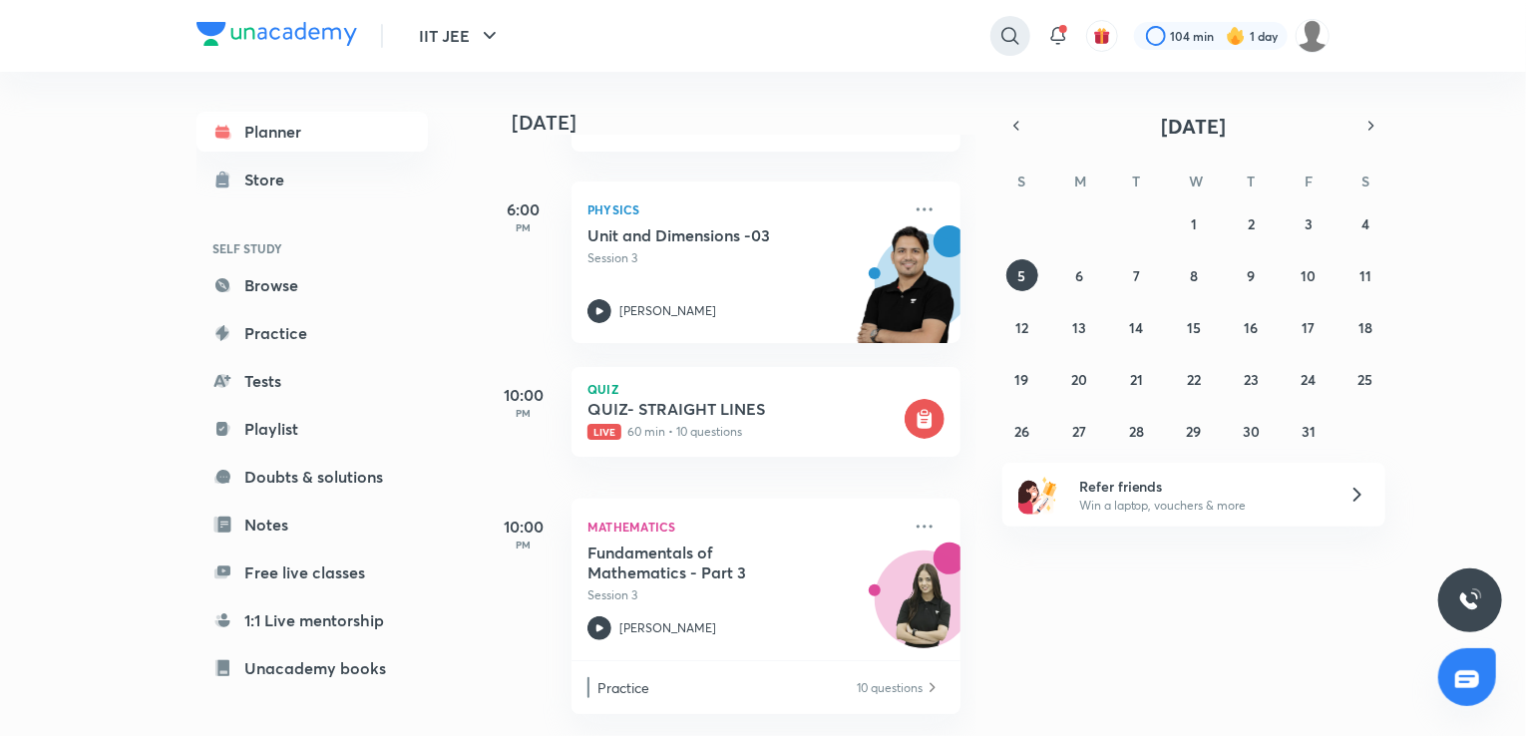
click at [1003, 31] on icon at bounding box center [1009, 35] width 17 height 17
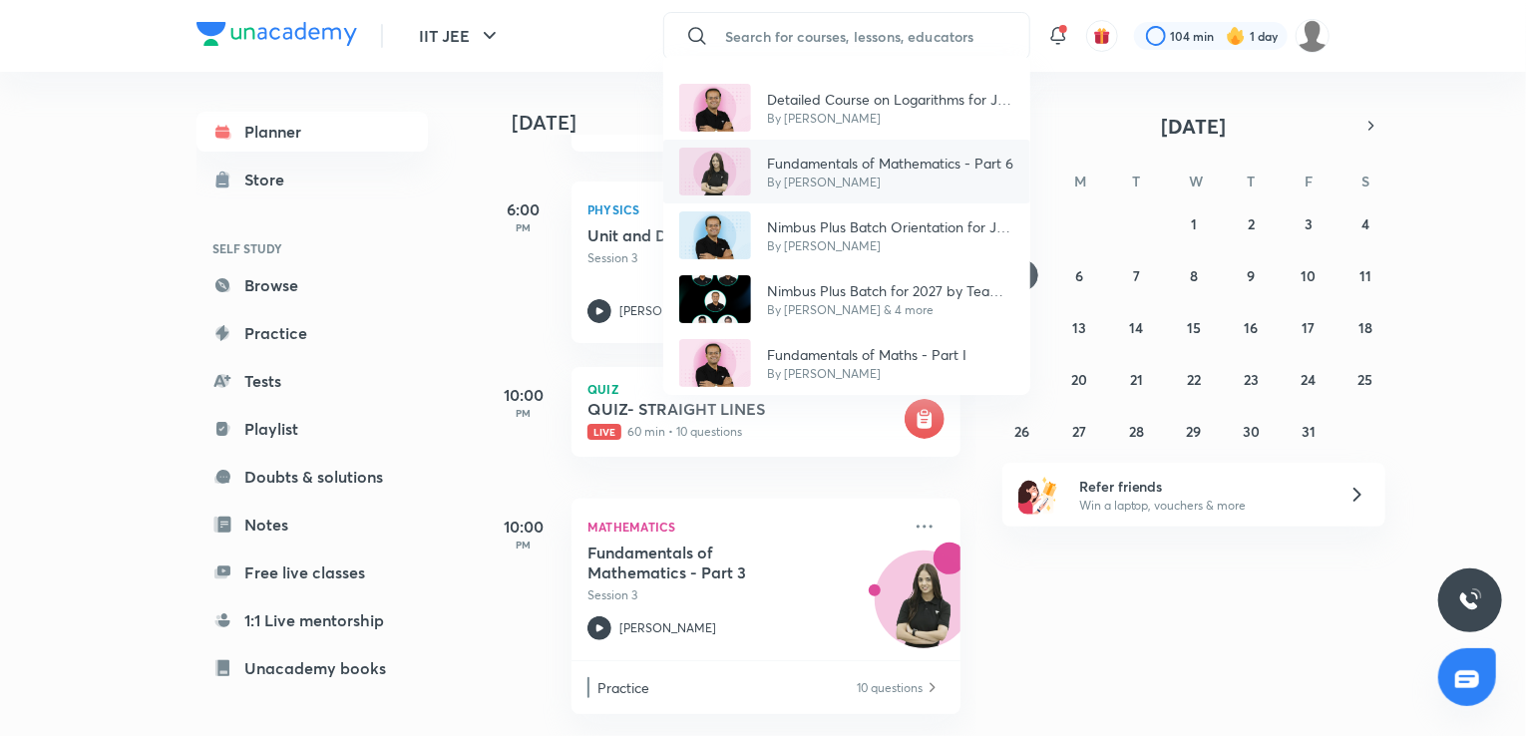
click at [836, 189] on div "Fundamentals of Mathematics - Part 6 By [PERSON_NAME]" at bounding box center [846, 172] width 367 height 64
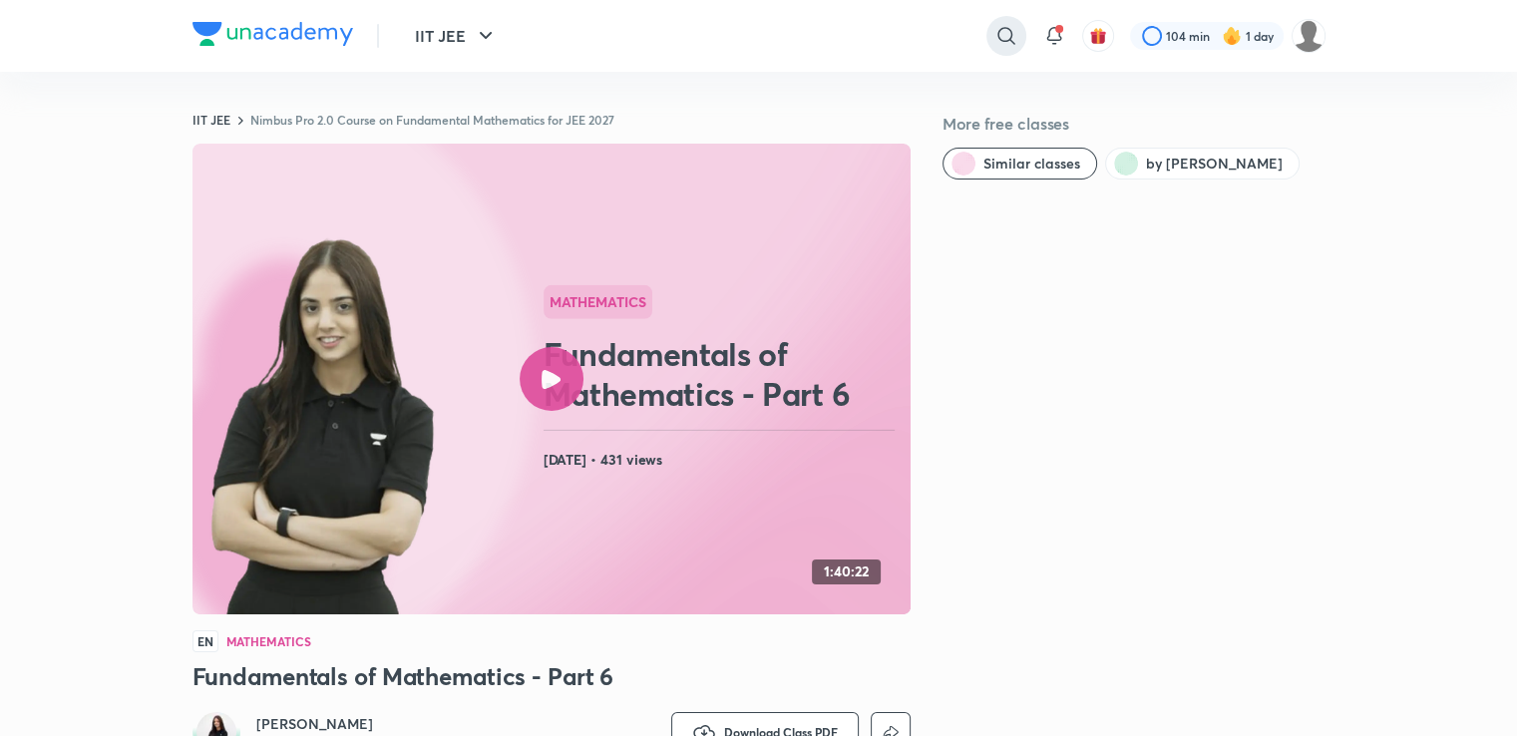
click at [1000, 26] on icon at bounding box center [1006, 36] width 24 height 24
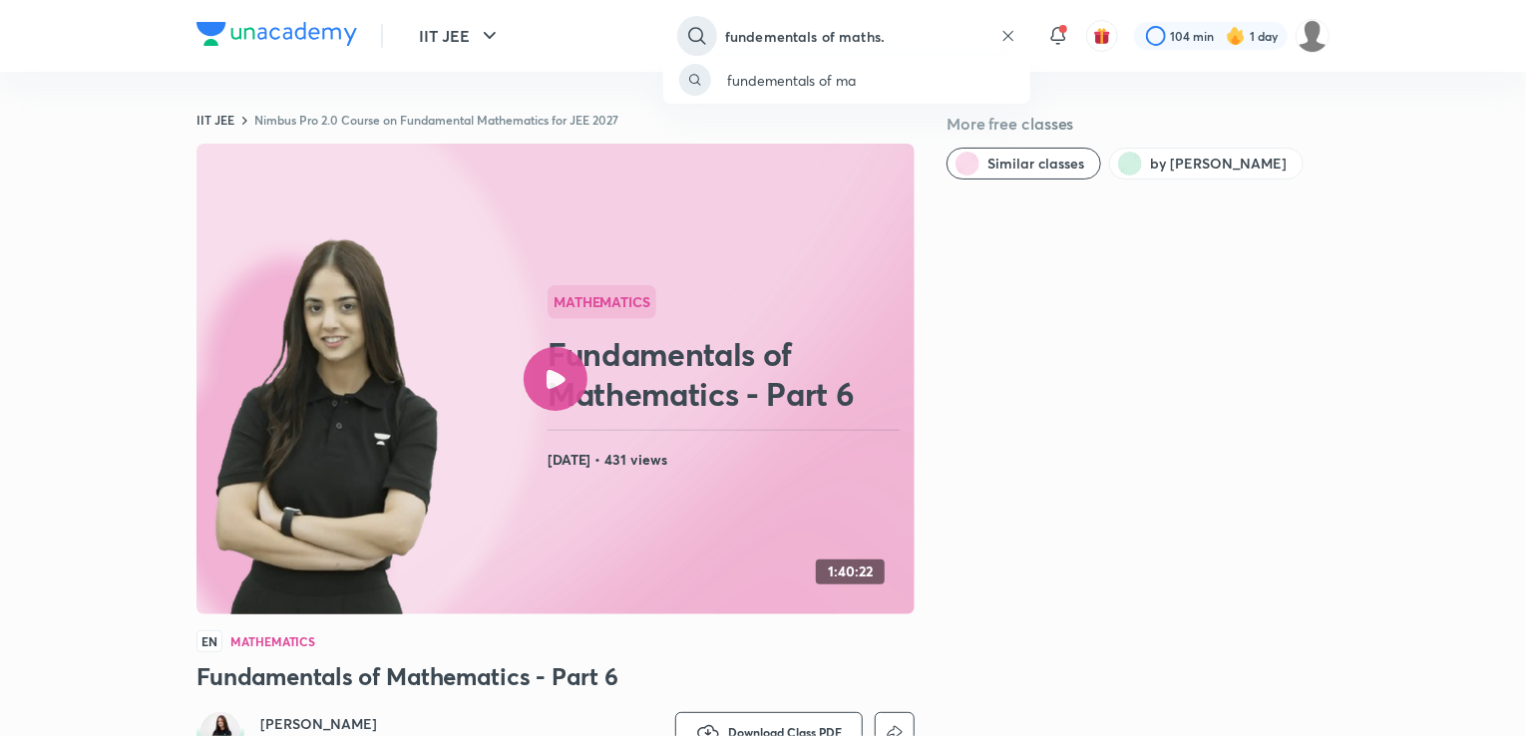
type input "fundementals of maths."
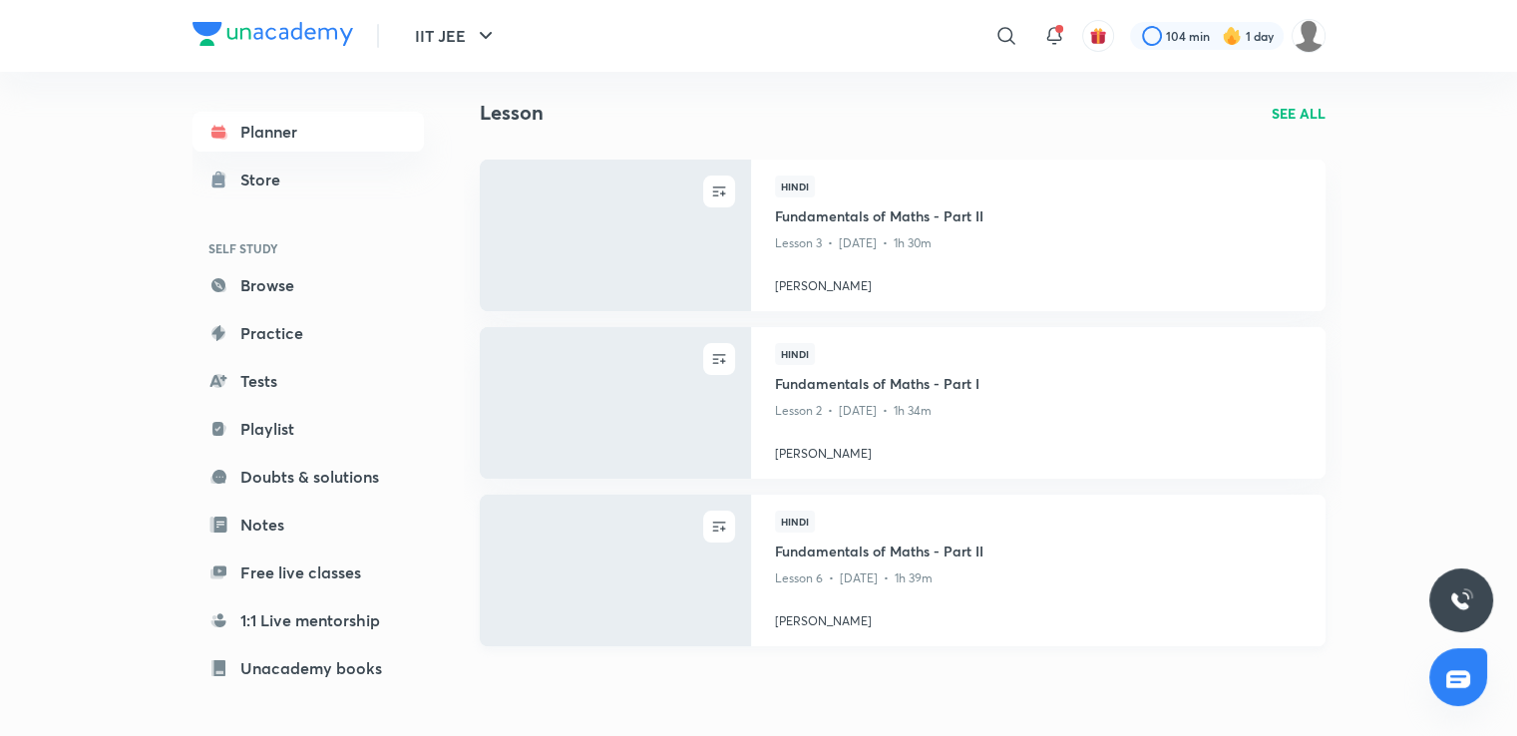
scroll to position [19, 0]
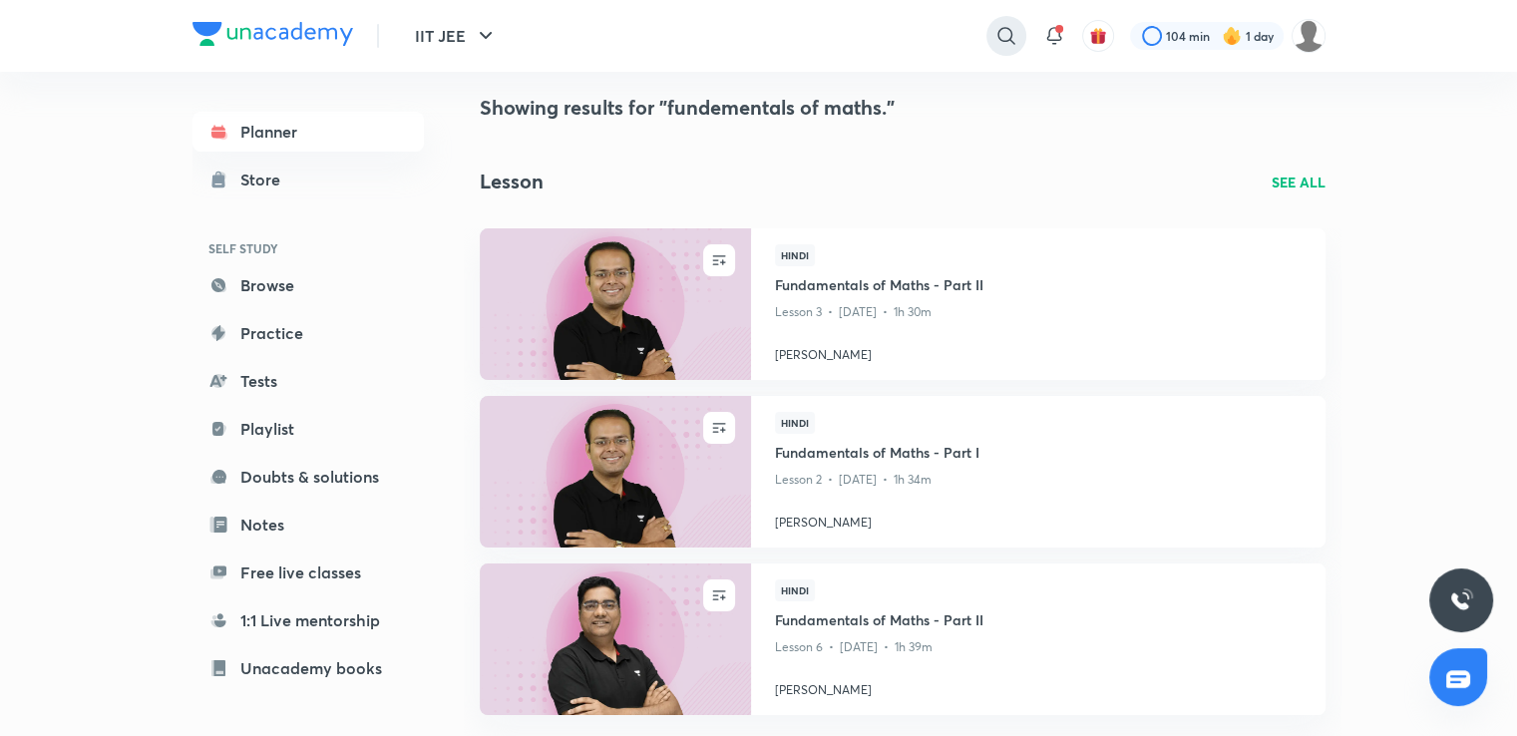
click at [1007, 40] on icon at bounding box center [1005, 35] width 17 height 17
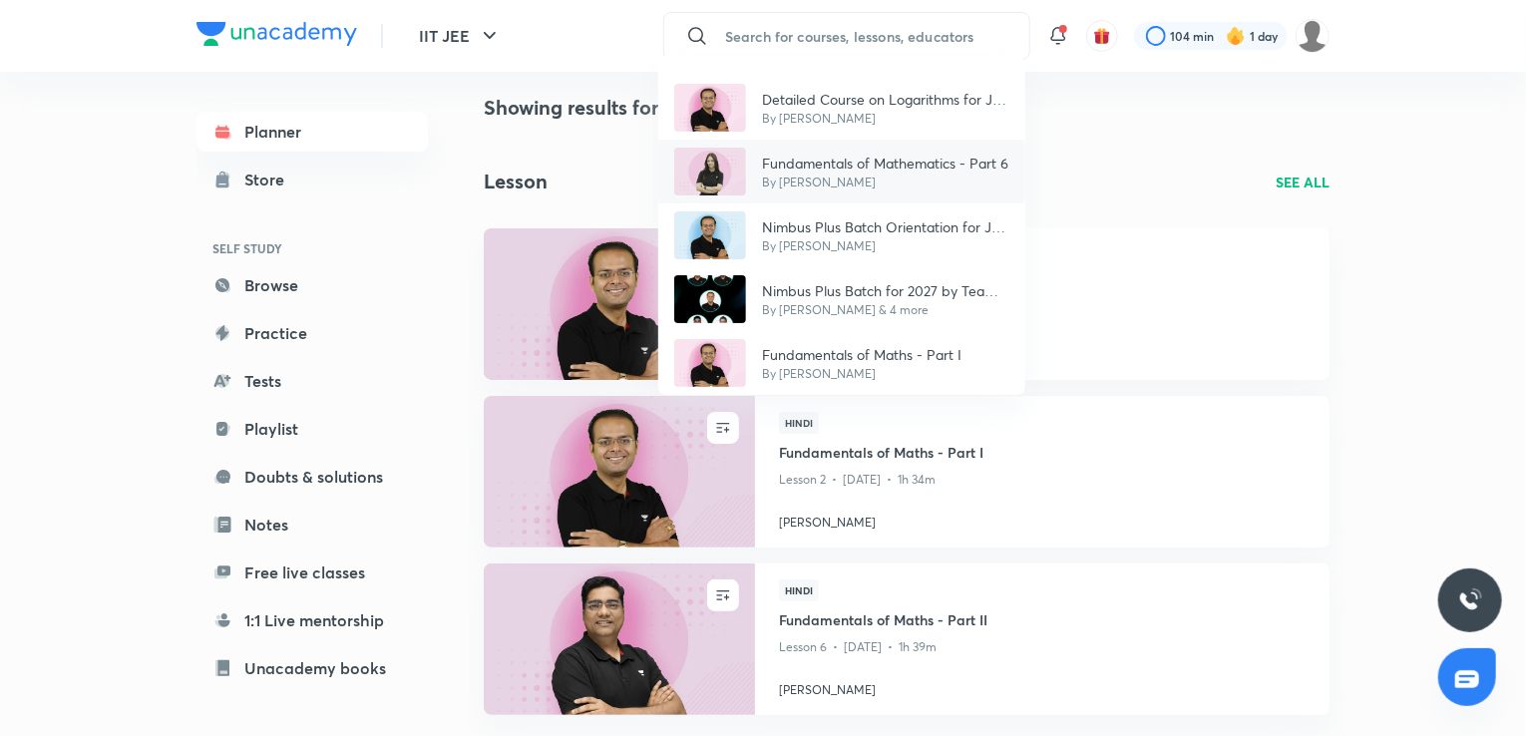
click at [878, 165] on p "Fundamentals of Mathematics - Part 6" at bounding box center [885, 163] width 246 height 21
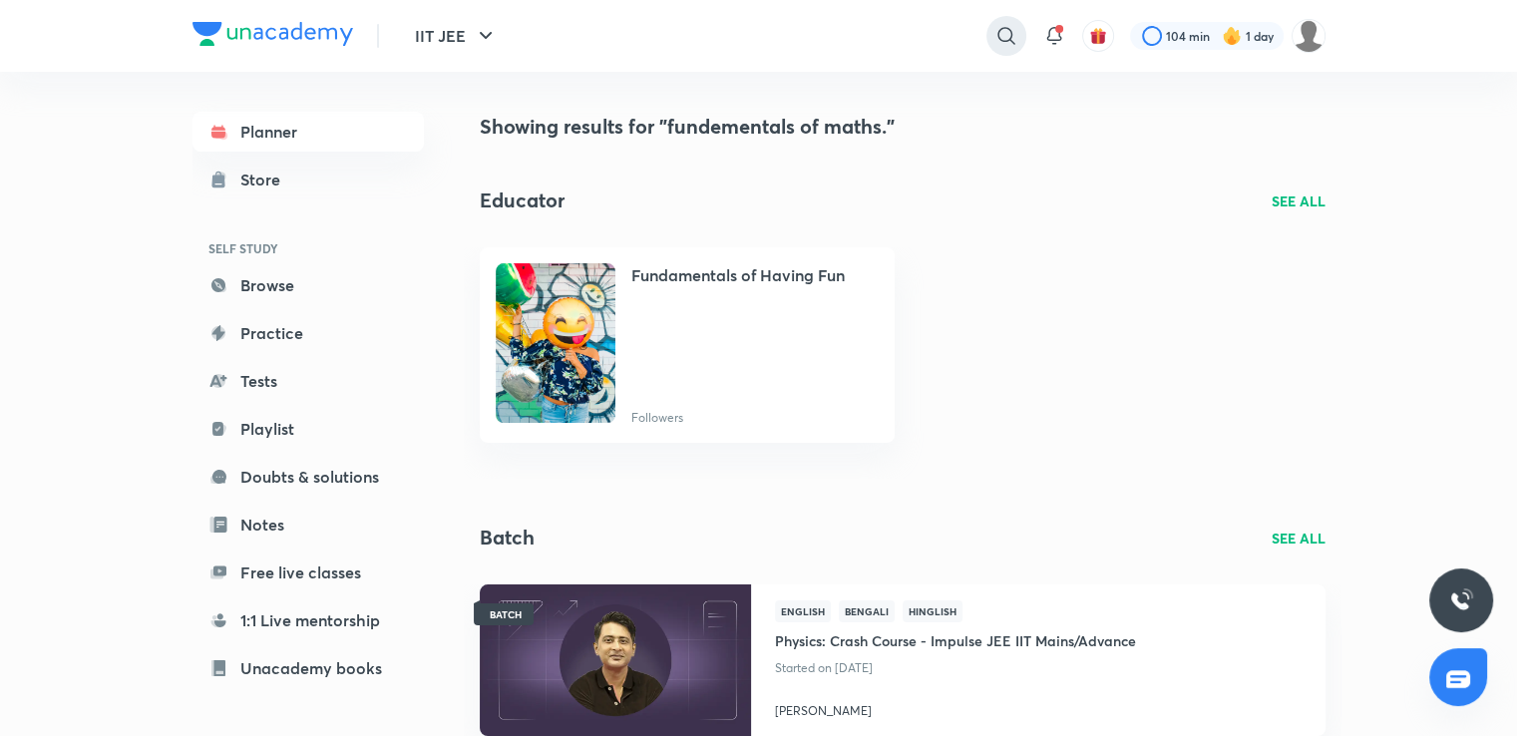
click at [1002, 28] on icon at bounding box center [1005, 35] width 17 height 17
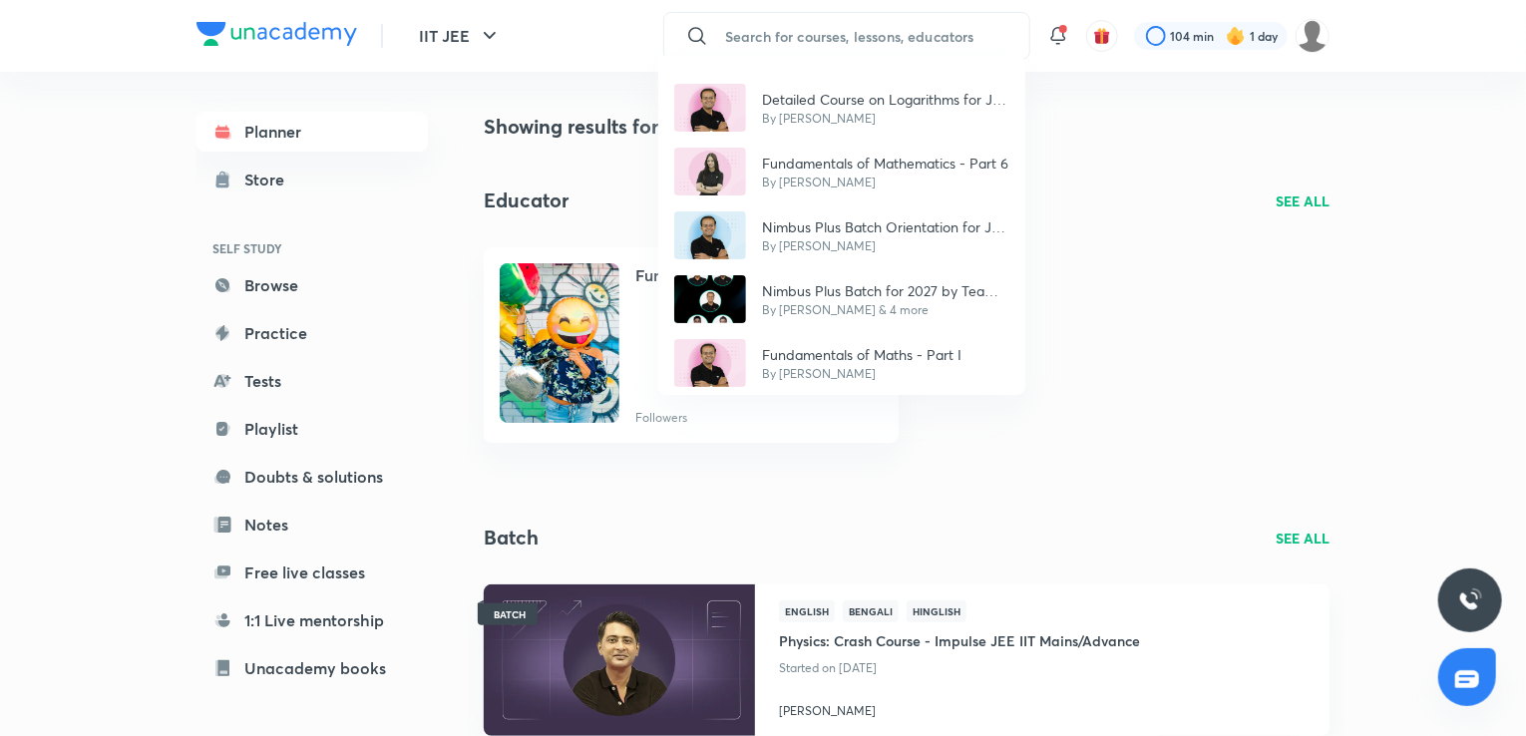
click at [2, 336] on div "Detailed Course on Logarithms for JEE 2027 By [PERSON_NAME] Fundamentals of Mat…" at bounding box center [763, 368] width 1526 height 736
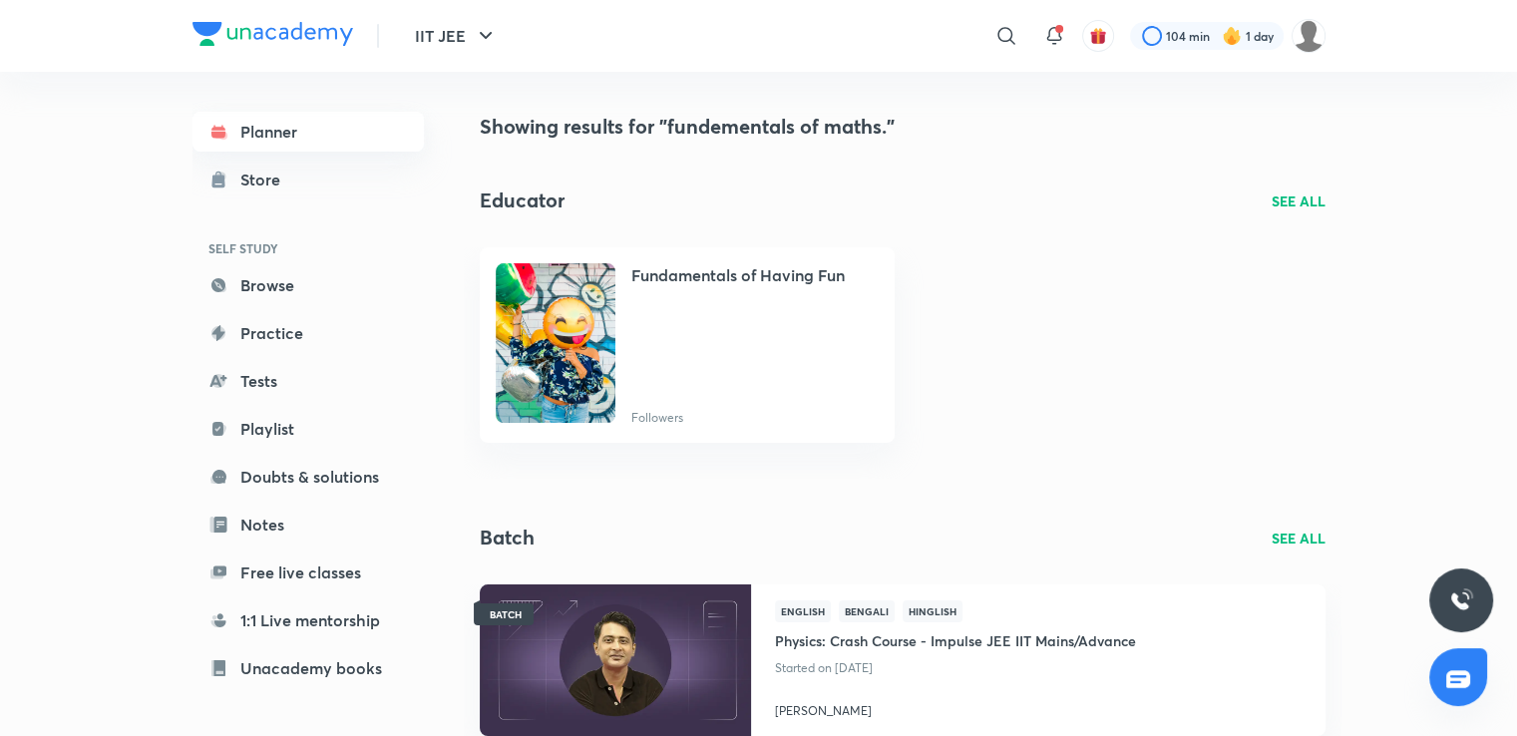
click at [231, 134] on link "Planner" at bounding box center [307, 132] width 231 height 40
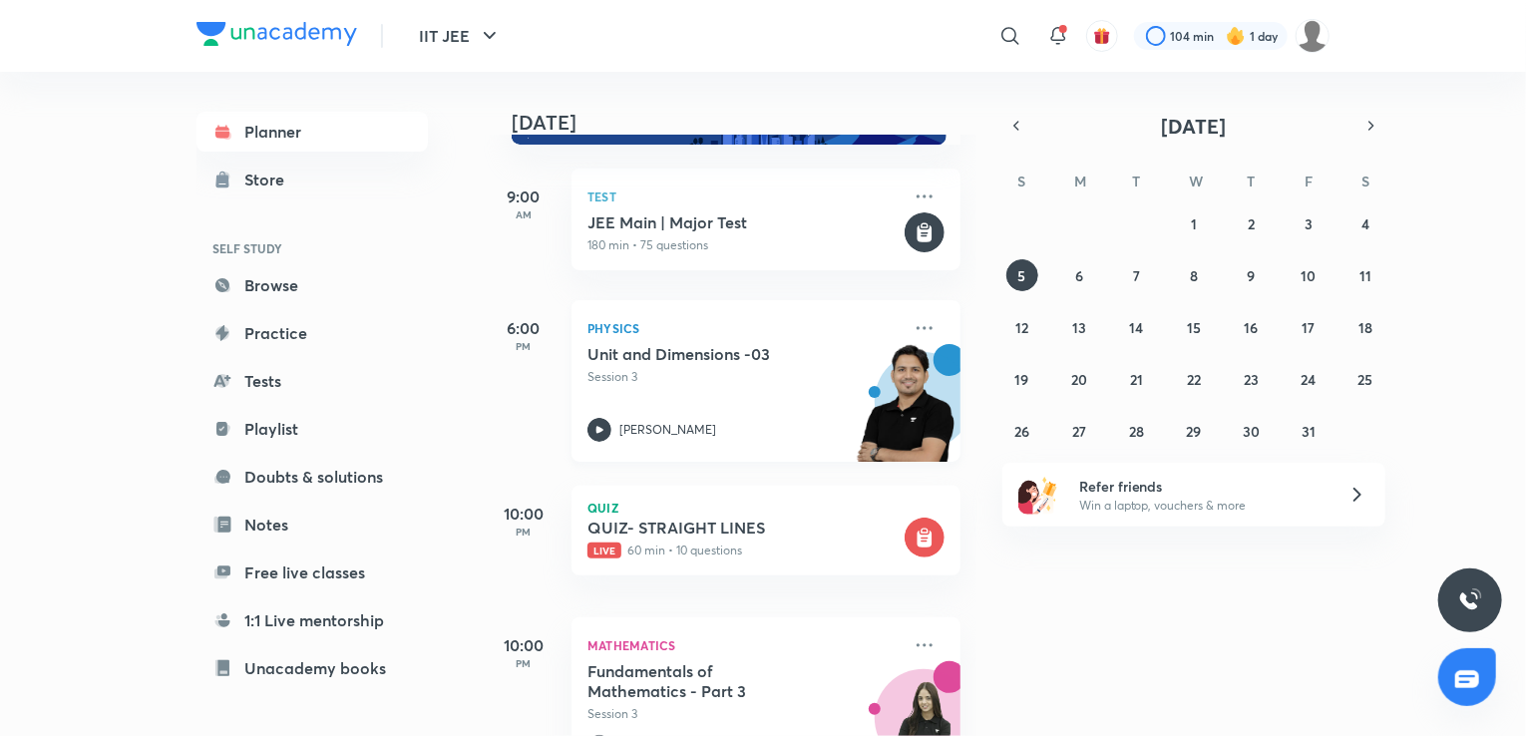
scroll to position [216, 0]
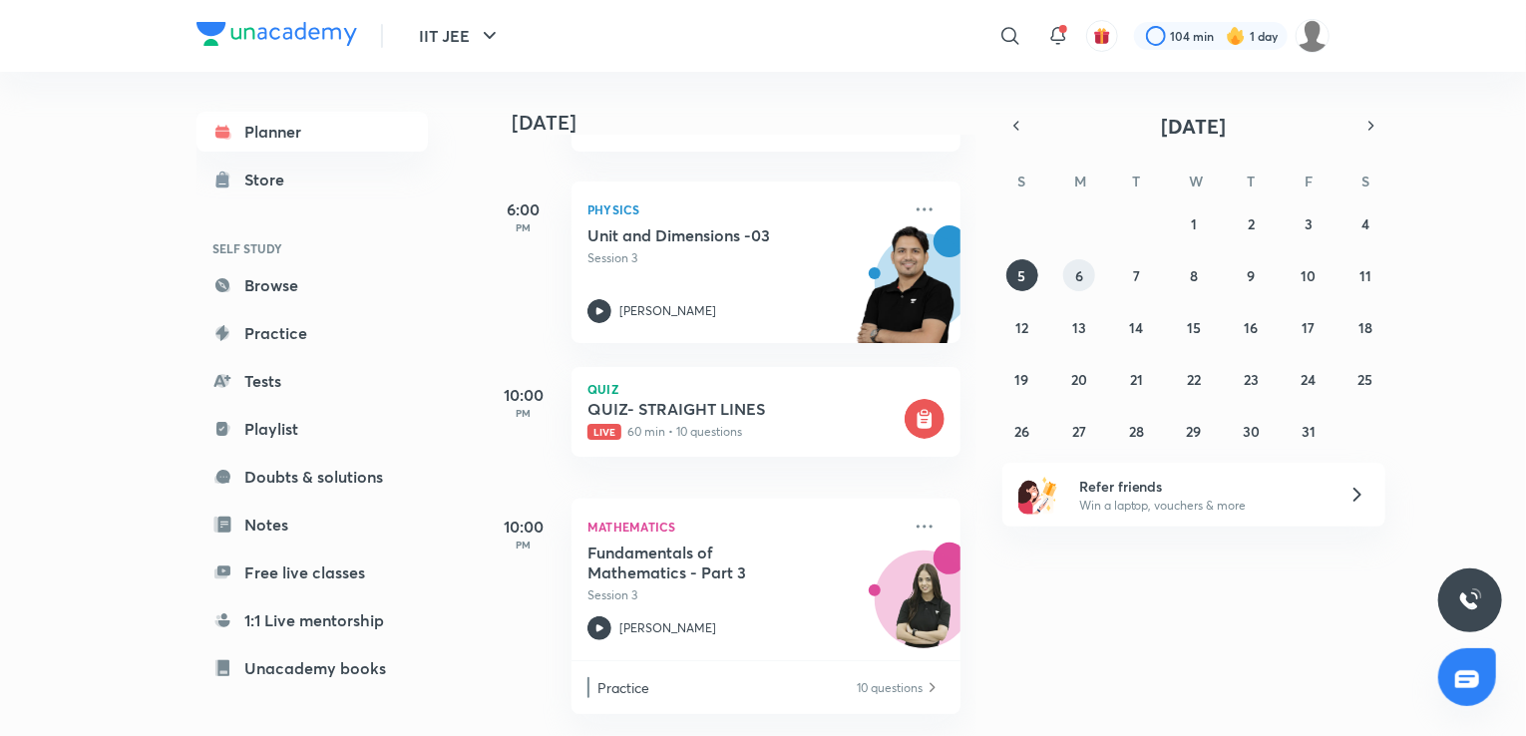
click at [1085, 268] on button "6" at bounding box center [1079, 275] width 32 height 32
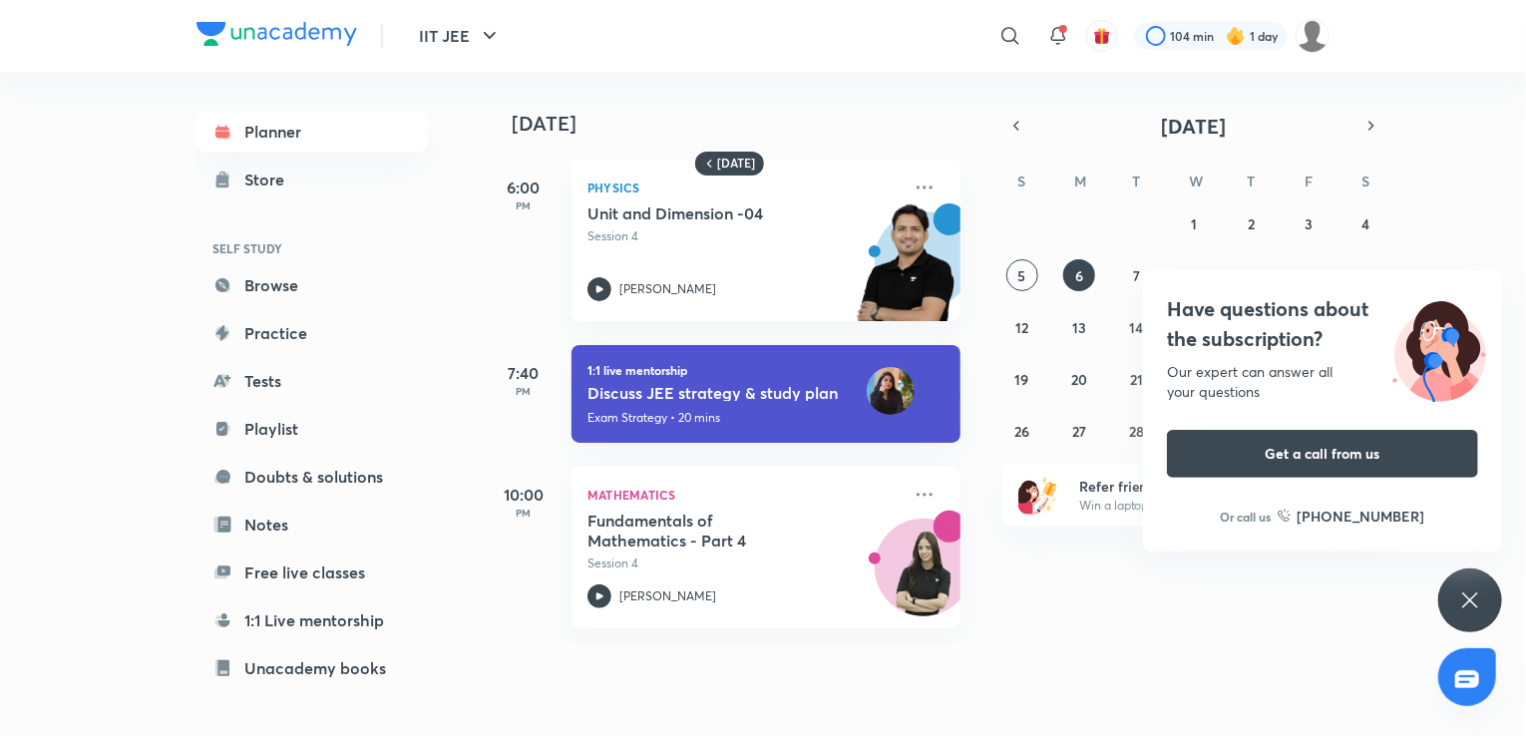
click at [1476, 583] on div "Have questions about the subscription? Our expert can answer all your questions…" at bounding box center [1470, 600] width 64 height 64
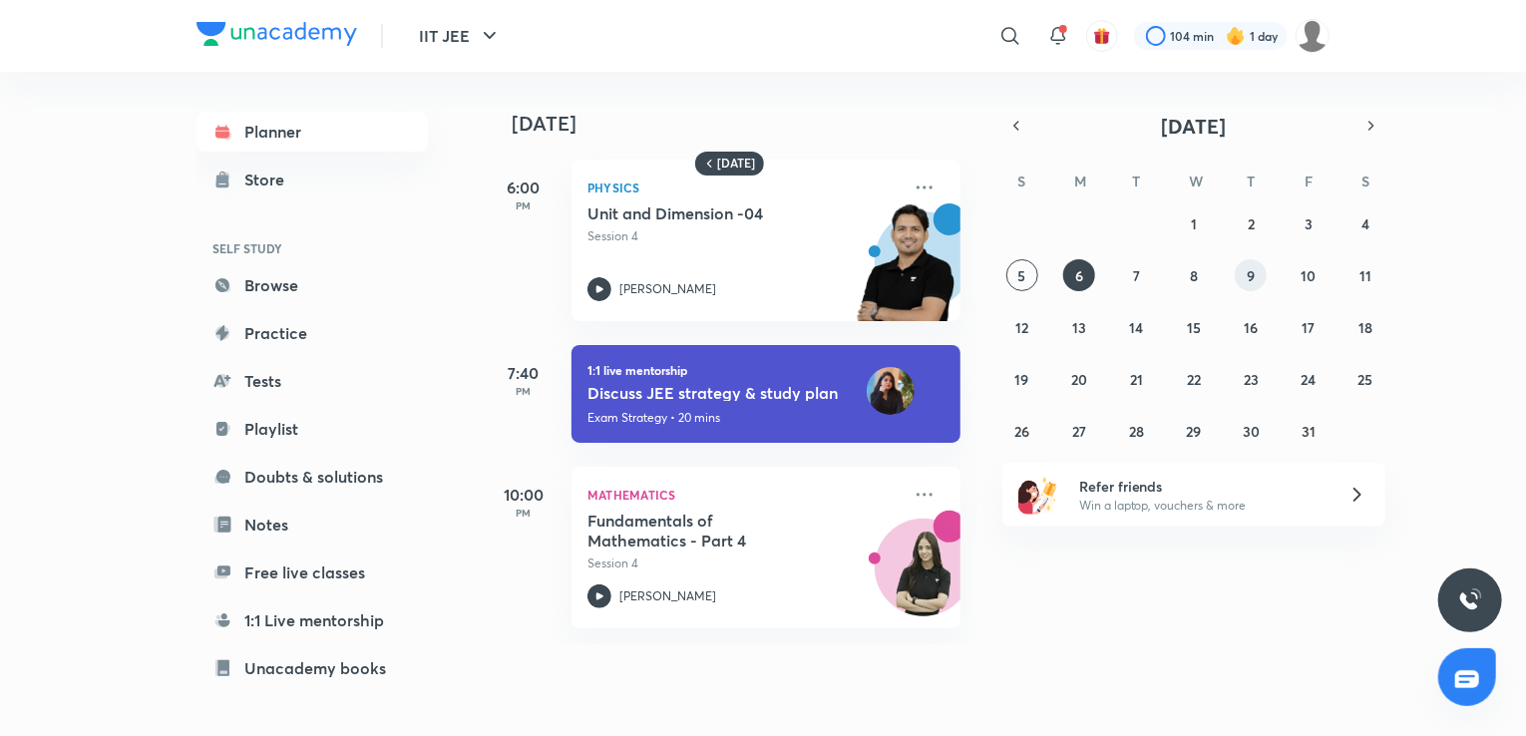
click at [1260, 263] on button "9" at bounding box center [1251, 275] width 32 height 32
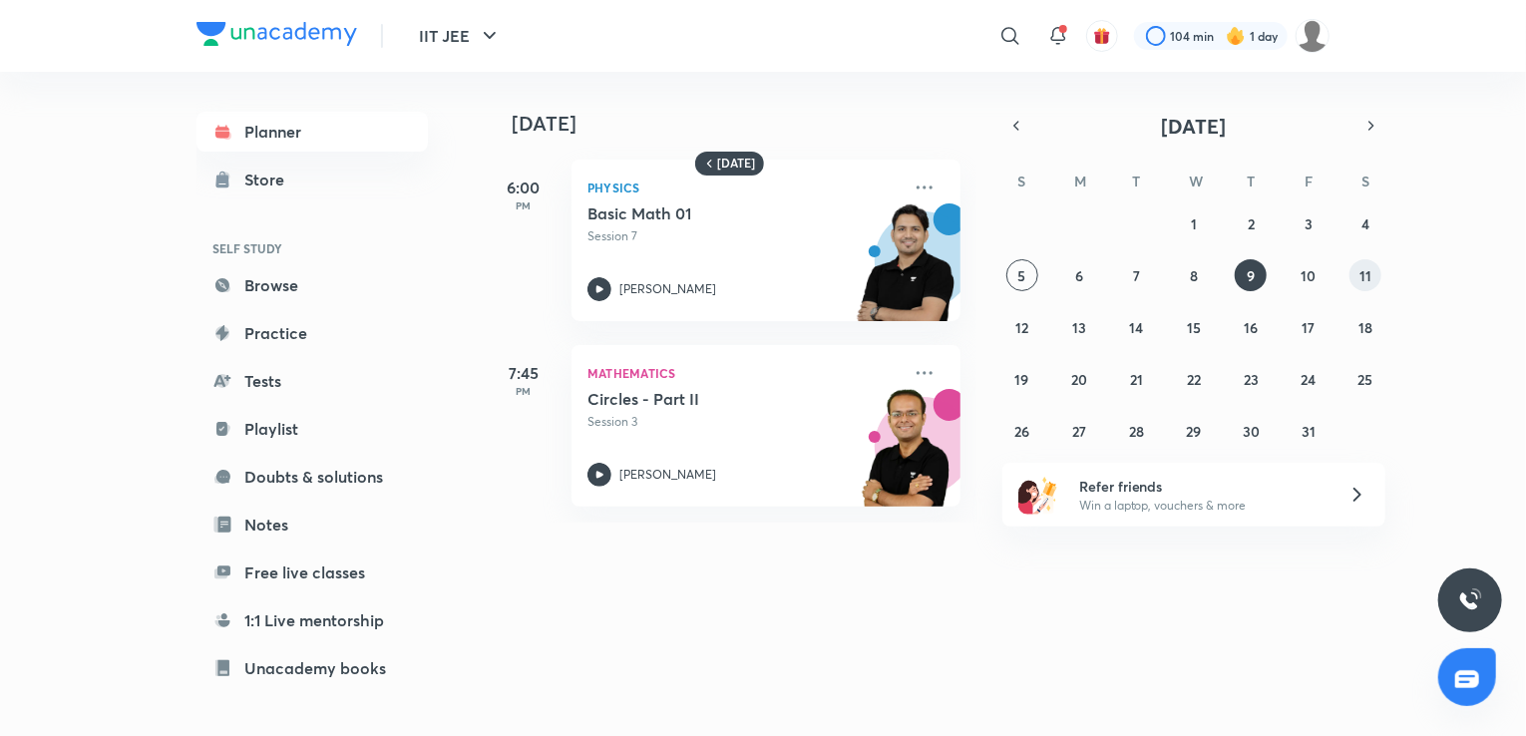
click at [1372, 268] on button "11" at bounding box center [1365, 275] width 32 height 32
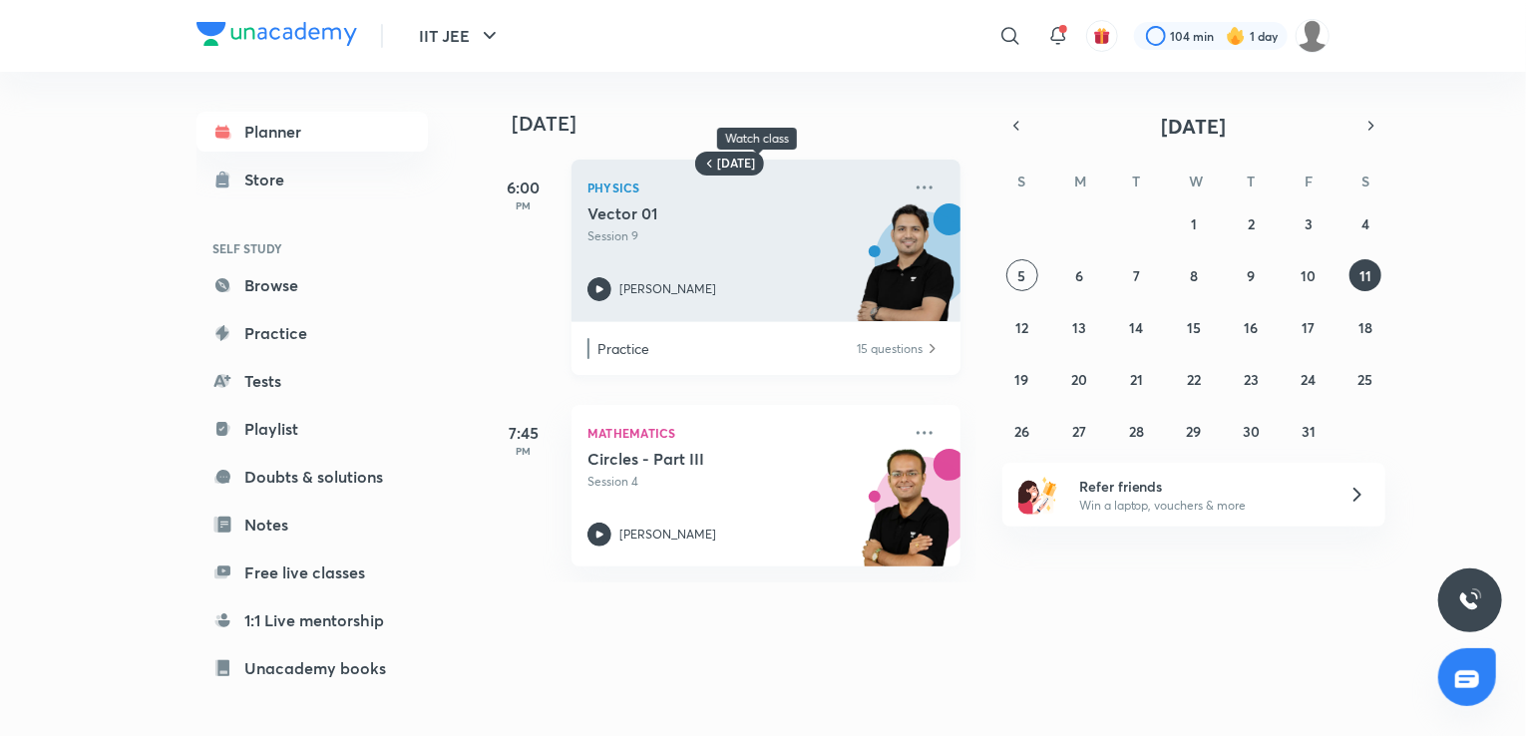
click at [761, 277] on div "[PERSON_NAME]" at bounding box center [743, 289] width 313 height 24
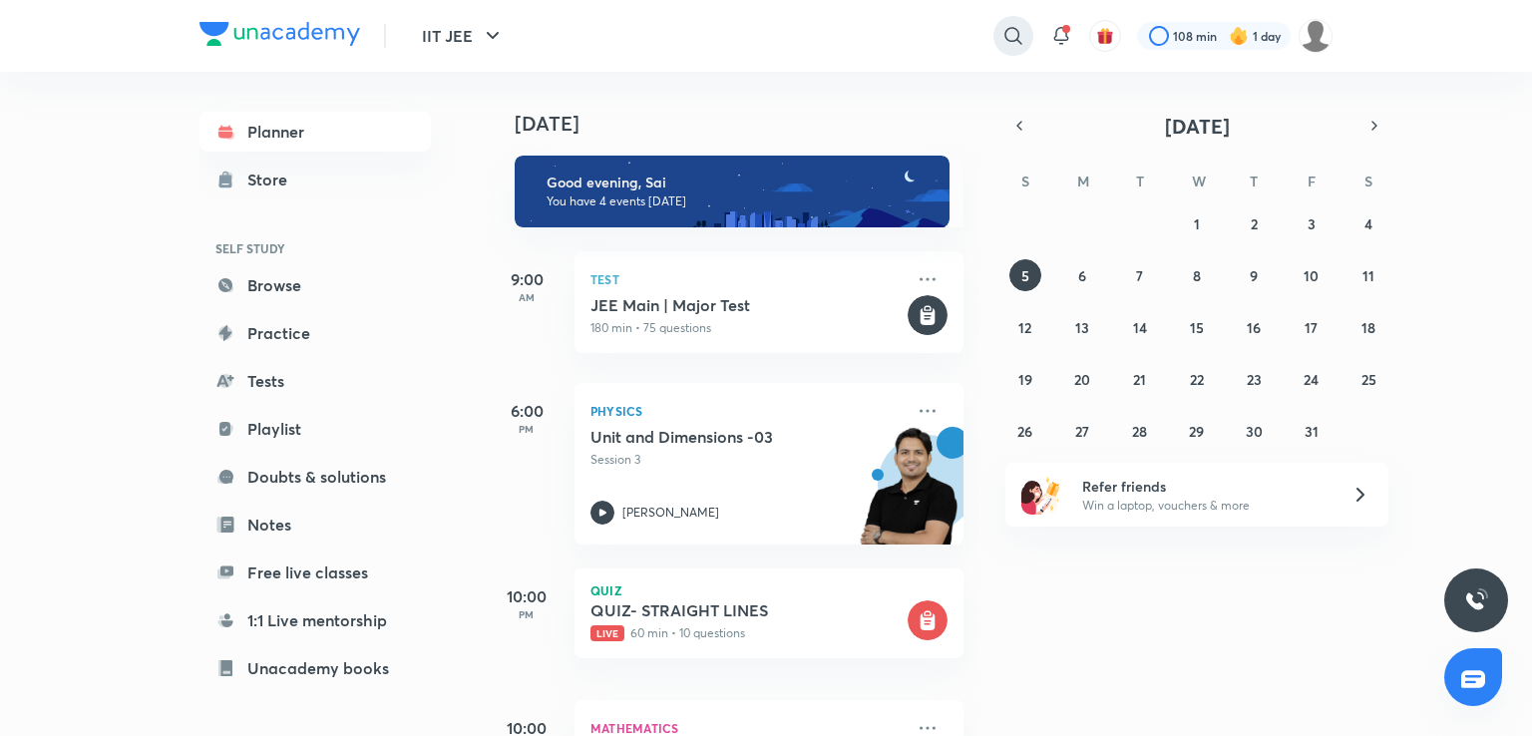
click at [1011, 33] on icon at bounding box center [1013, 36] width 24 height 24
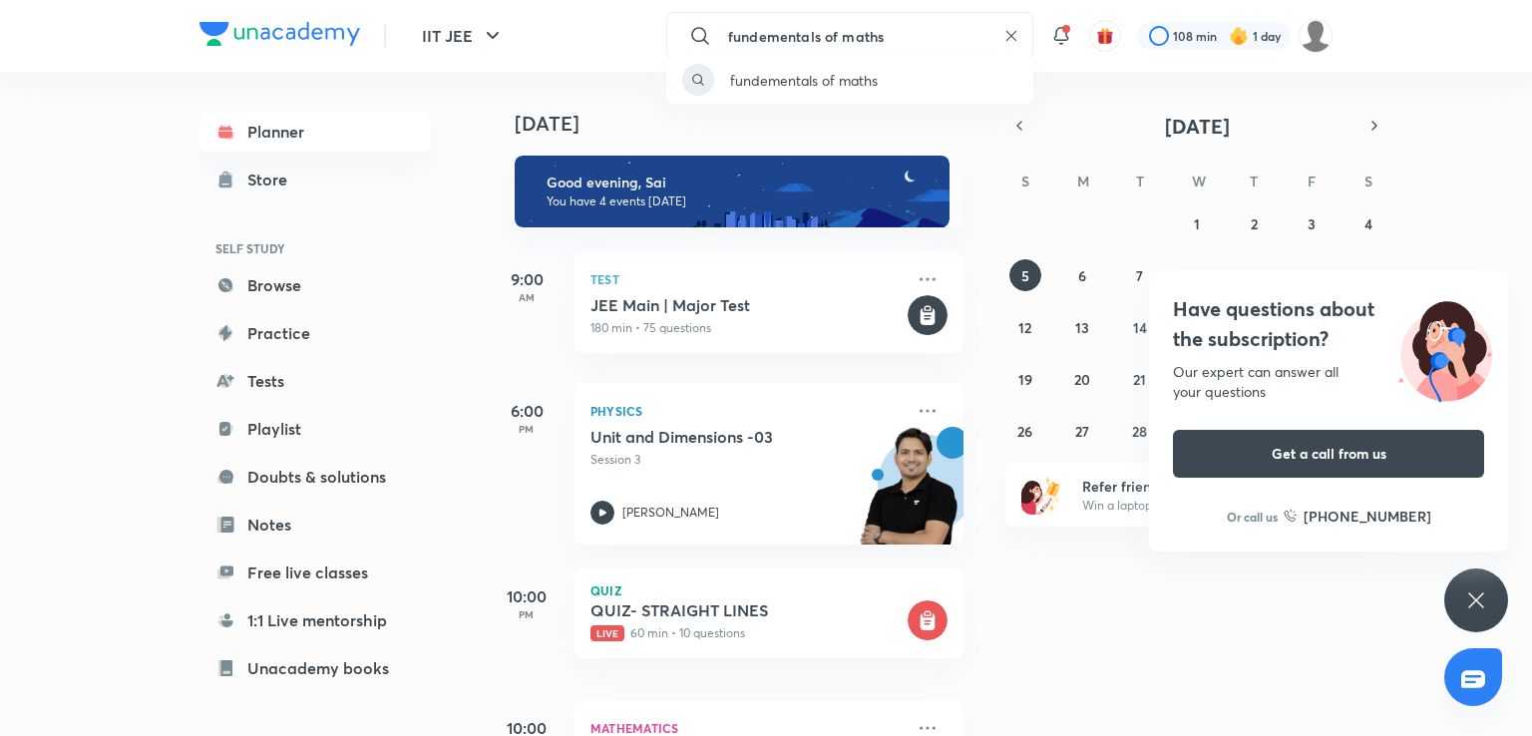
type input "fundementals of maths"
click at [1491, 598] on div "Have questions about the subscription? Our expert can answer all your questions…" at bounding box center [1476, 600] width 64 height 64
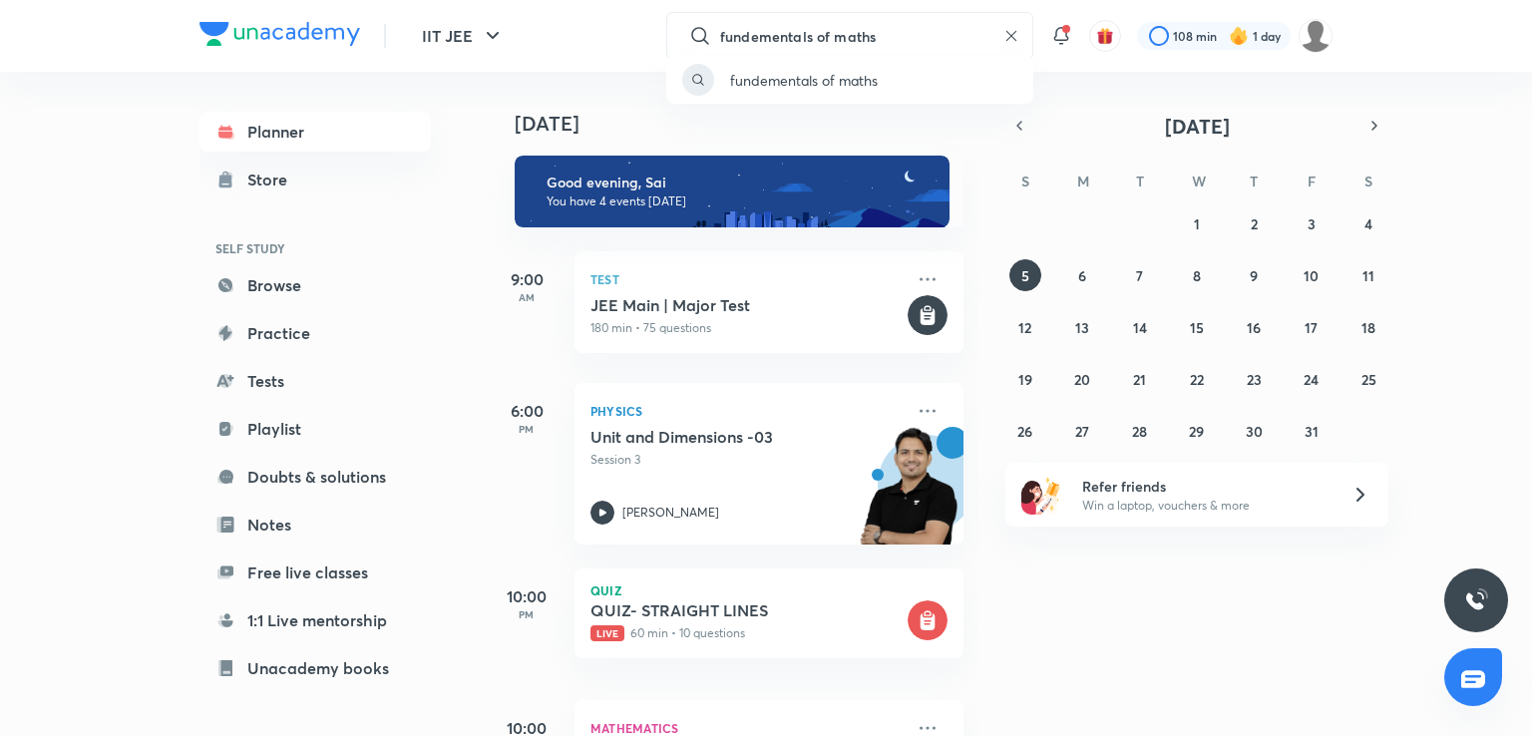
click at [892, 20] on div "fundementals of maths" at bounding box center [766, 368] width 1532 height 736
click at [892, 20] on input "fundementals of maths" at bounding box center [857, 36] width 275 height 54
click at [892, 20] on div "fundementals of maths" at bounding box center [766, 368] width 1532 height 736
click at [892, 20] on input "fundementals of maths" at bounding box center [857, 36] width 275 height 54
click at [892, 34] on div "fundementals of maths" at bounding box center [766, 368] width 1532 height 736
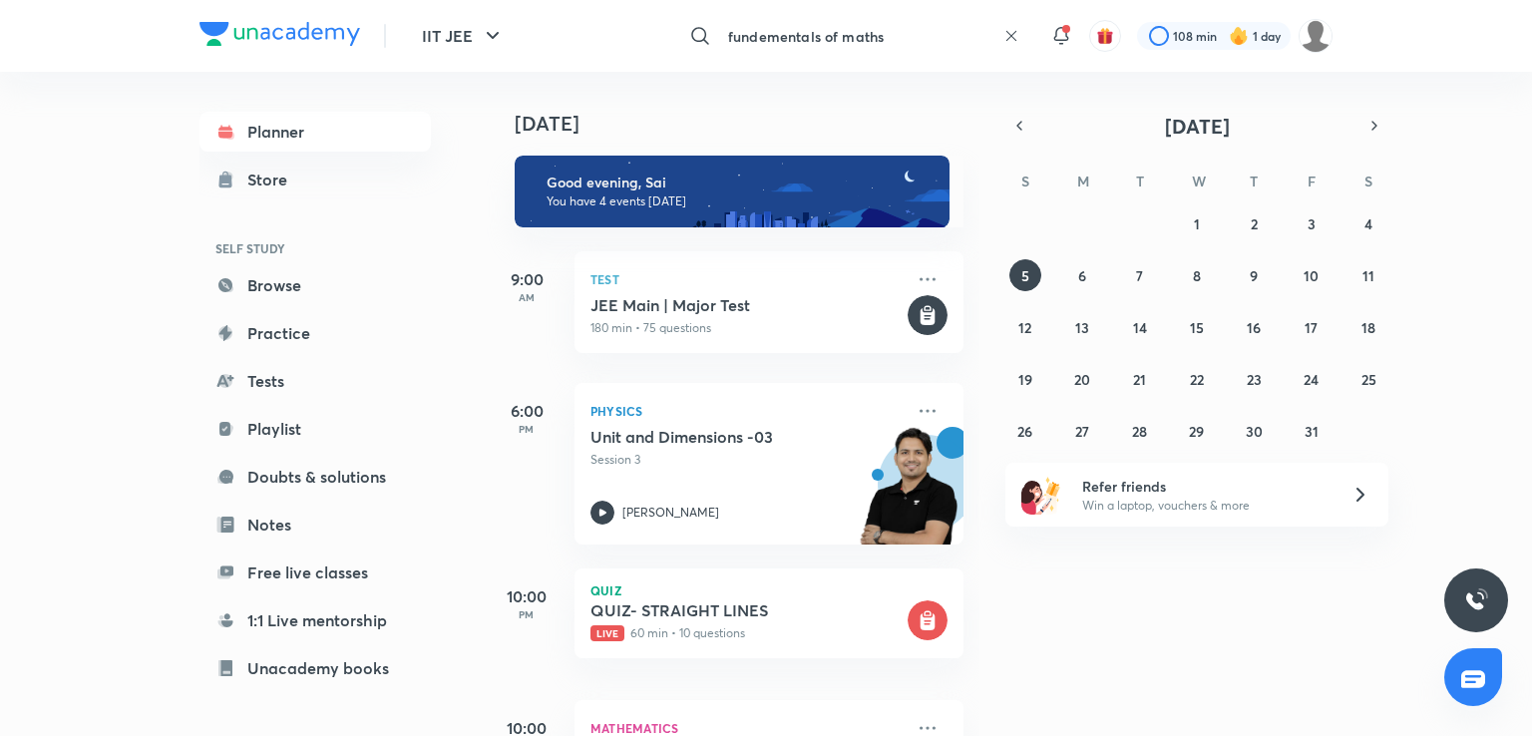
click at [892, 34] on input "fundementals of maths" at bounding box center [857, 36] width 275 height 54
click at [892, 34] on div "fundementals of maths" at bounding box center [766, 368] width 1532 height 736
click at [892, 34] on input "fundementals of maths" at bounding box center [857, 36] width 275 height 54
drag, startPoint x: 892, startPoint y: 34, endPoint x: 667, endPoint y: 39, distance: 225.4
click at [667, 39] on div "fundementals of maths" at bounding box center [766, 368] width 1532 height 736
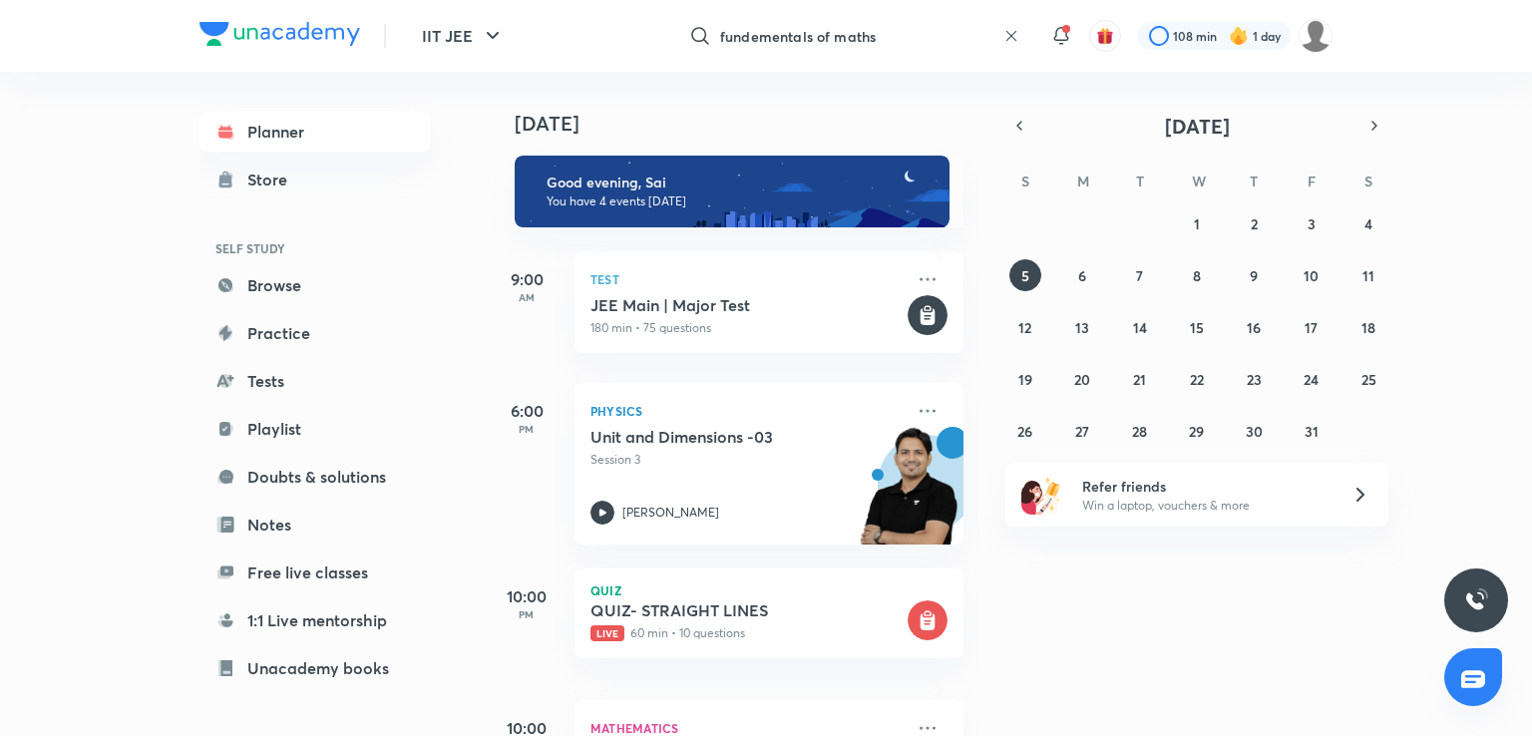
copy p "fundementals of maths"
click at [891, 30] on input "fundementals of maths" at bounding box center [857, 36] width 275 height 54
drag, startPoint x: 891, startPoint y: 30, endPoint x: 682, endPoint y: -10, distance: 213.2
click at [682, 0] on html "IIT JEE fundementals of maths ​ fundementals of maths 108 min 1 day Planner Sto…" at bounding box center [766, 368] width 1532 height 736
copy div "​ fundementals of maths"
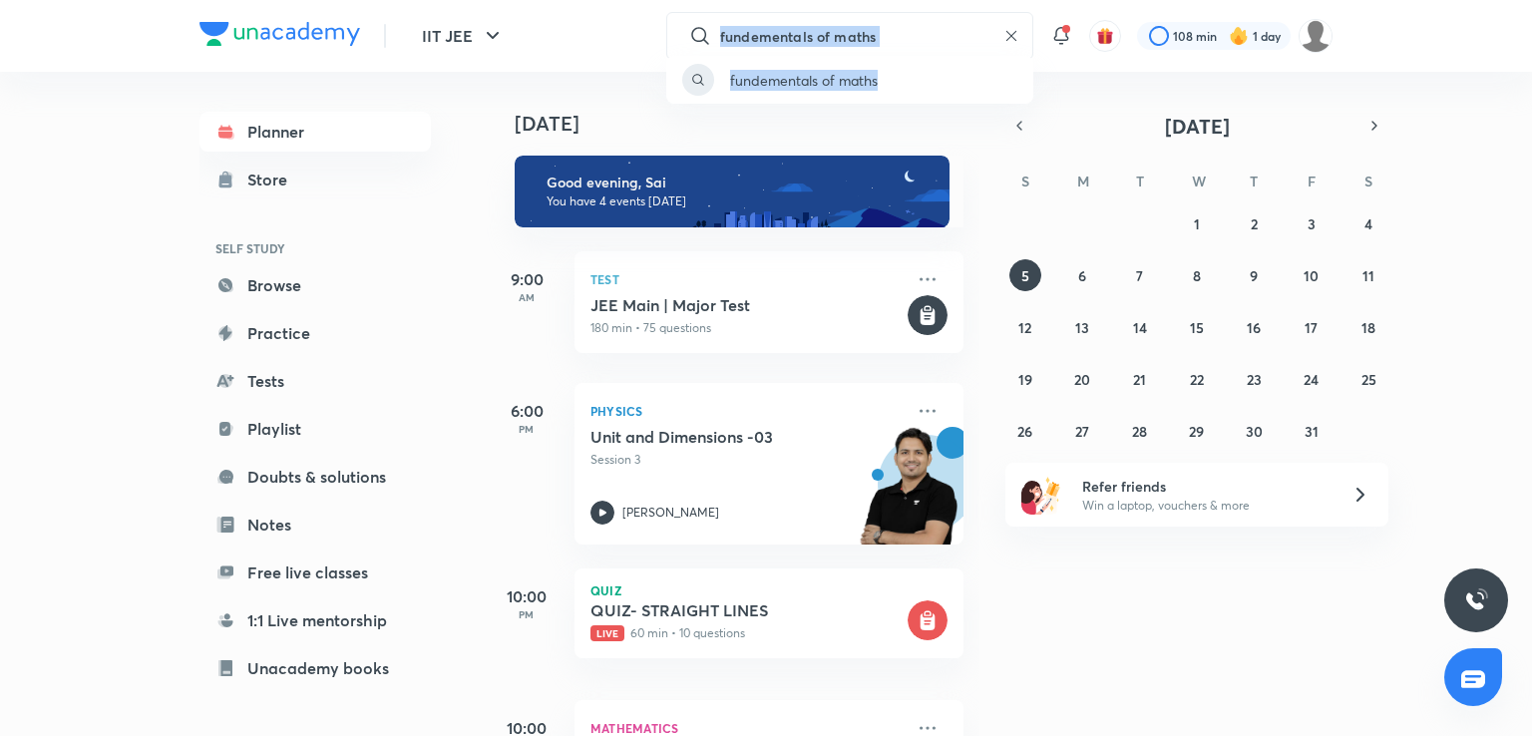
click at [1001, 42] on div "fundementals of maths" at bounding box center [766, 368] width 1532 height 736
click at [1007, 34] on icon at bounding box center [1011, 36] width 16 height 16
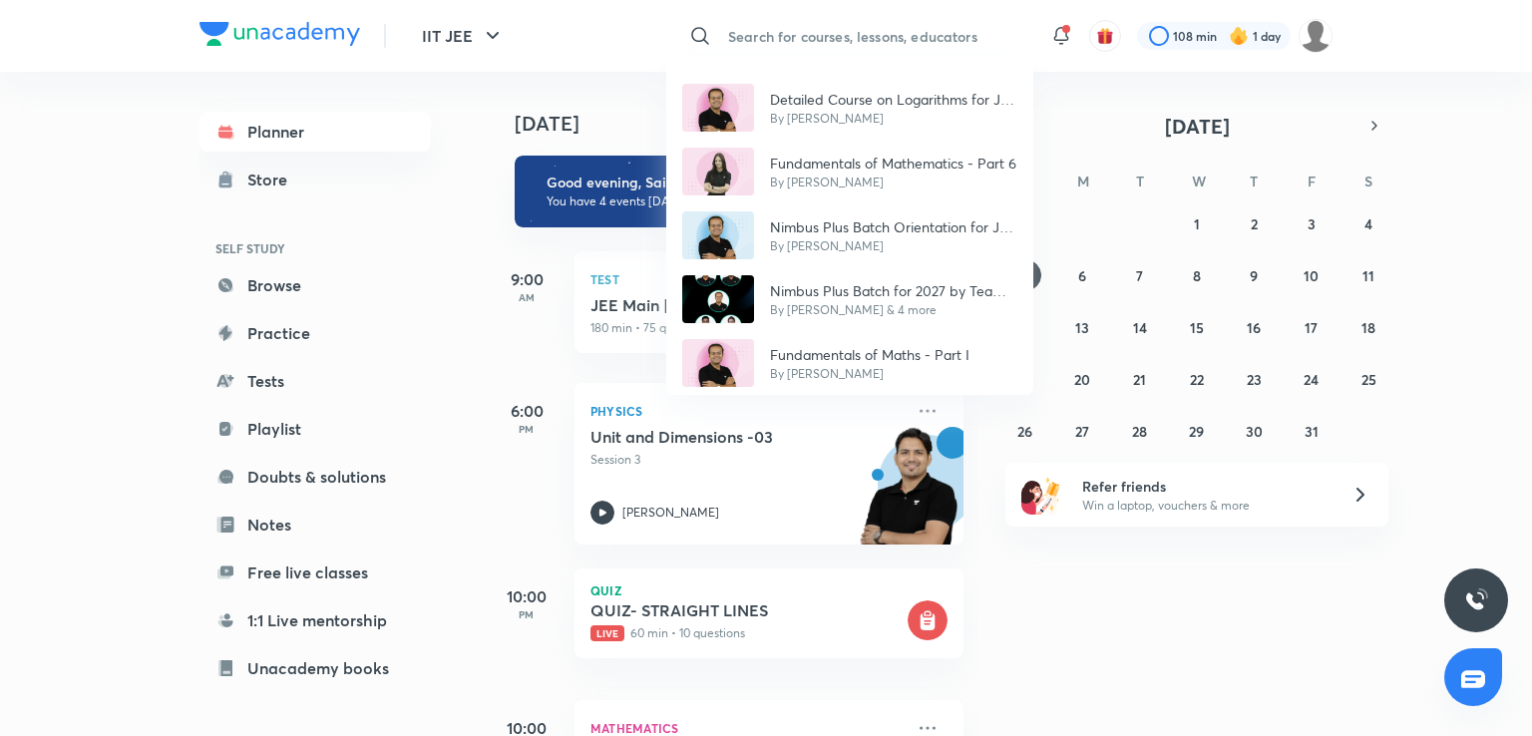
click at [1272, 588] on div "Detailed Course on Logarithms for JEE 2027 By [PERSON_NAME] Fundamentals of Mat…" at bounding box center [766, 368] width 1532 height 736
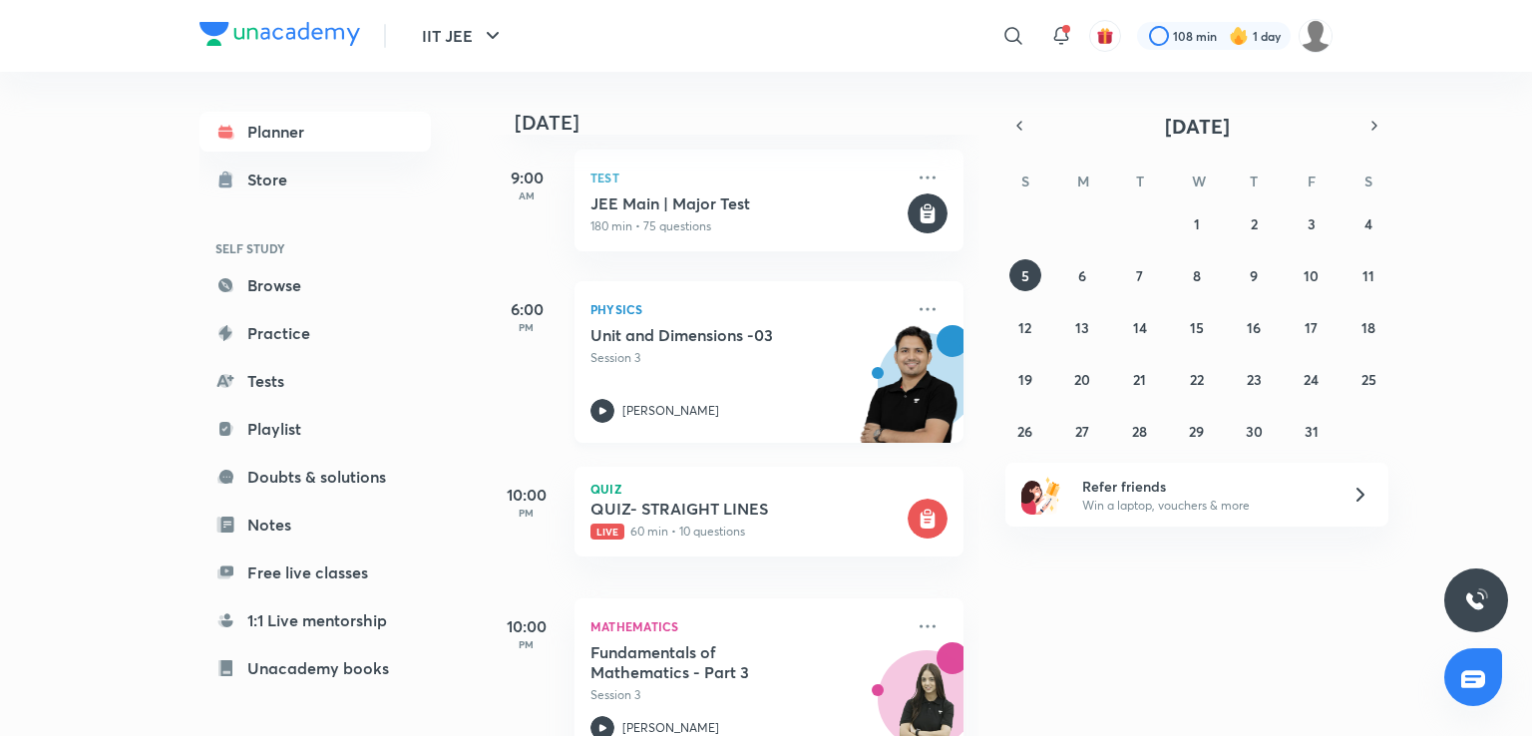
scroll to position [216, 0]
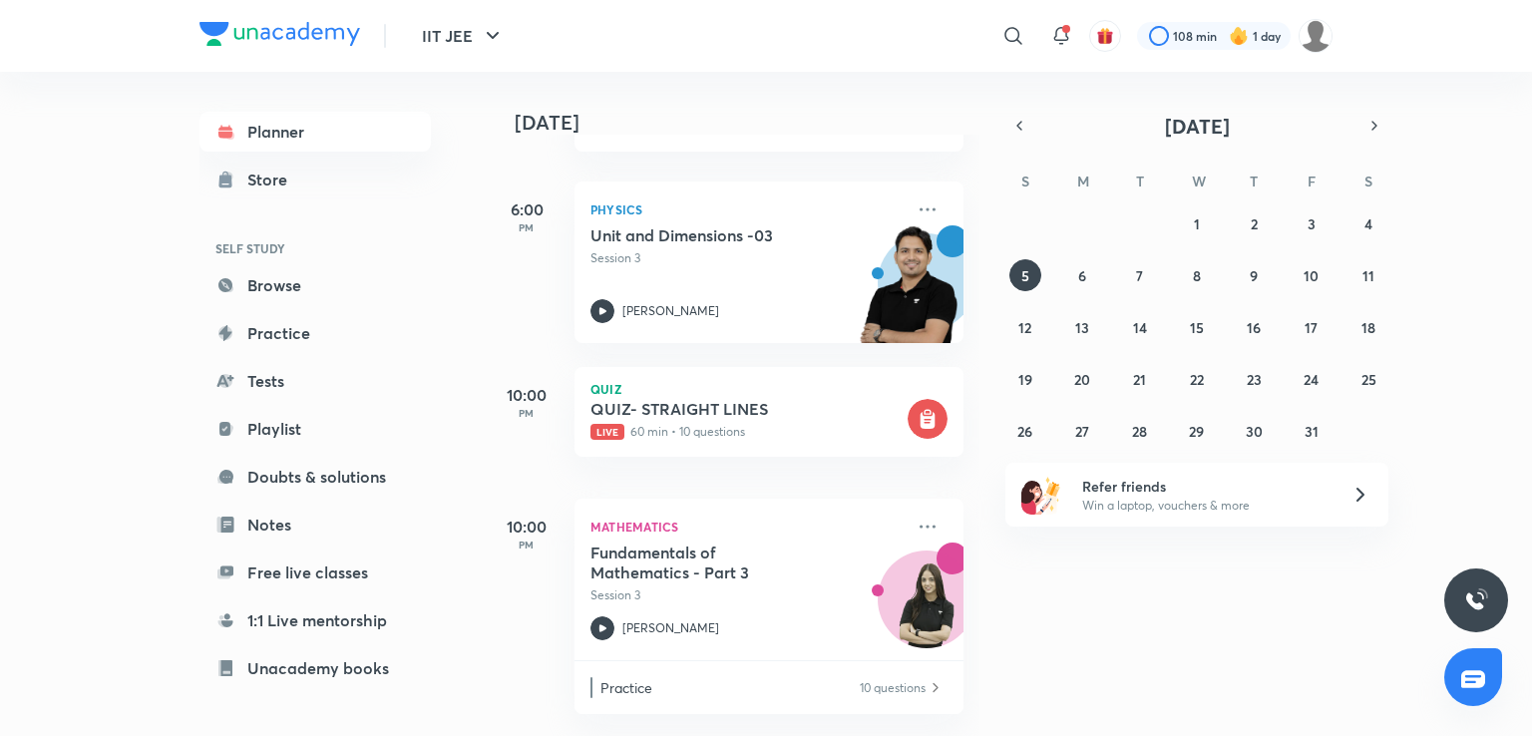
click at [993, 68] on div "IIT JEE ​ 108 min 1 day" at bounding box center [765, 36] width 1133 height 72
click at [1010, 28] on icon at bounding box center [1012, 35] width 17 height 17
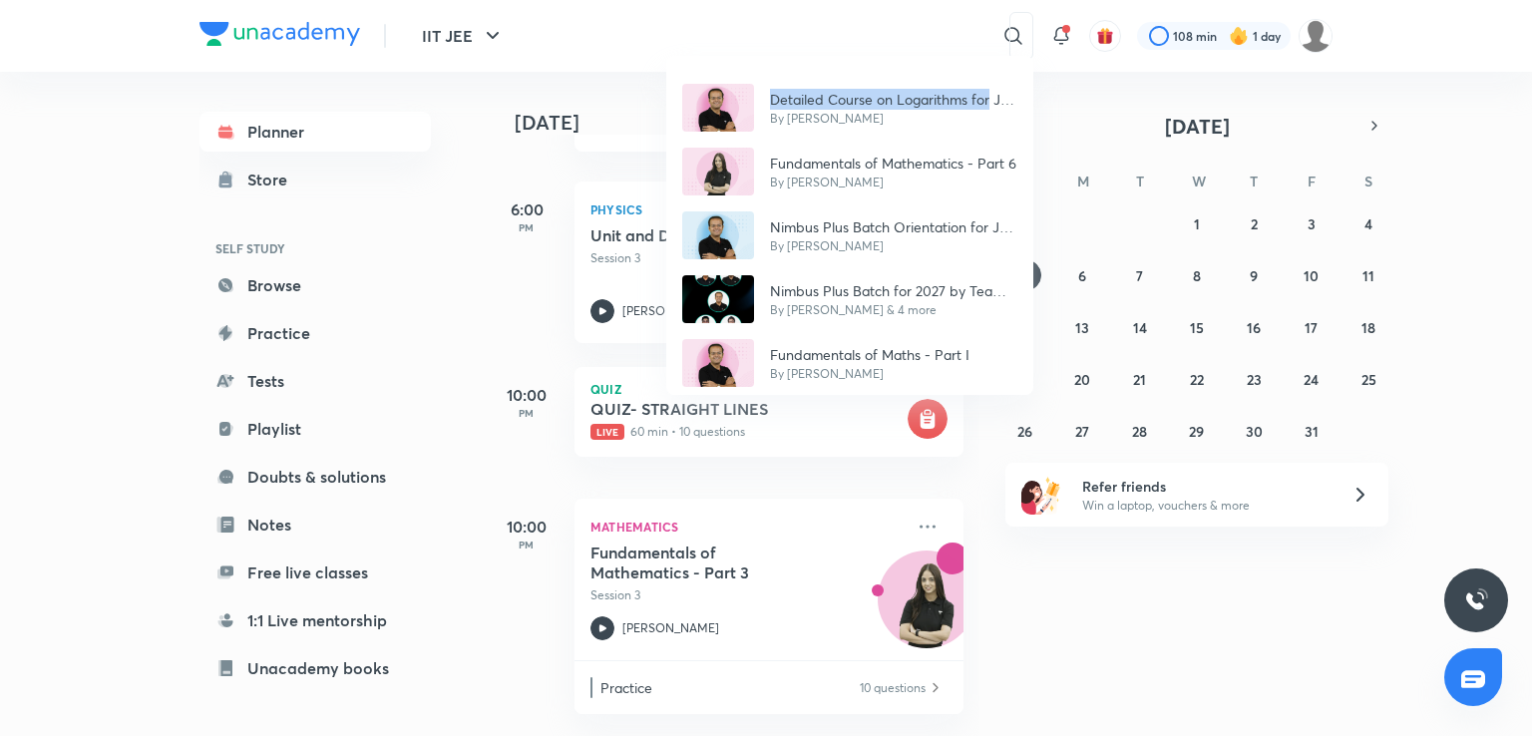
drag, startPoint x: 1010, startPoint y: 28, endPoint x: 1039, endPoint y: 17, distance: 30.9
click at [1039, 17] on div "Detailed Course on Logarithms for JEE 2027 By [PERSON_NAME] Fundamentals of Mat…" at bounding box center [766, 368] width 1532 height 736
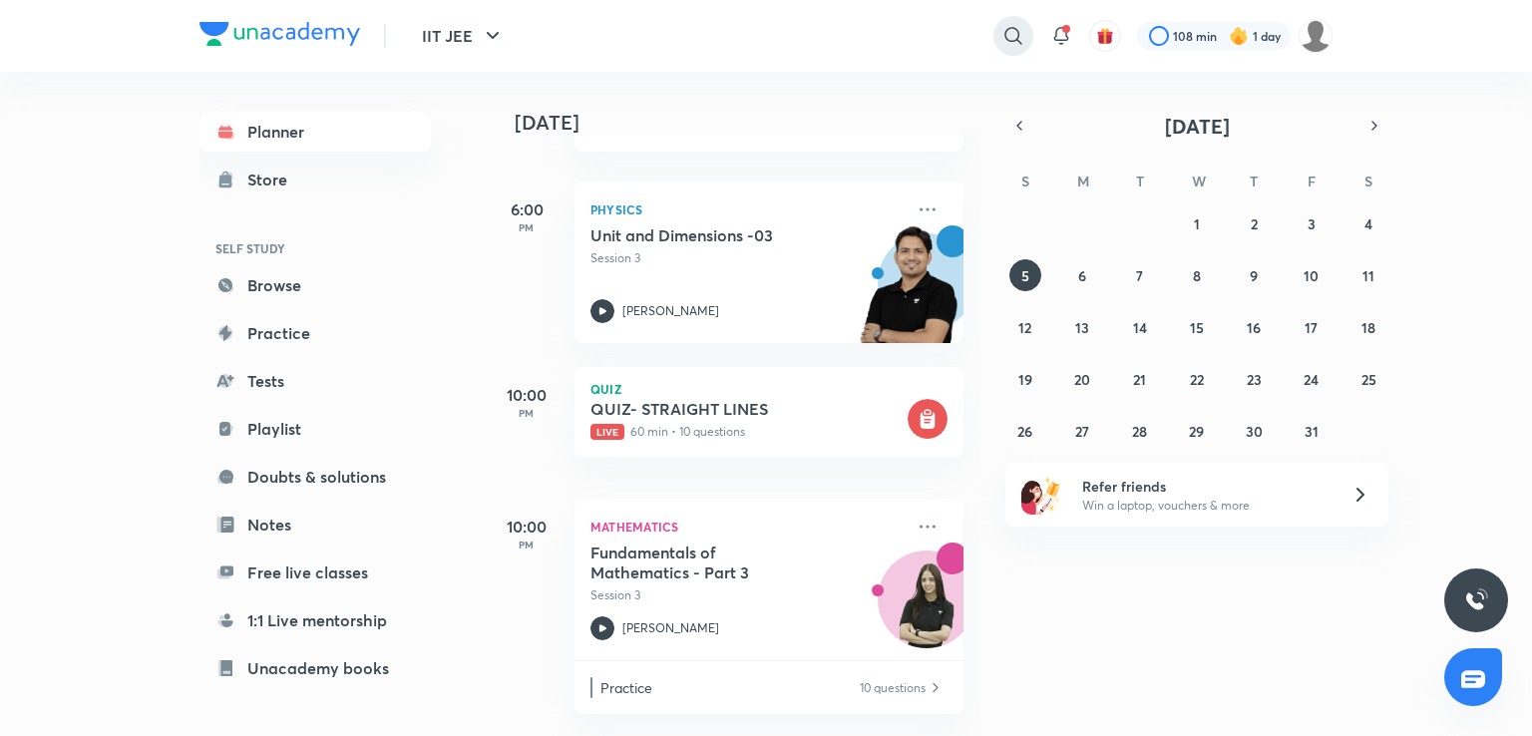
click at [1013, 28] on icon at bounding box center [1012, 35] width 17 height 17
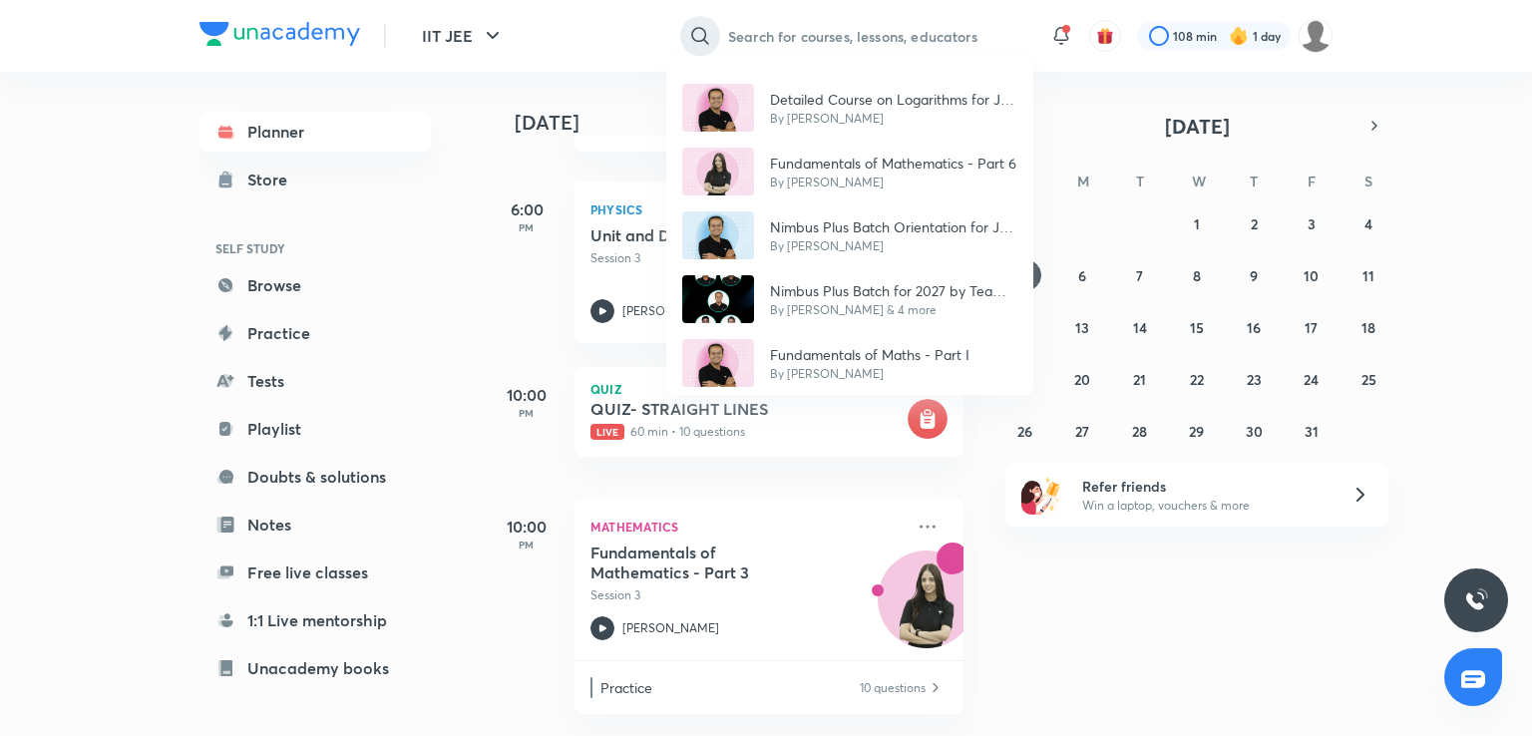
paste input "fundementals of maths ​ fundementals of maths"
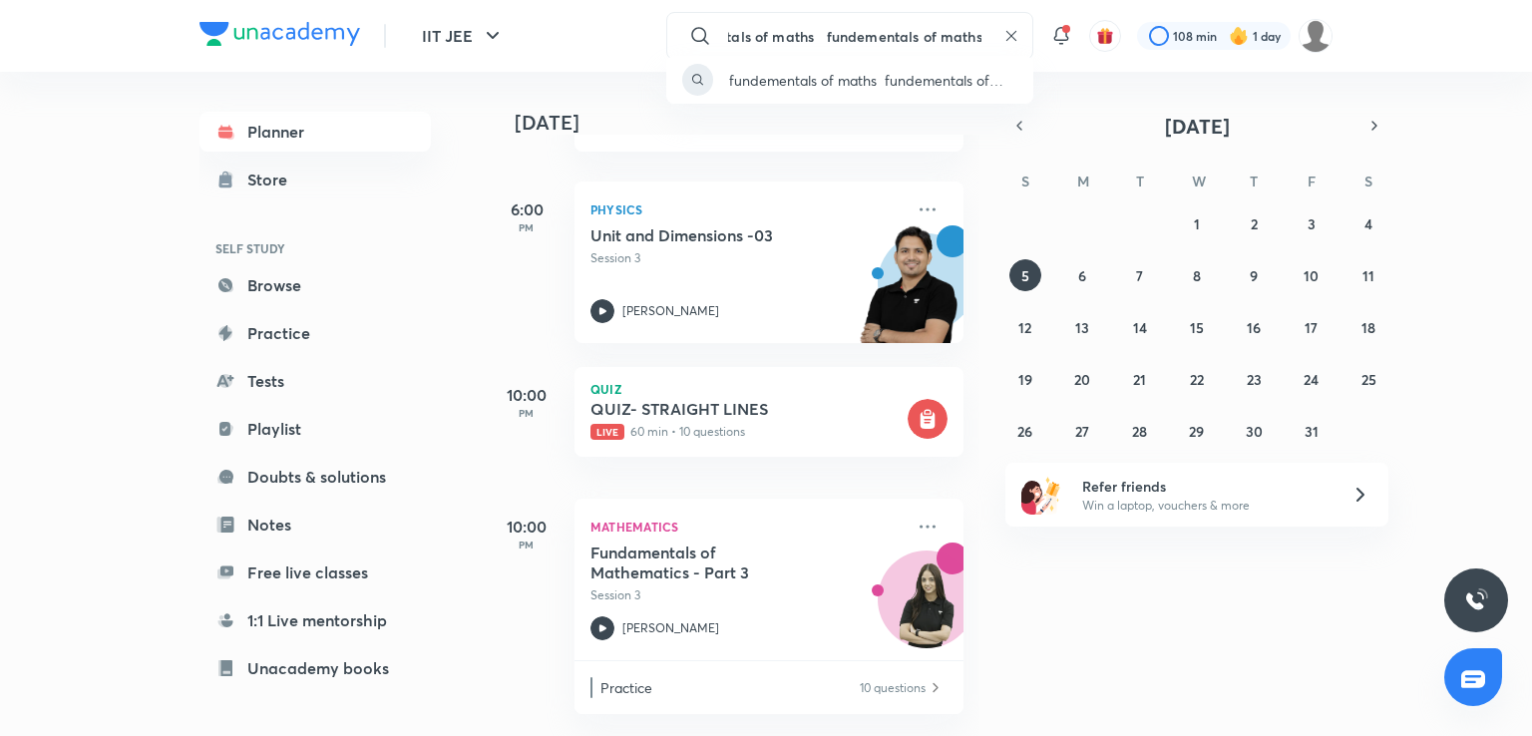
scroll to position [0, 0]
click at [822, 31] on div "fundementals of maths ​ fundementals of maths" at bounding box center [766, 368] width 1532 height 736
click at [875, 30] on input "fundementals of maths ​ fundementals of maths" at bounding box center [857, 36] width 275 height 54
click at [913, 30] on div "​ fundementals of maths" at bounding box center [766, 368] width 1532 height 736
click at [913, 30] on input "​ fundementals of maths" at bounding box center [857, 36] width 275 height 54
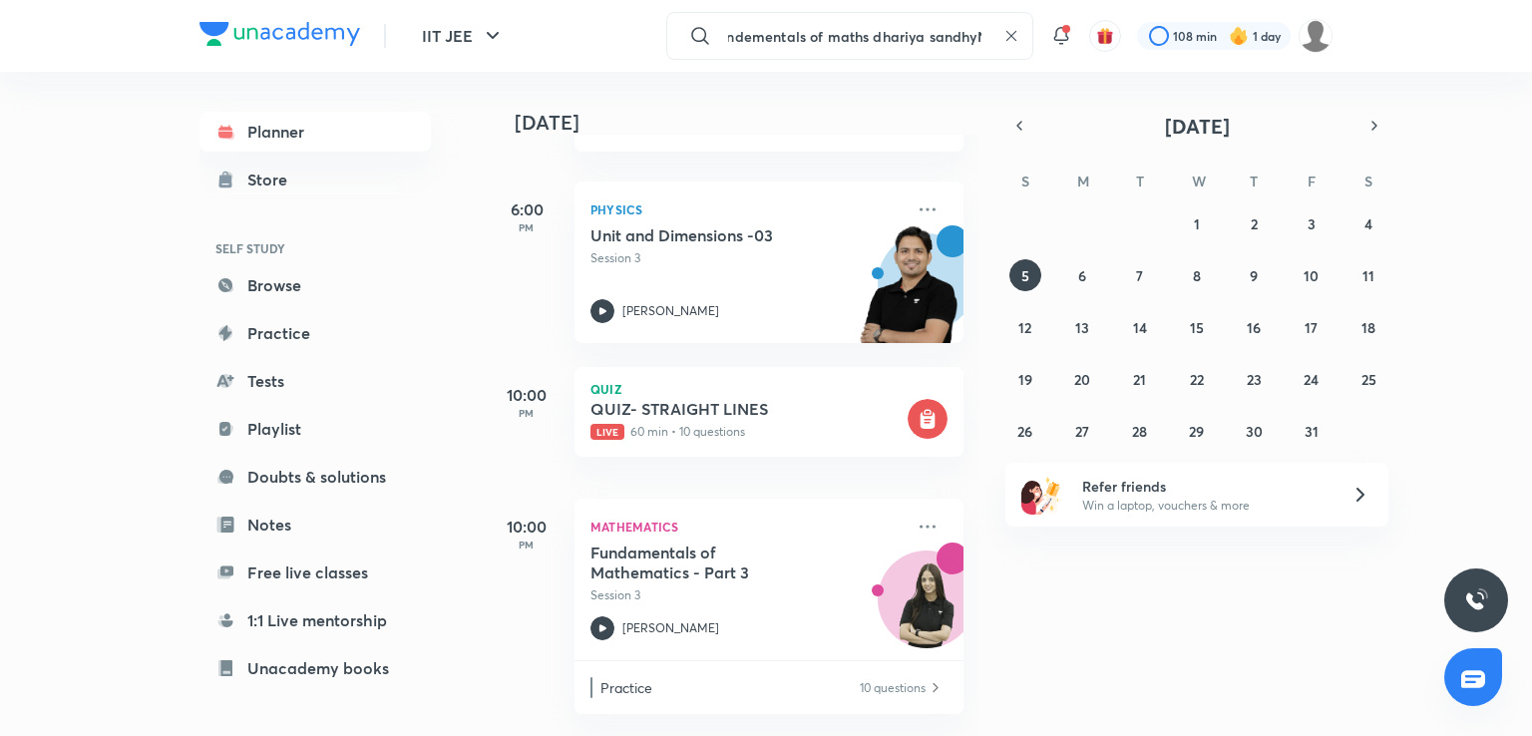
scroll to position [0, 29]
type input "​ fundementals of maths dhariya sandhyN"
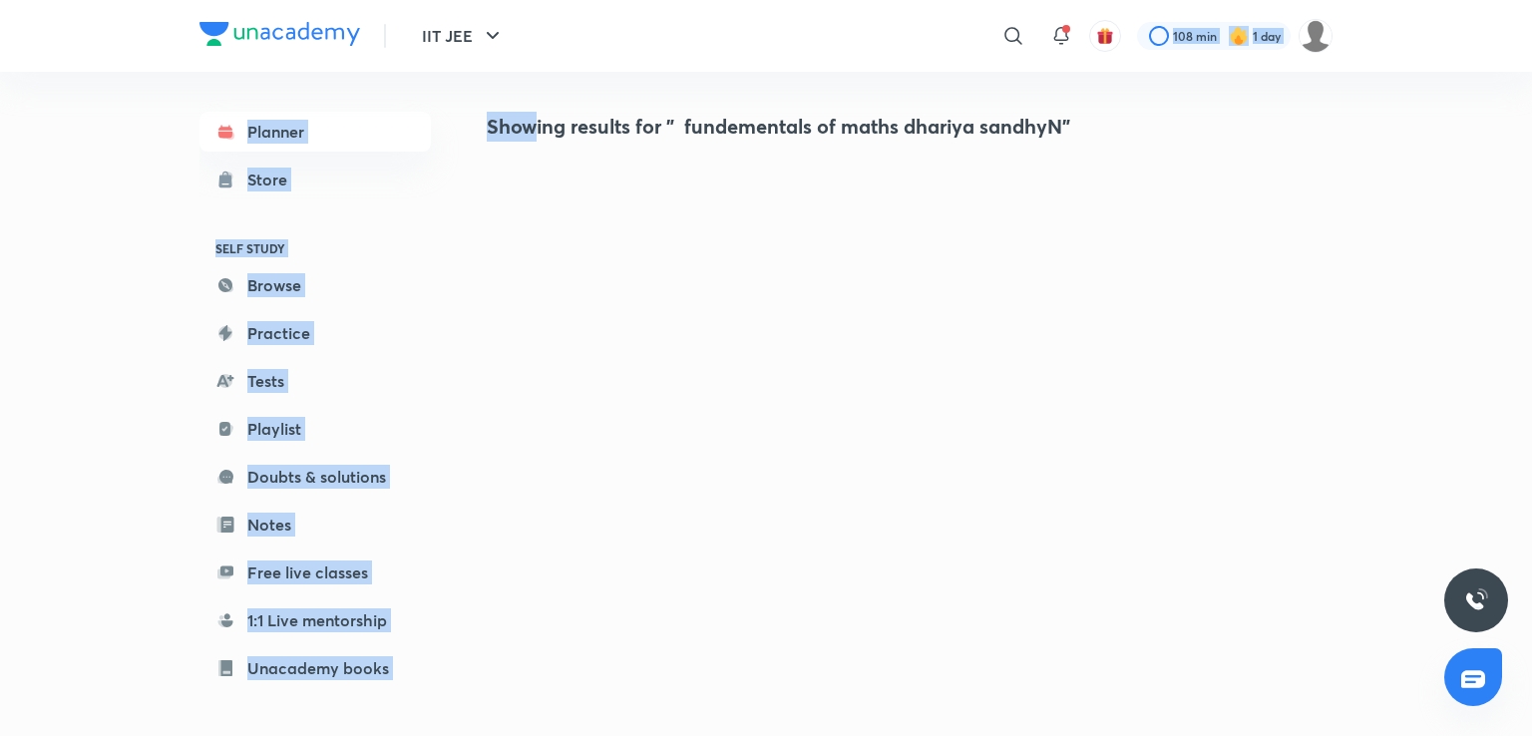
click at [757, 444] on div "IIT JEE ​ 108 min 1 day Planner Store SELF STUDY Browse Practice Tests Playlist…" at bounding box center [766, 368] width 1532 height 736
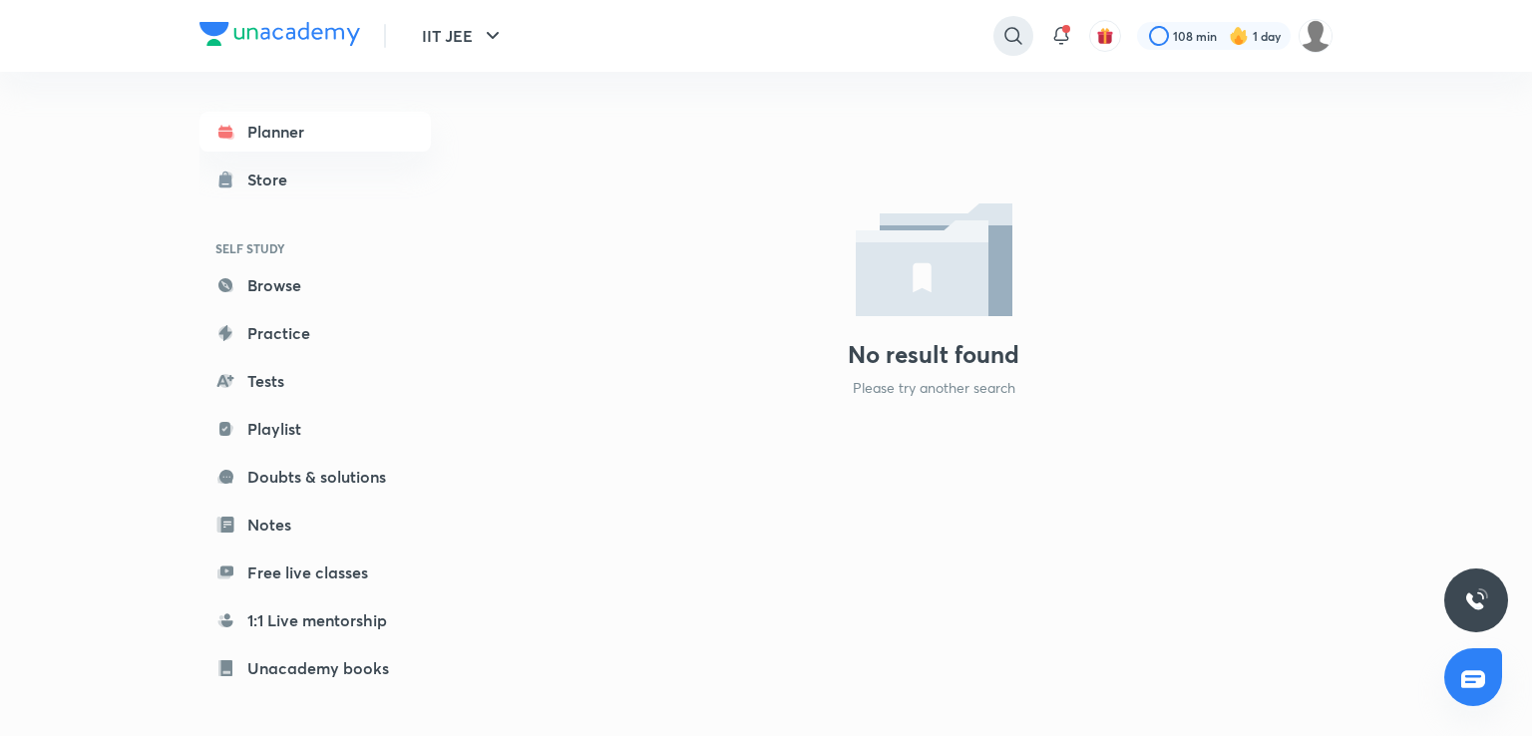
click at [1009, 30] on icon at bounding box center [1013, 36] width 24 height 24
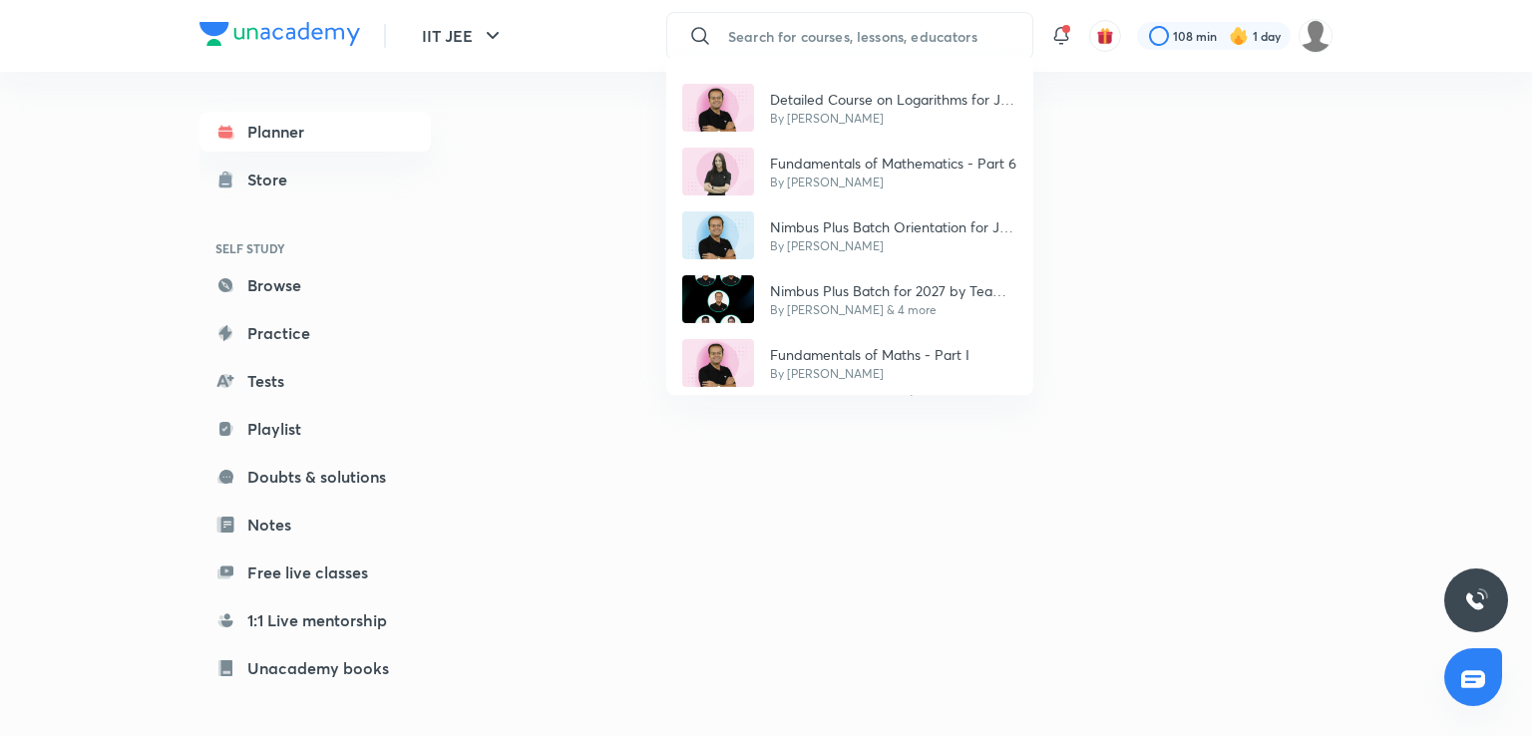
paste input "fundementals of maths ​ fundementals of maths"
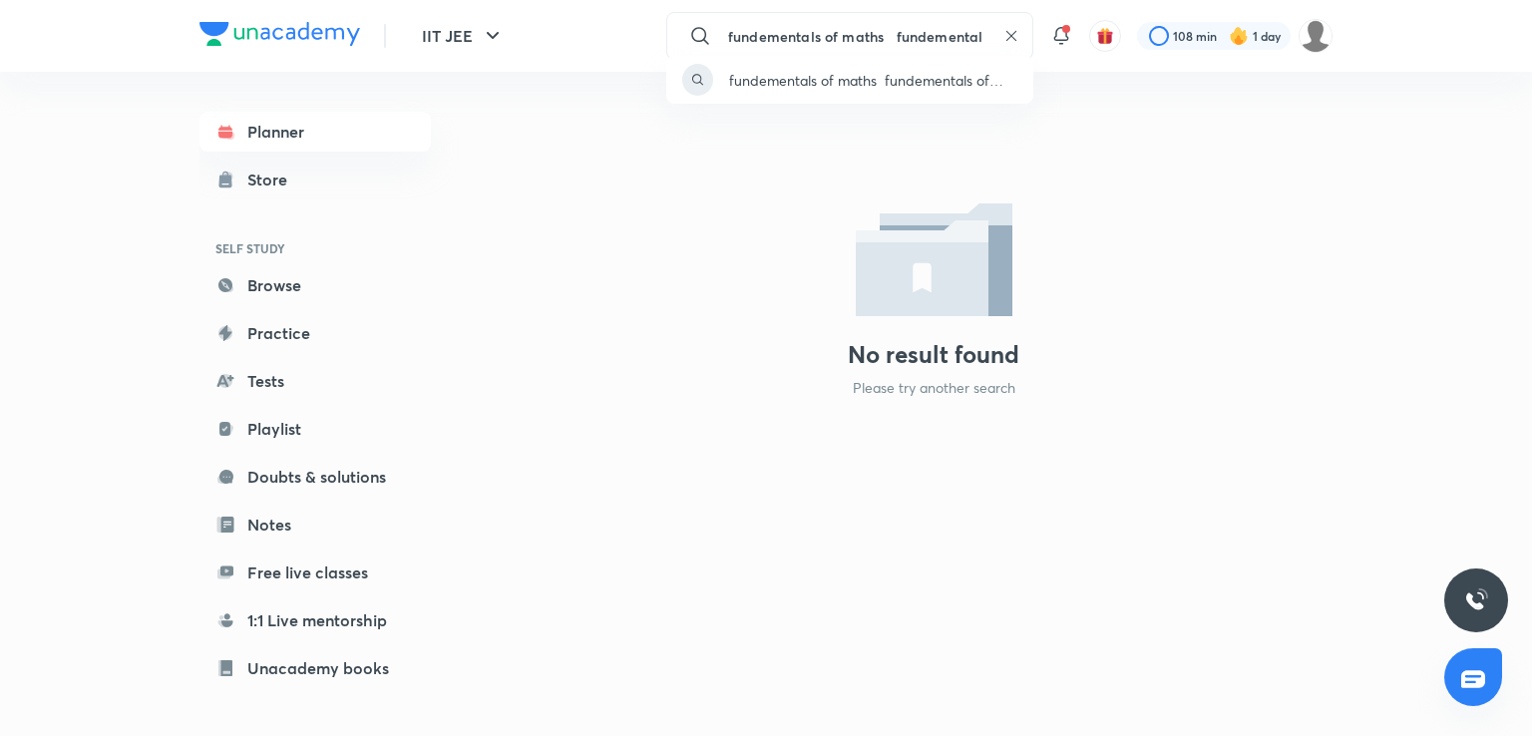
click at [818, 34] on div "fundementals of maths ​ fundementals of maths" at bounding box center [766, 368] width 1532 height 736
click at [876, 37] on input "fundementals of maths ​ fundementals of maths" at bounding box center [857, 36] width 275 height 54
type input "​ fundementals of maths"
click at [307, 123] on div "​ fundementals of maths" at bounding box center [766, 368] width 1532 height 736
click at [307, 123] on link "Planner" at bounding box center [314, 132] width 231 height 40
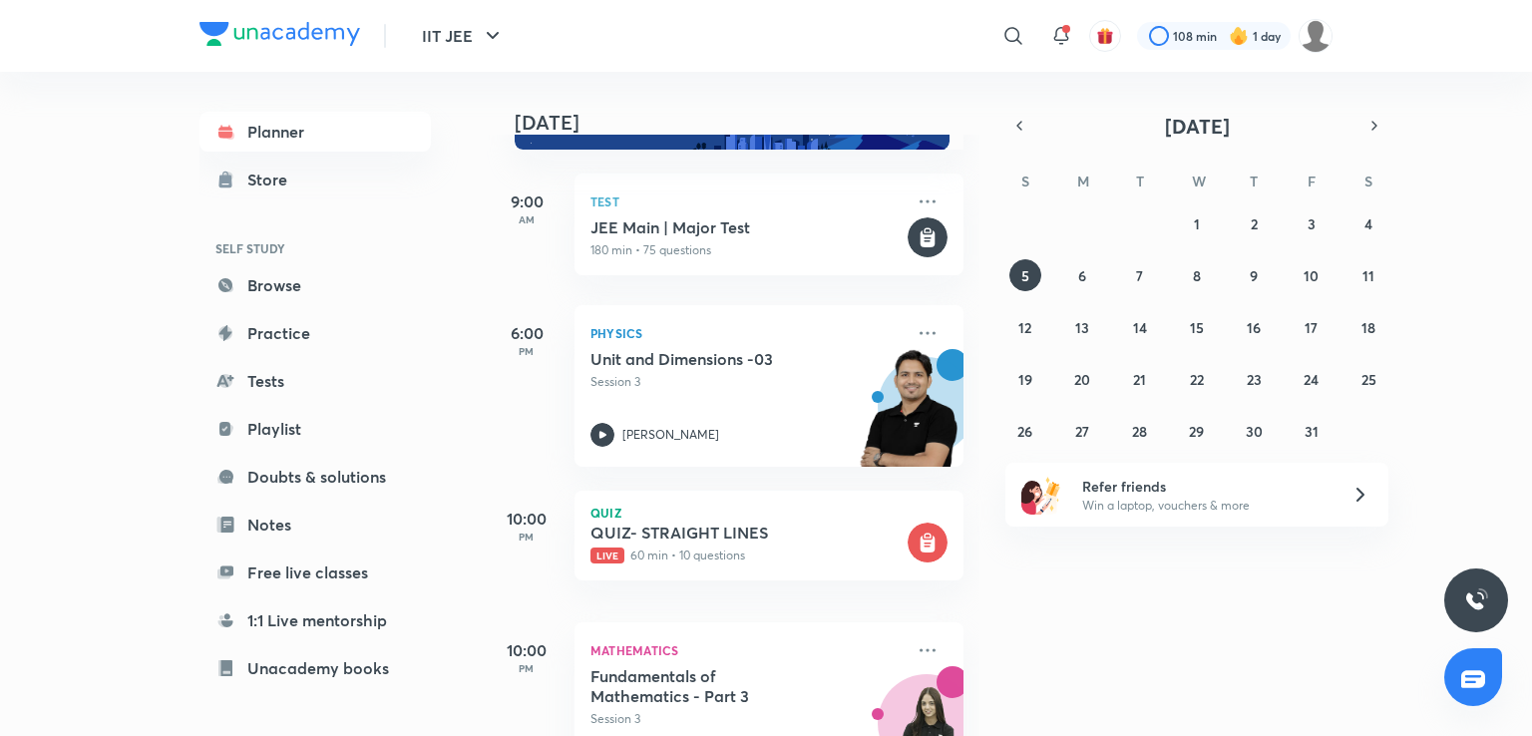
scroll to position [216, 0]
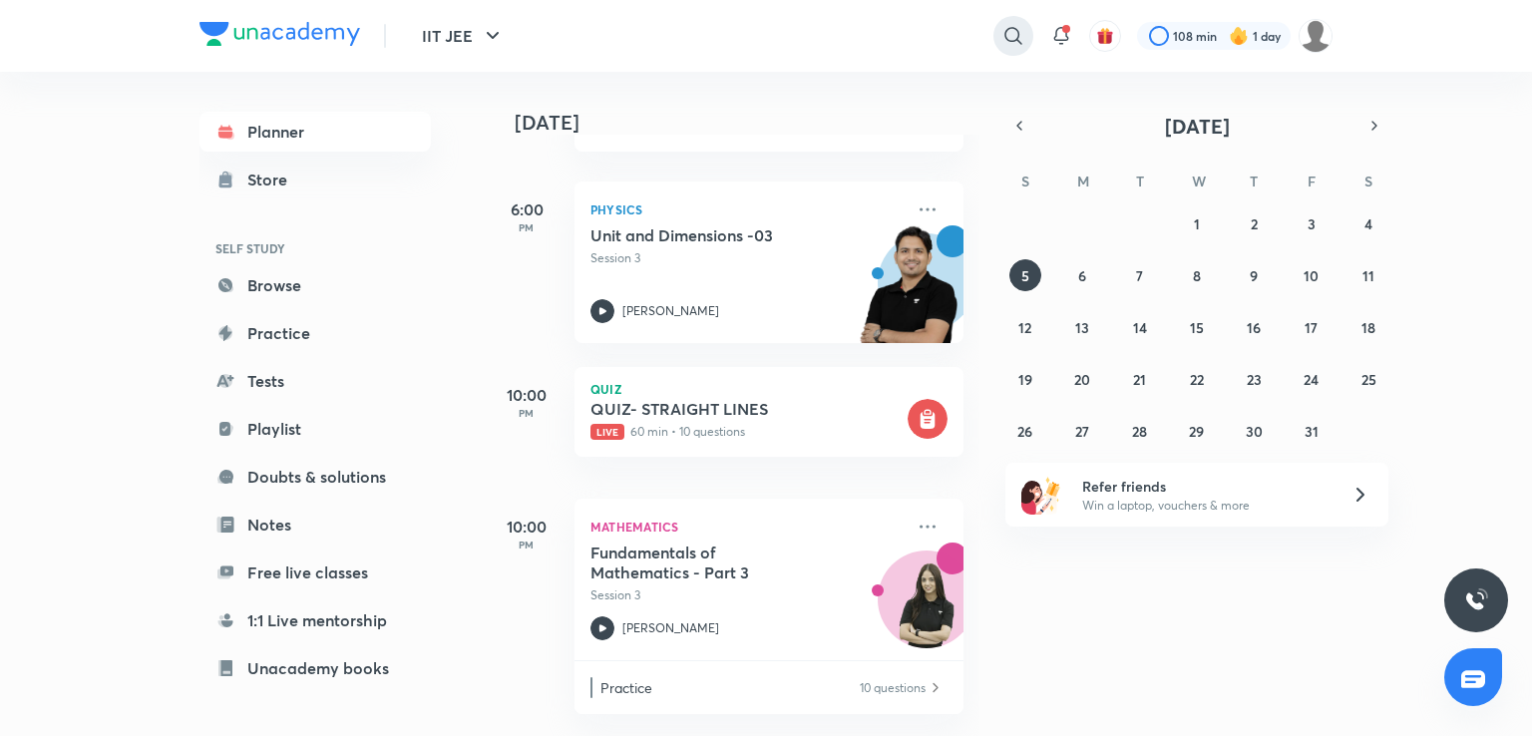
click at [1013, 36] on icon at bounding box center [1013, 36] width 24 height 24
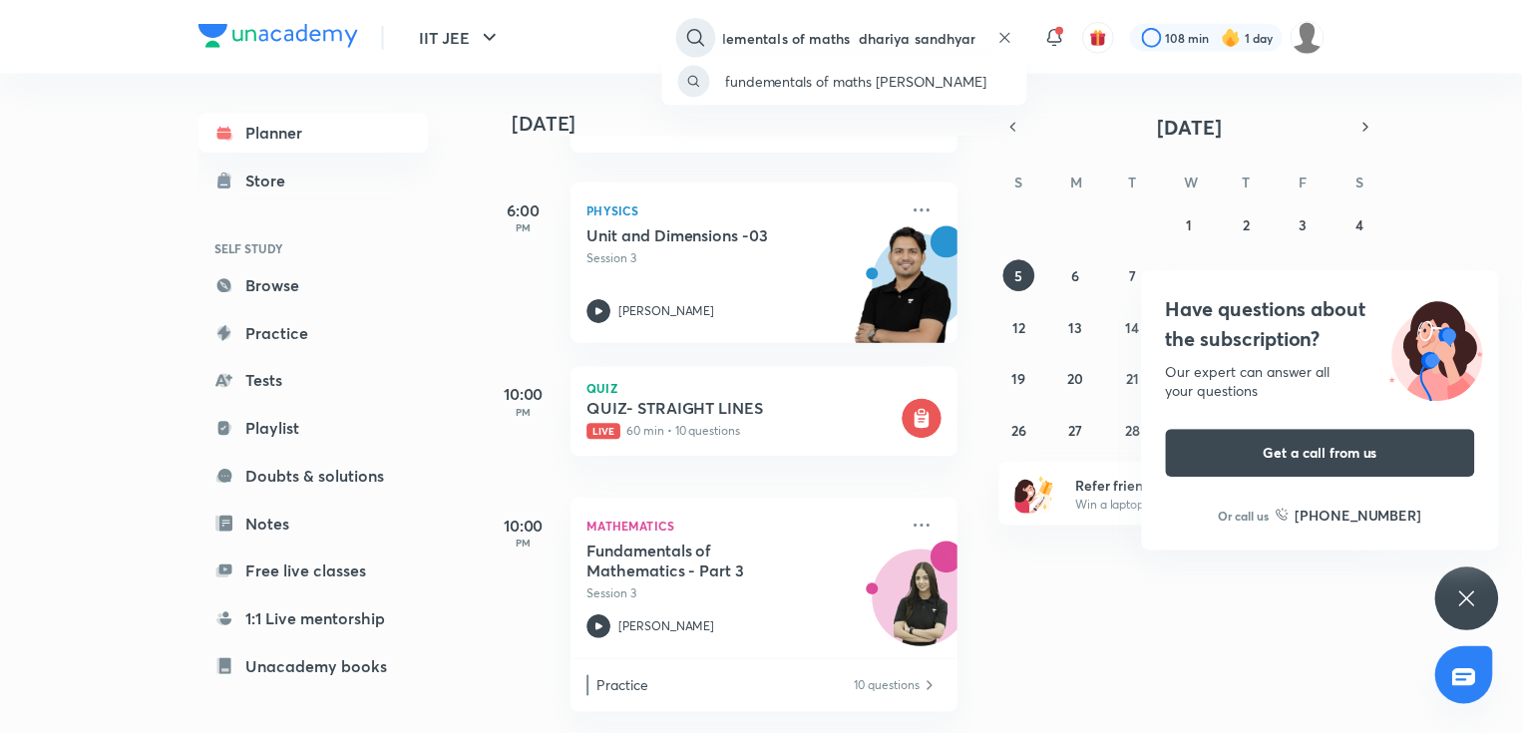
scroll to position [0, 36]
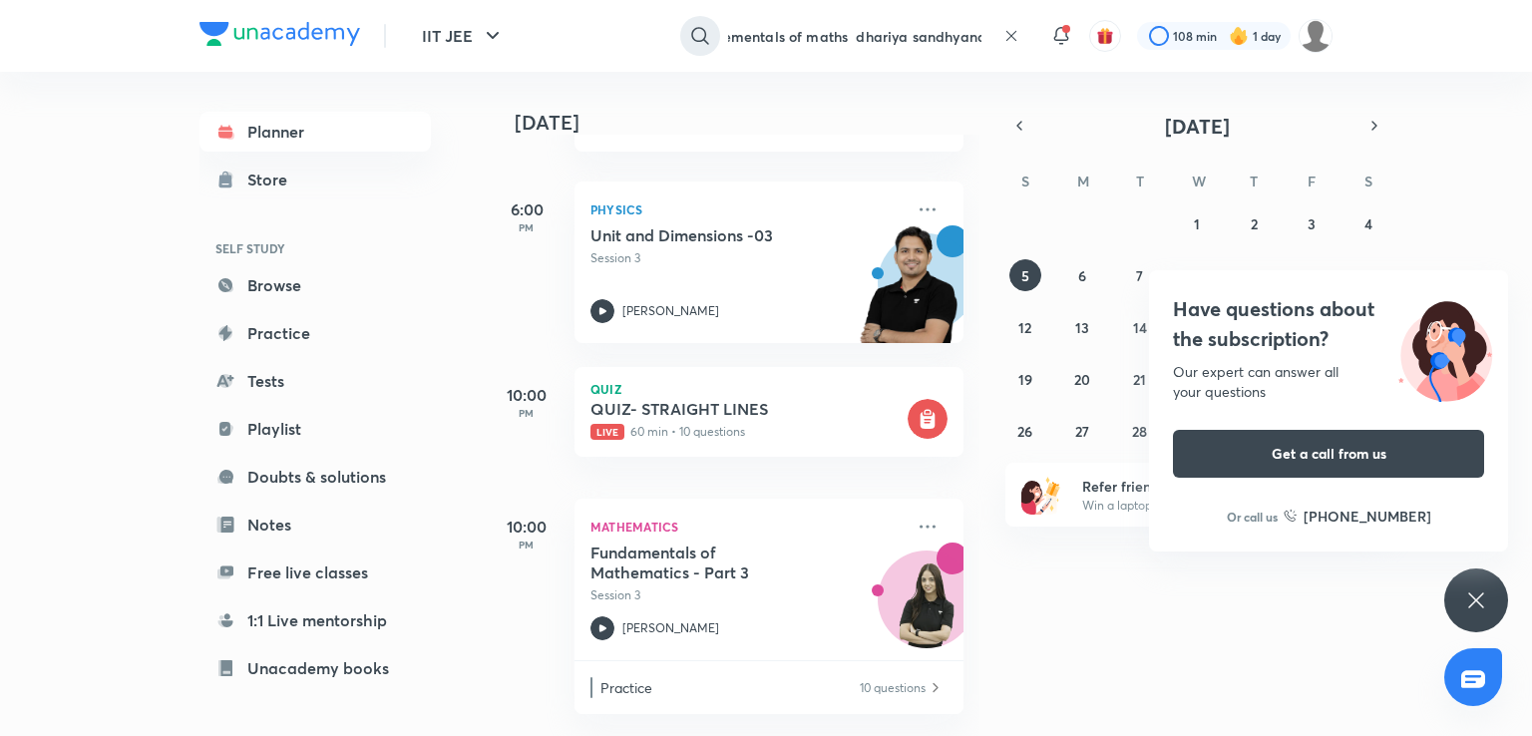
type input "fundementals of maths dhariya sandhyana"
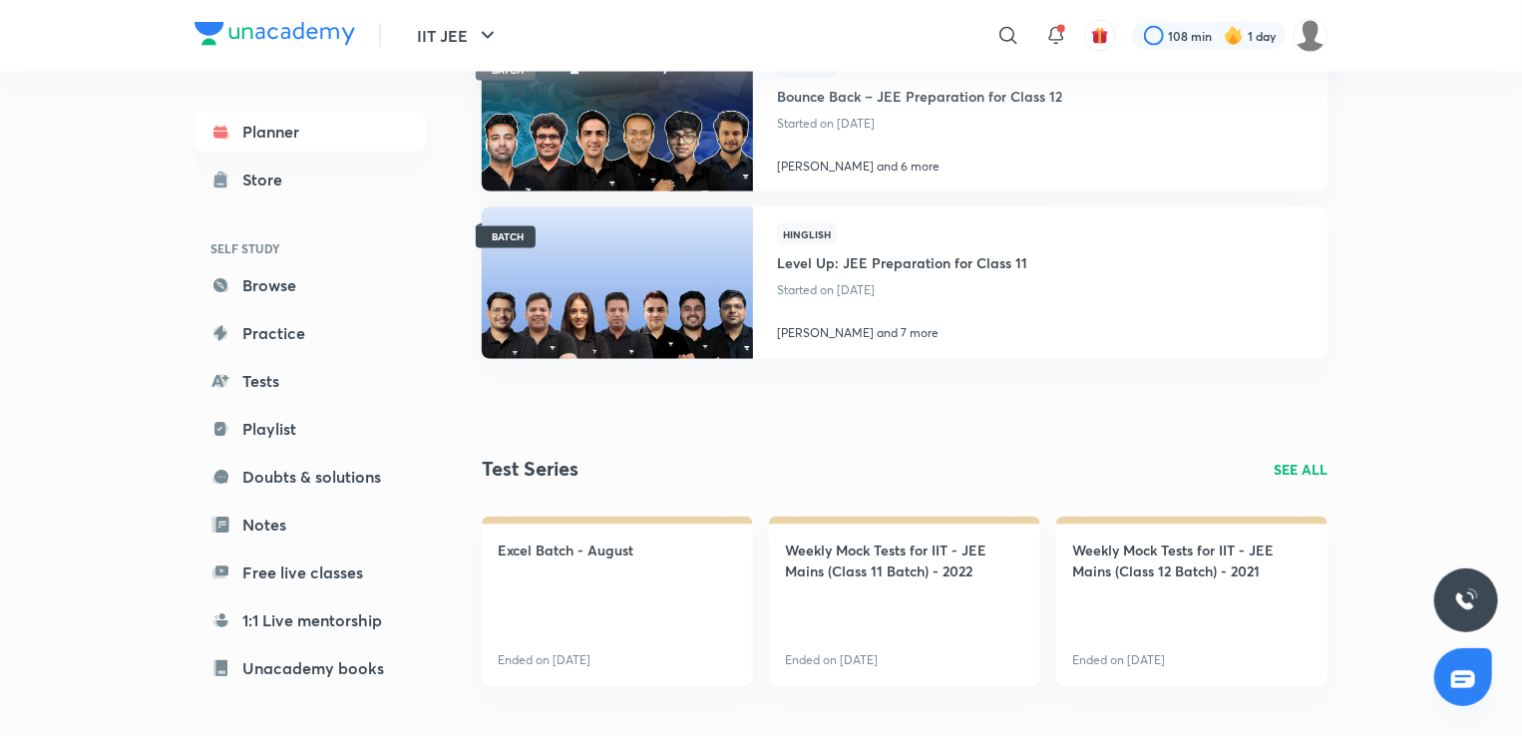
scroll to position [1662, 0]
click at [1008, 127] on p "Started on [DATE]" at bounding box center [919, 125] width 285 height 26
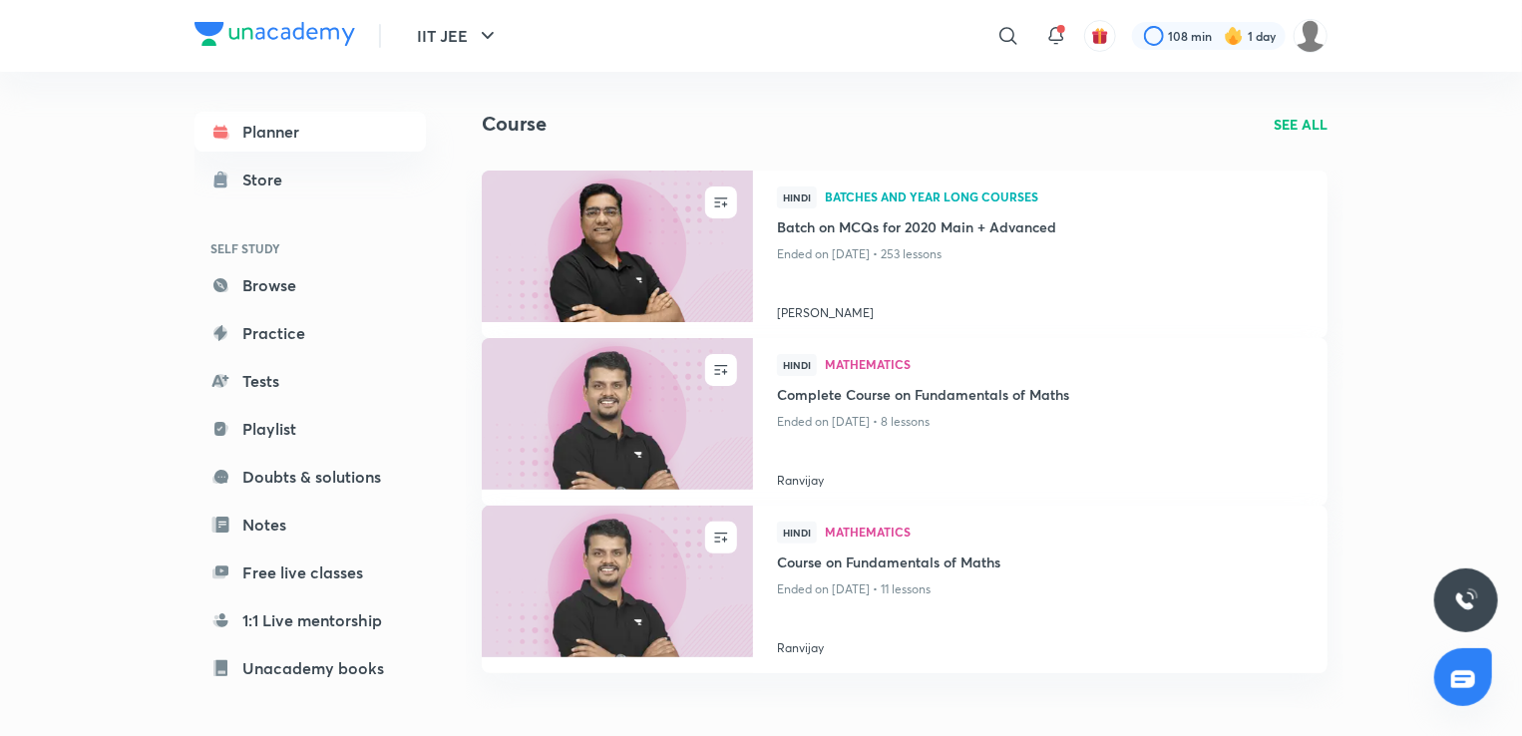
scroll to position [0, 0]
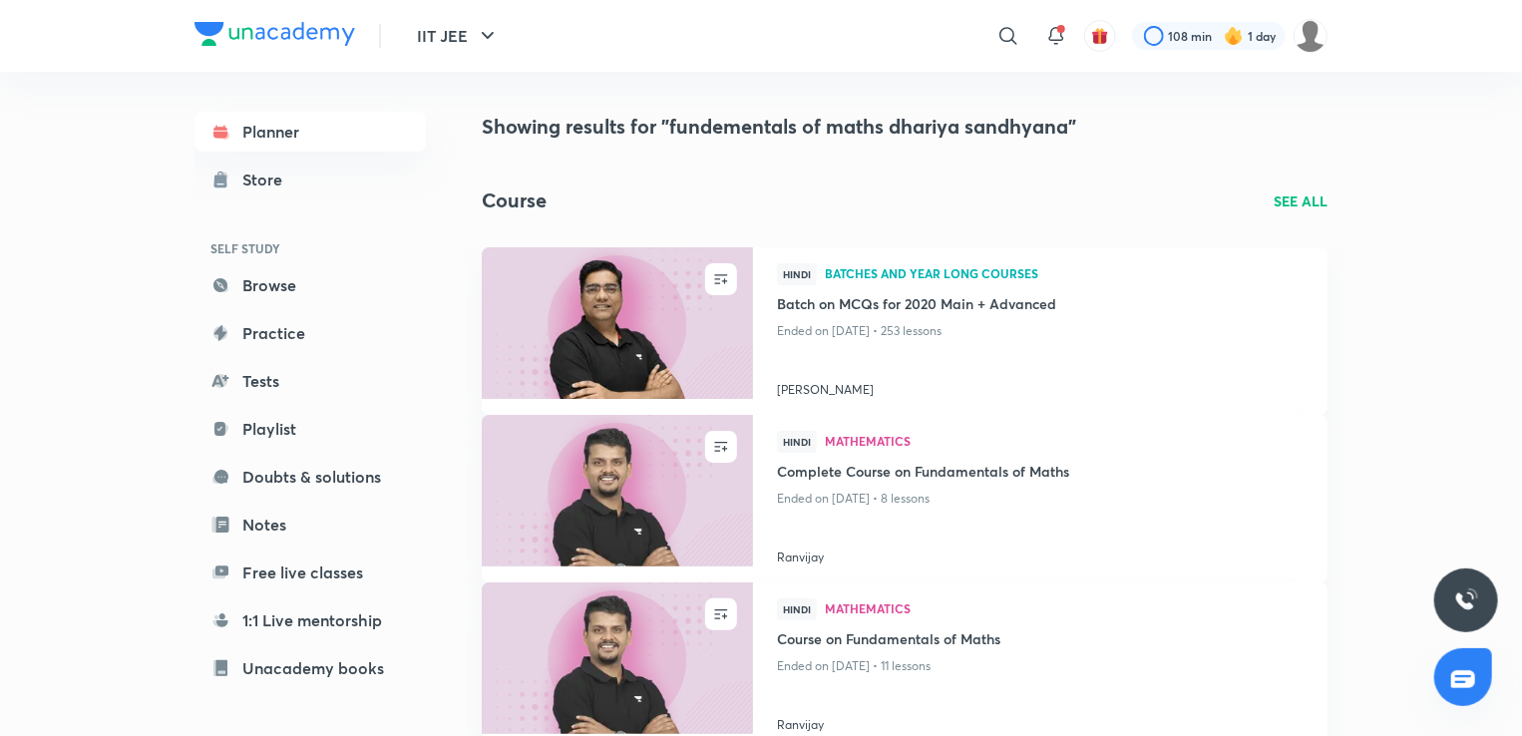
click at [1292, 200] on p "SEE ALL" at bounding box center [1300, 200] width 54 height 21
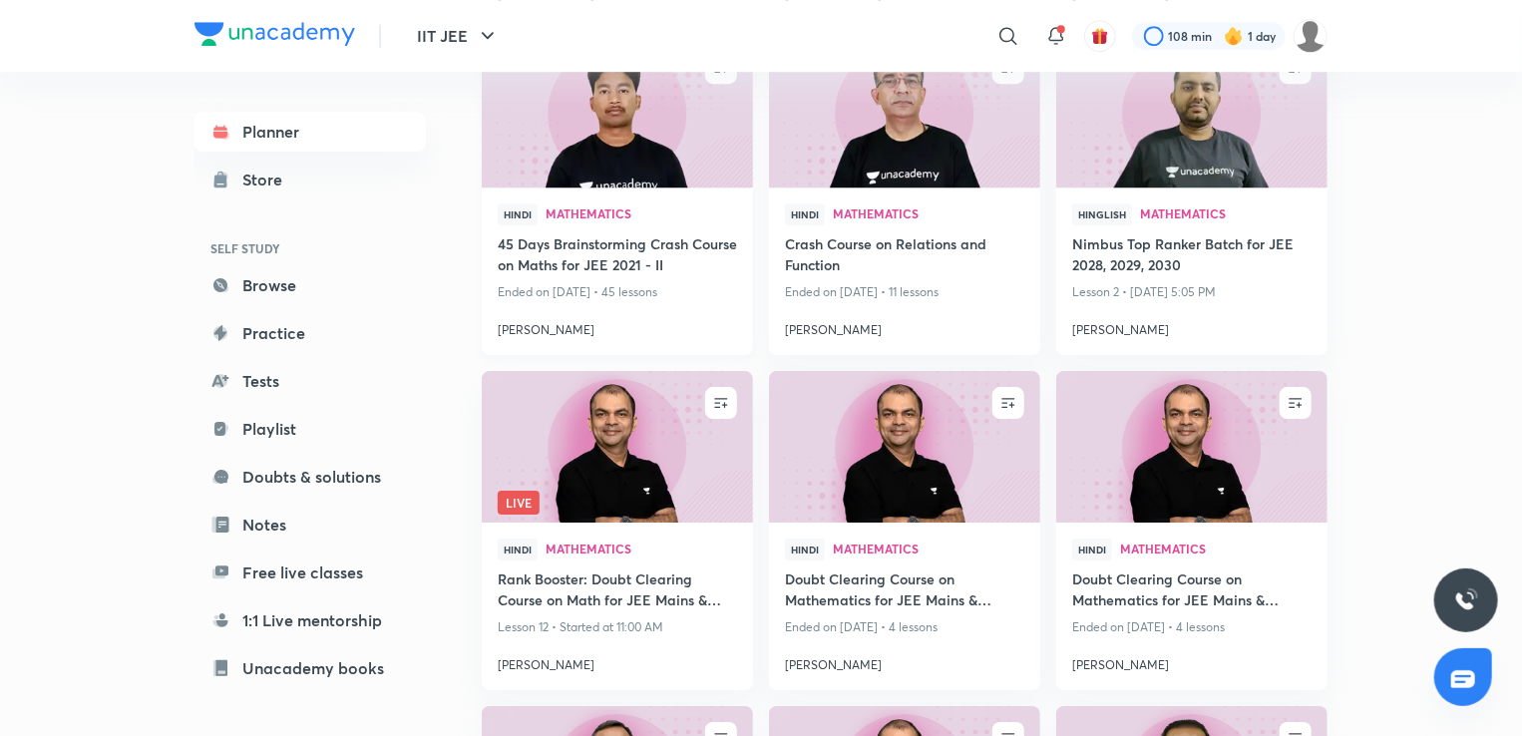
scroll to position [6832, 0]
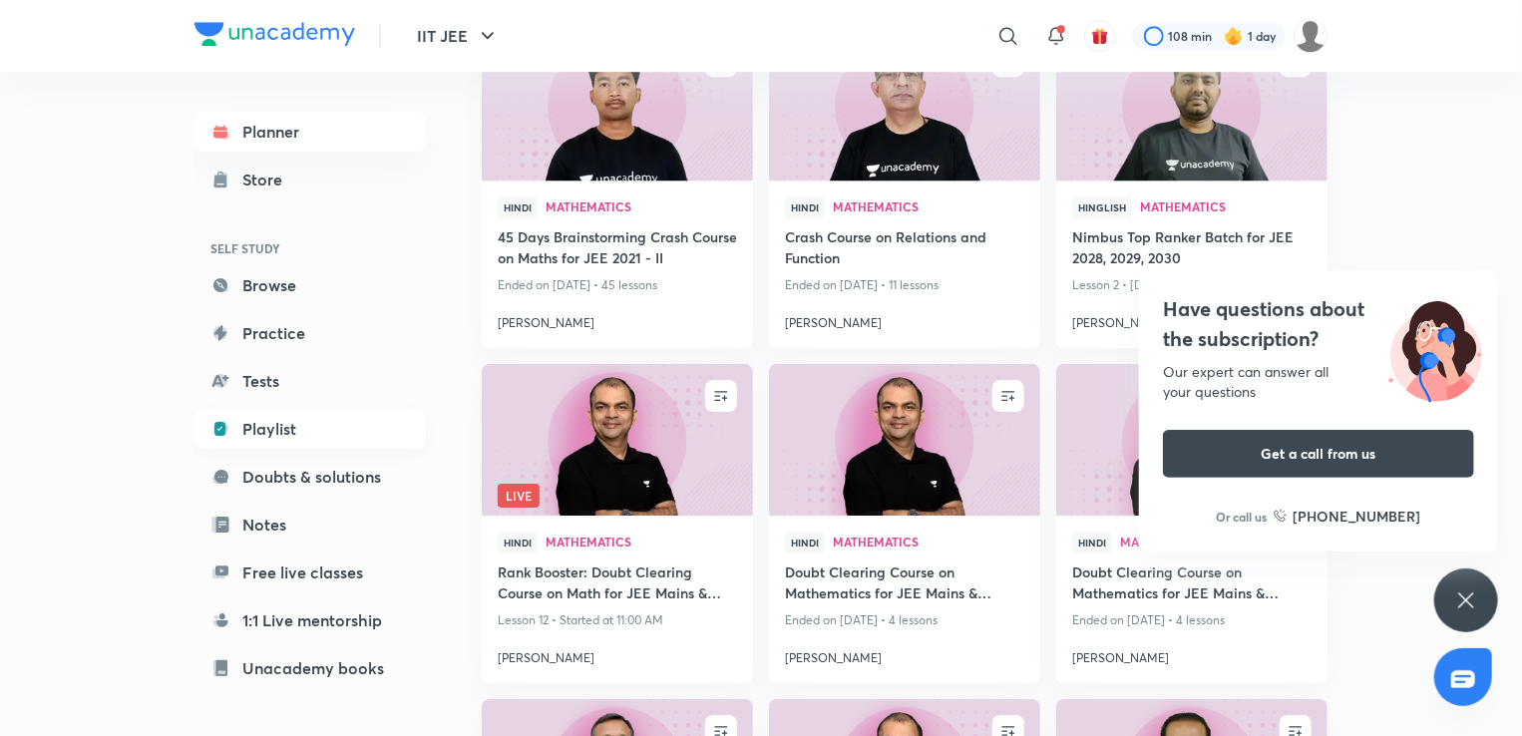
click at [270, 436] on link "Playlist" at bounding box center [309, 429] width 231 height 40
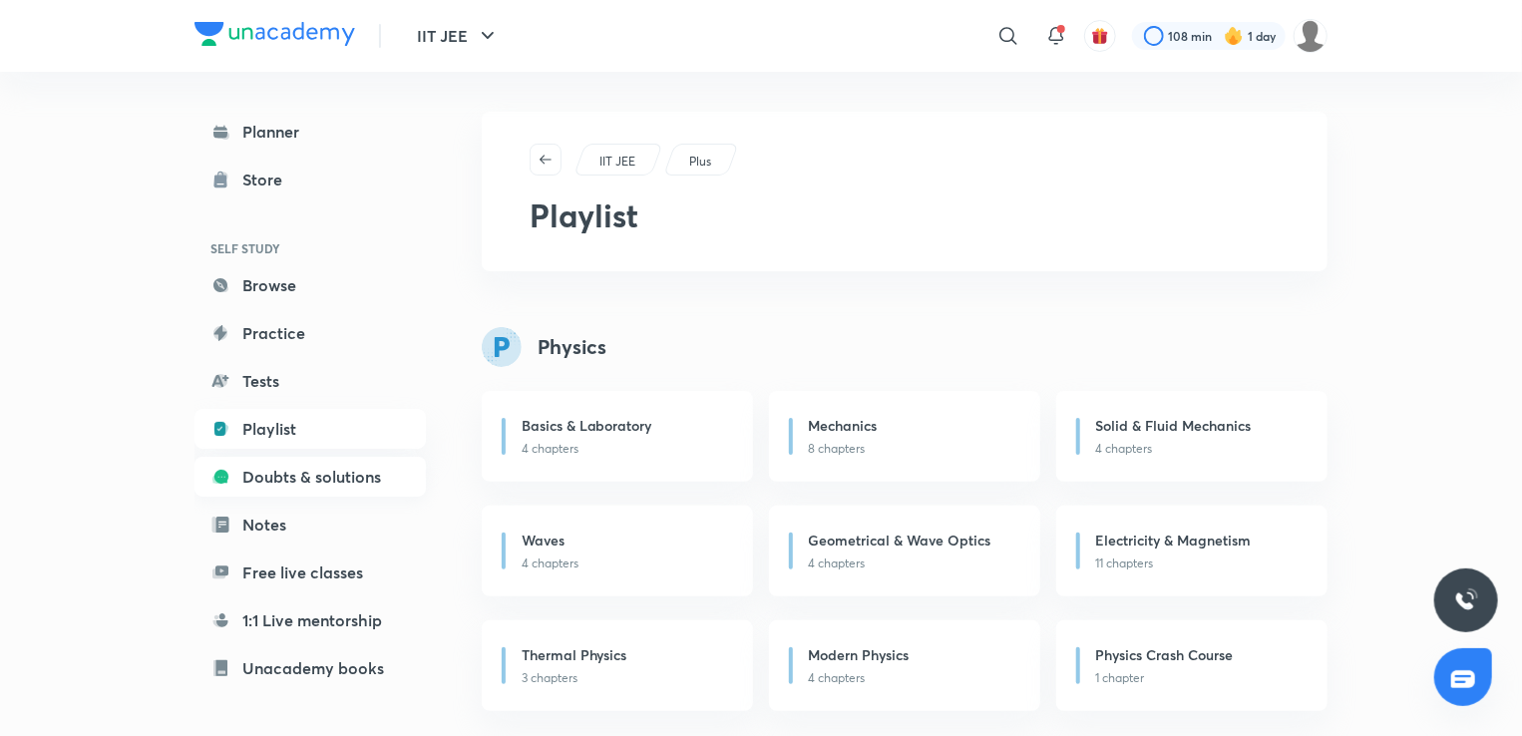
click at [314, 480] on link "Doubts & solutions" at bounding box center [309, 477] width 231 height 40
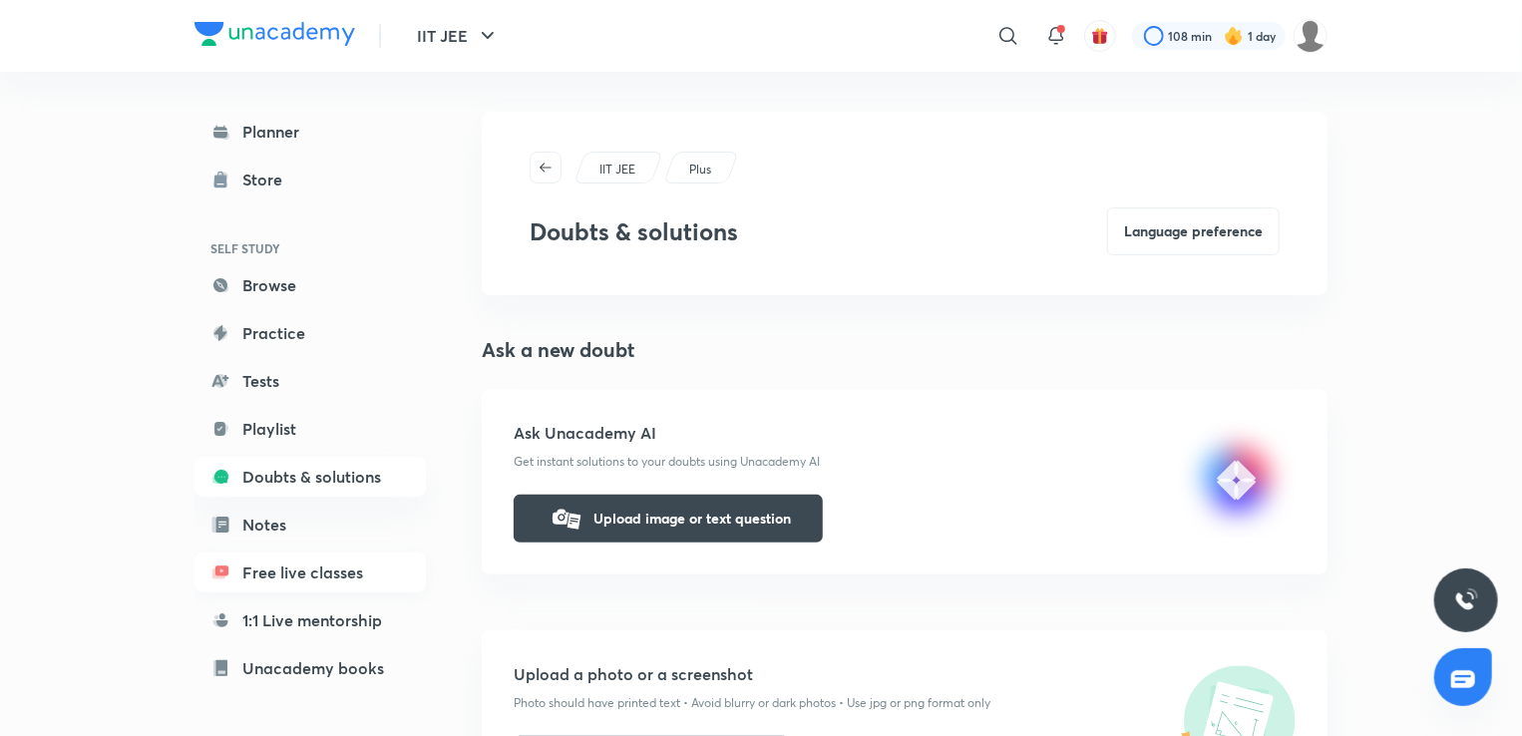
click at [315, 554] on link "Free live classes" at bounding box center [309, 572] width 231 height 40
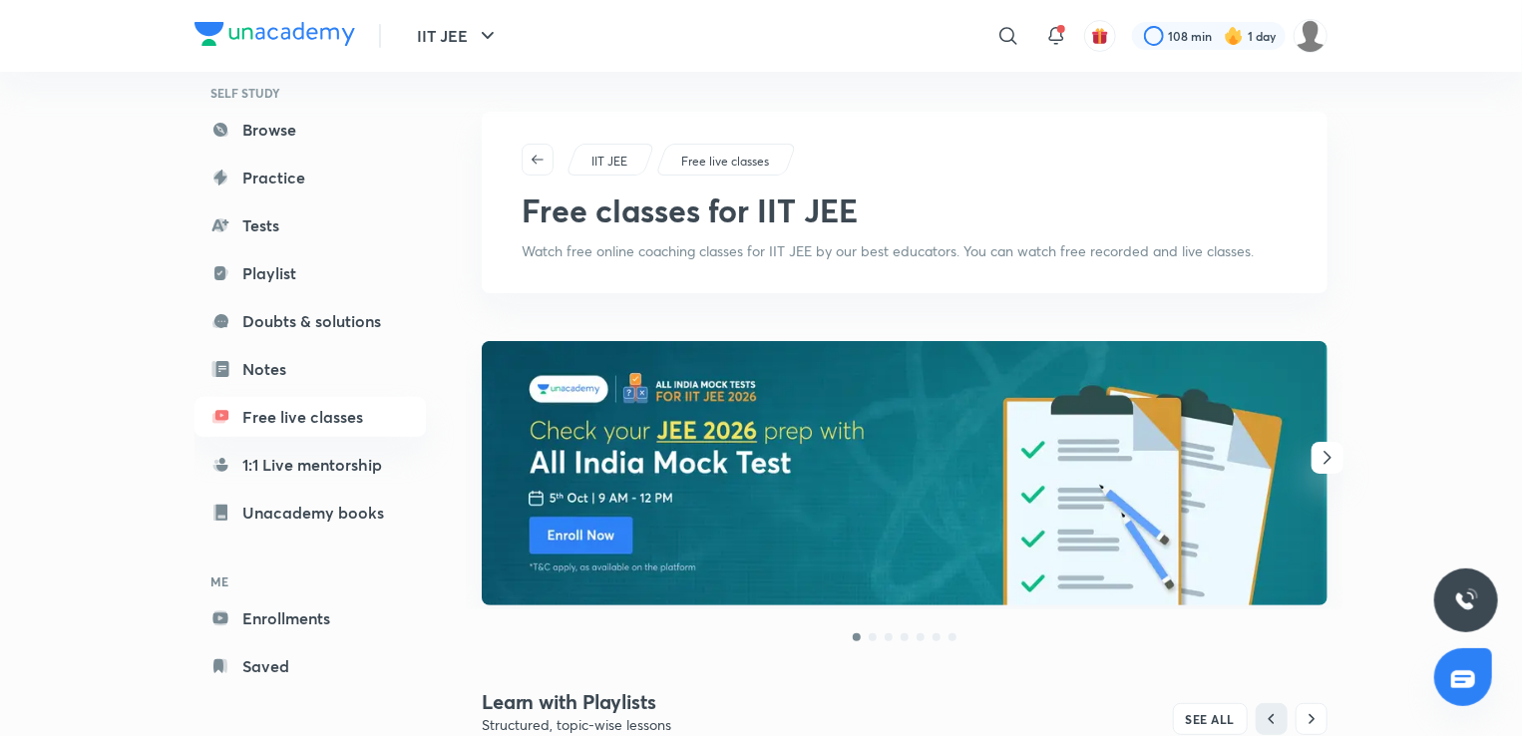
scroll to position [162, 0]
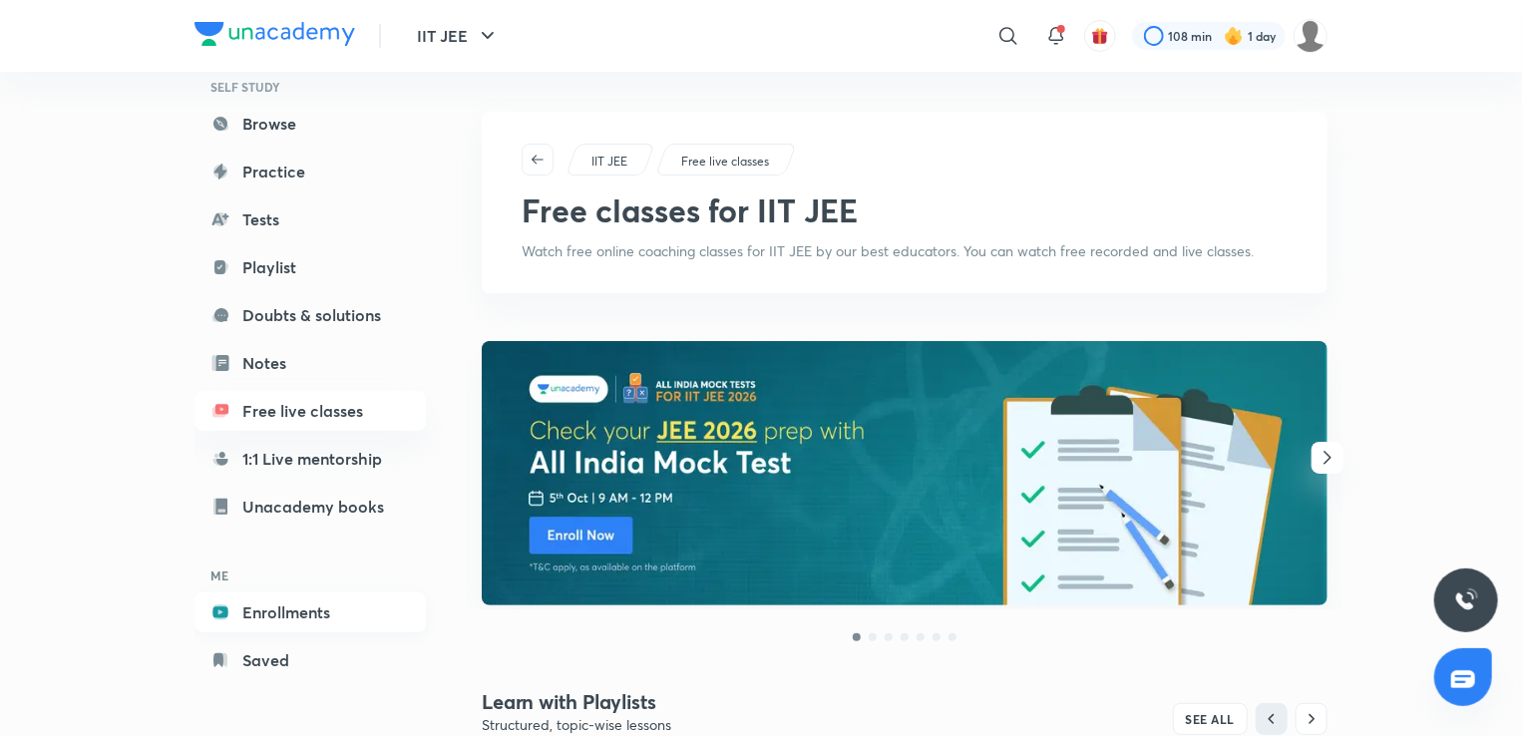
click at [307, 614] on link "Enrollments" at bounding box center [309, 612] width 231 height 40
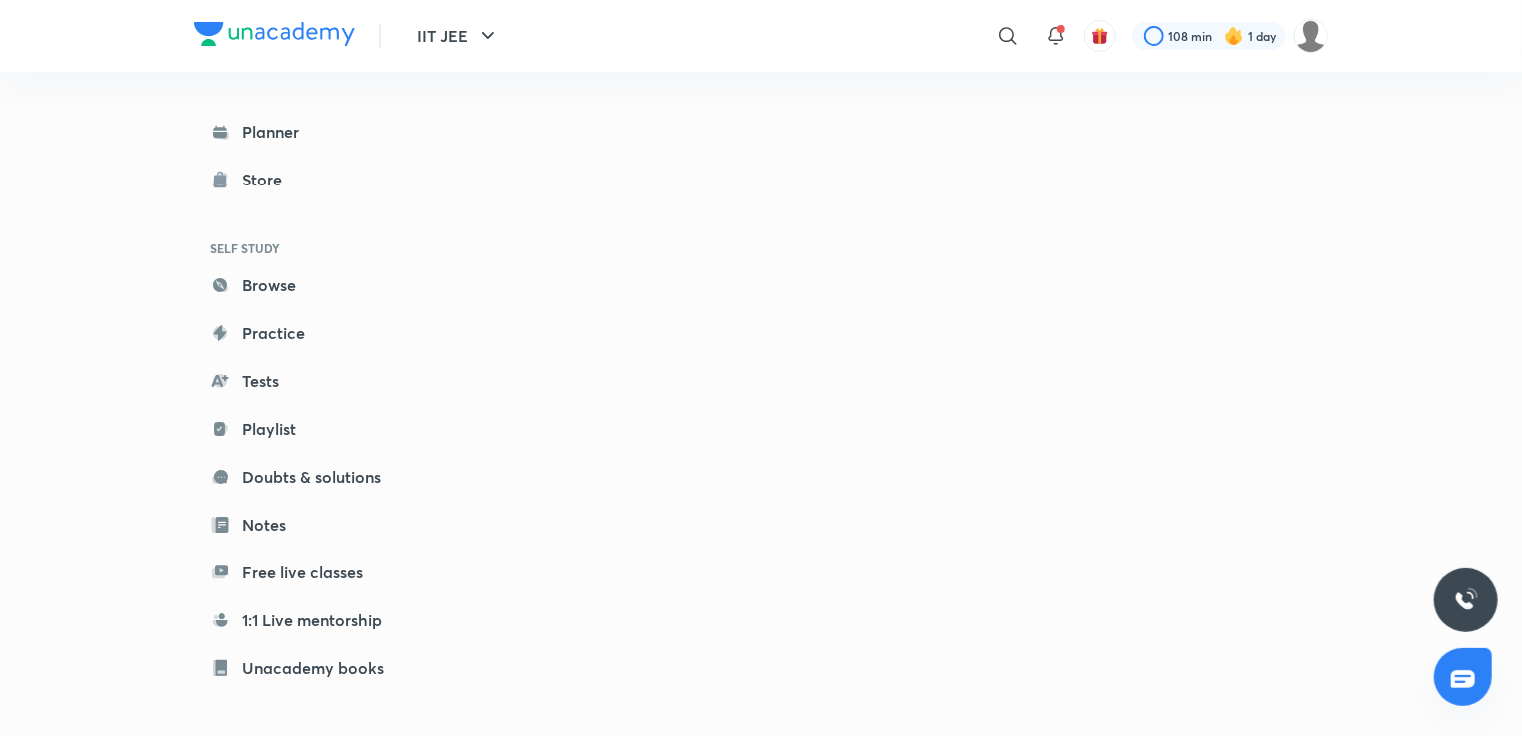
click at [290, 662] on link "Unacademy books" at bounding box center [309, 668] width 231 height 40
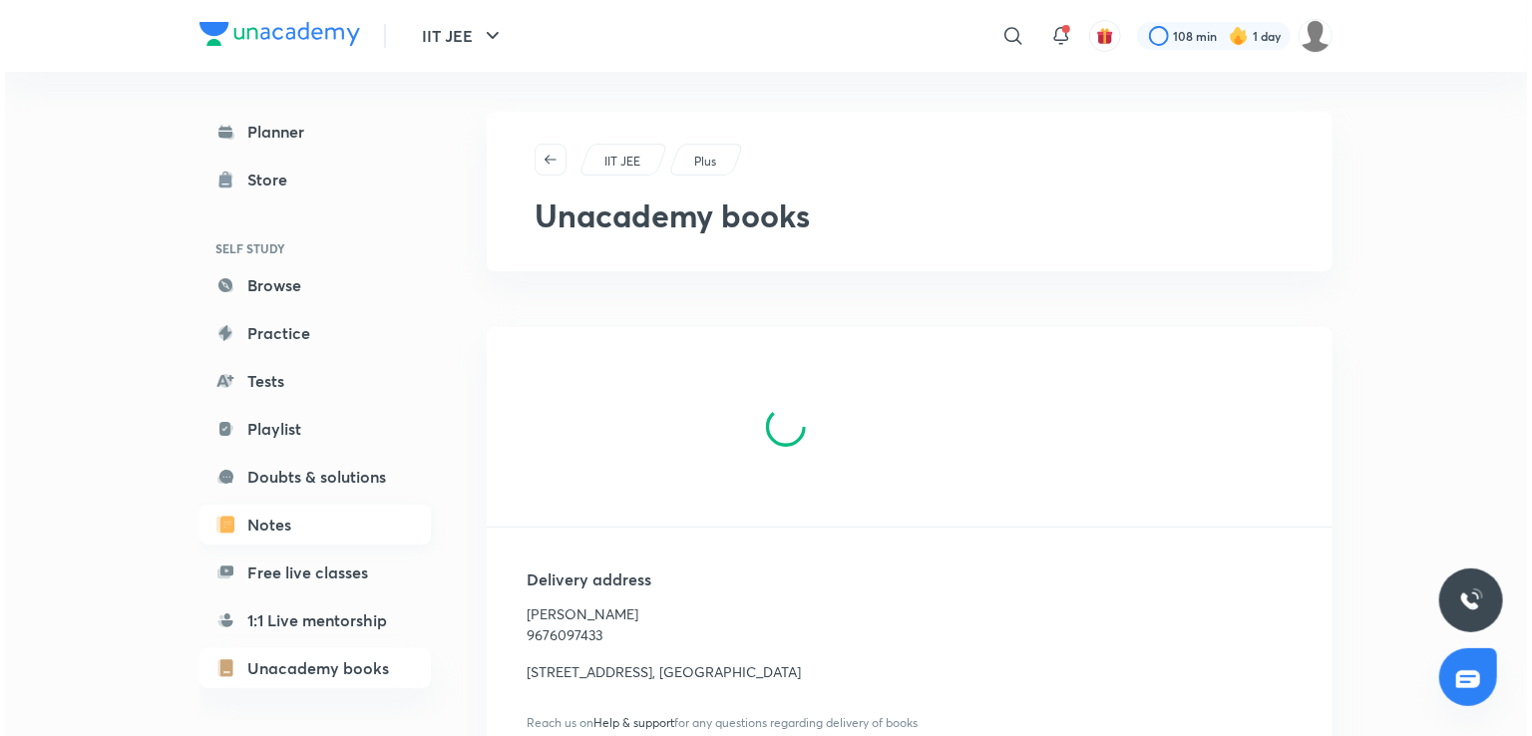
scroll to position [162, 0]
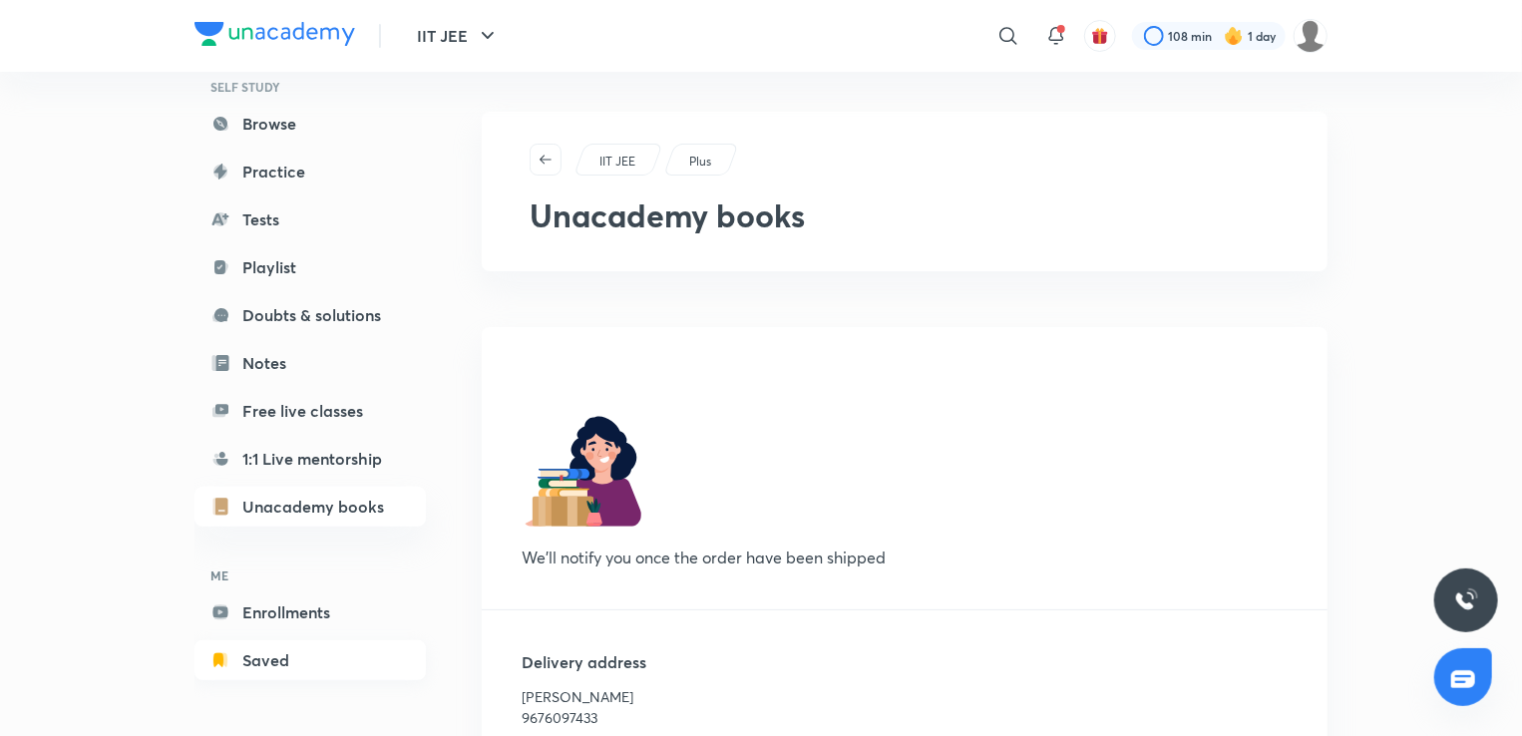
click at [279, 659] on link "Saved" at bounding box center [309, 660] width 231 height 40
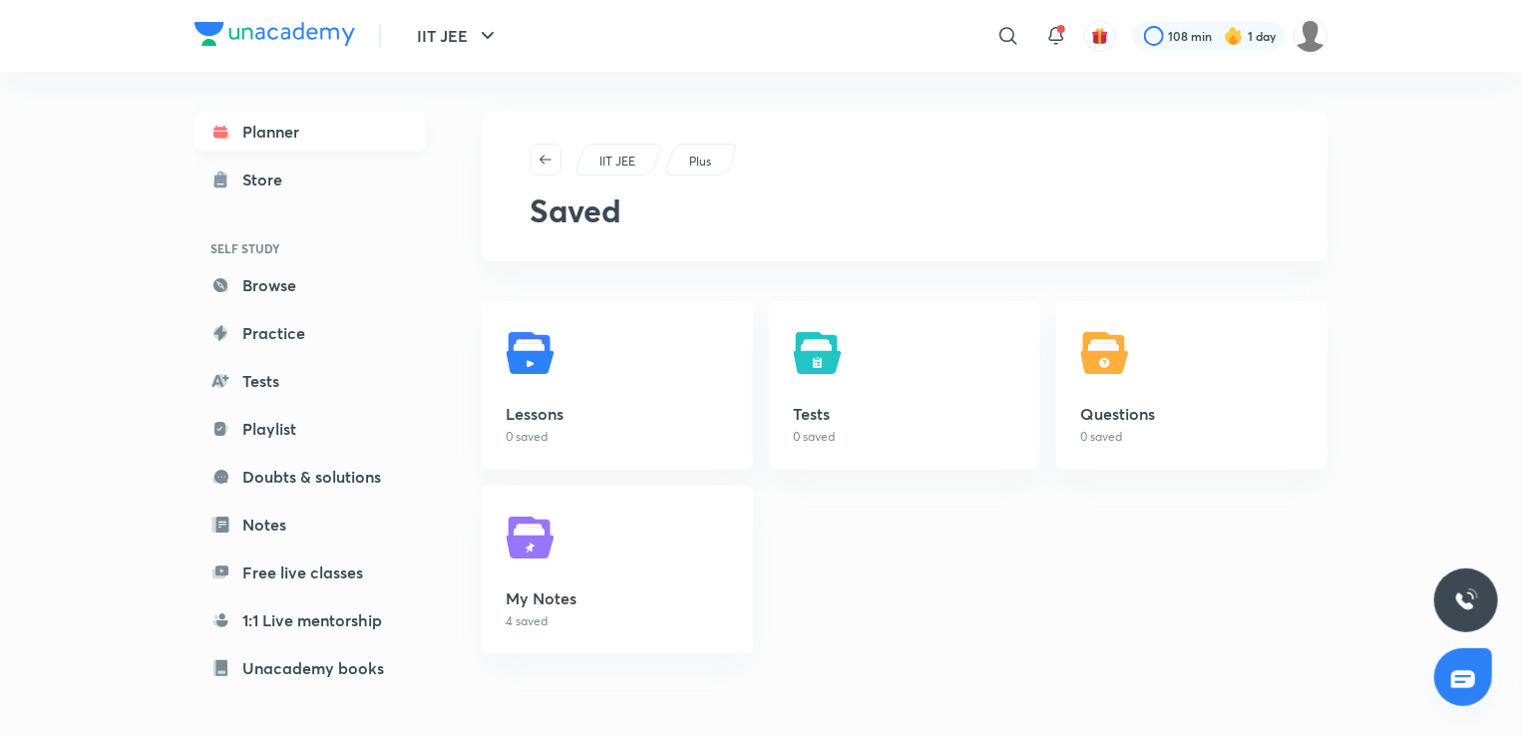
click at [212, 130] on icon at bounding box center [220, 132] width 20 height 20
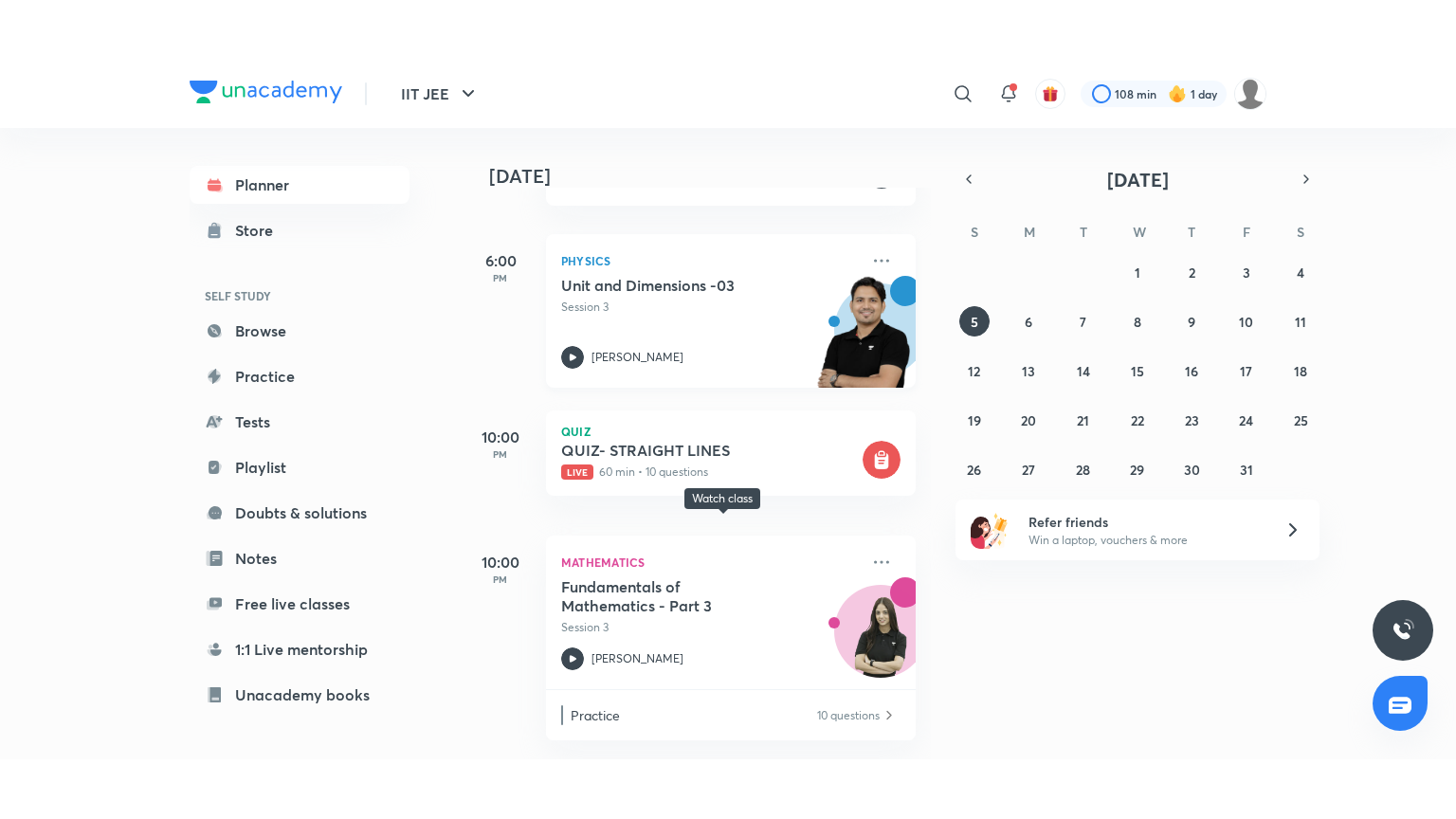
scroll to position [205, 0]
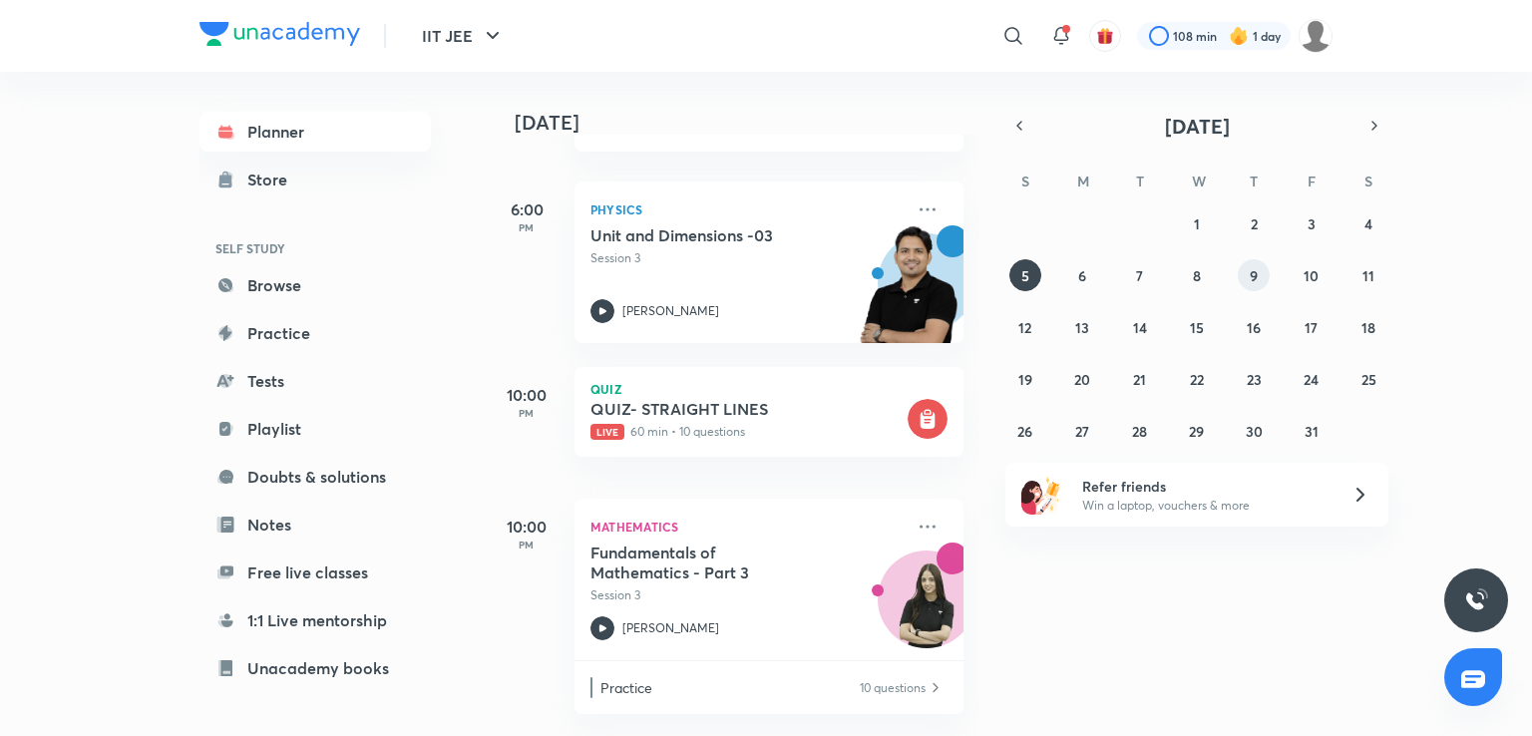
click at [1264, 270] on button "9" at bounding box center [1254, 275] width 32 height 32
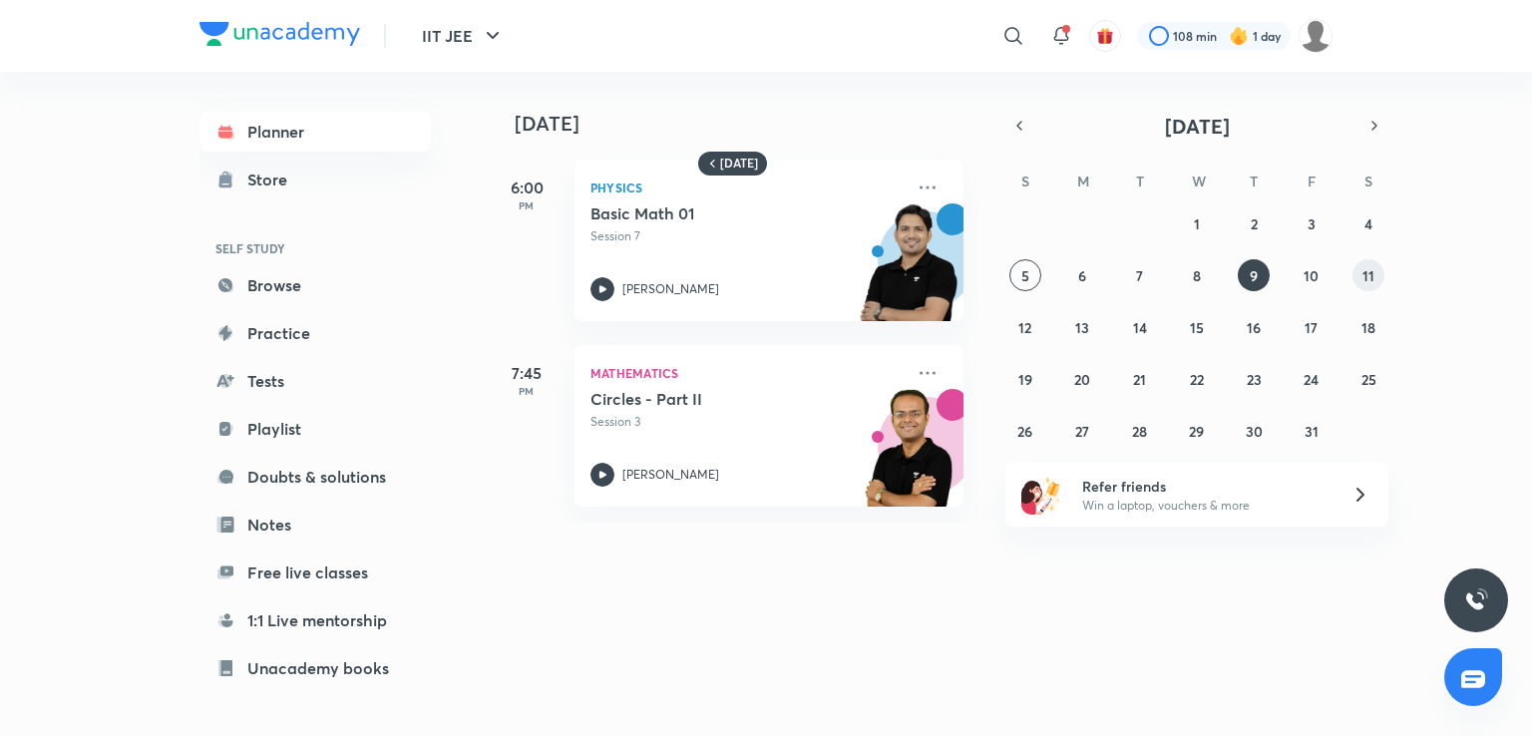
click at [1373, 281] on abbr "11" at bounding box center [1368, 275] width 12 height 19
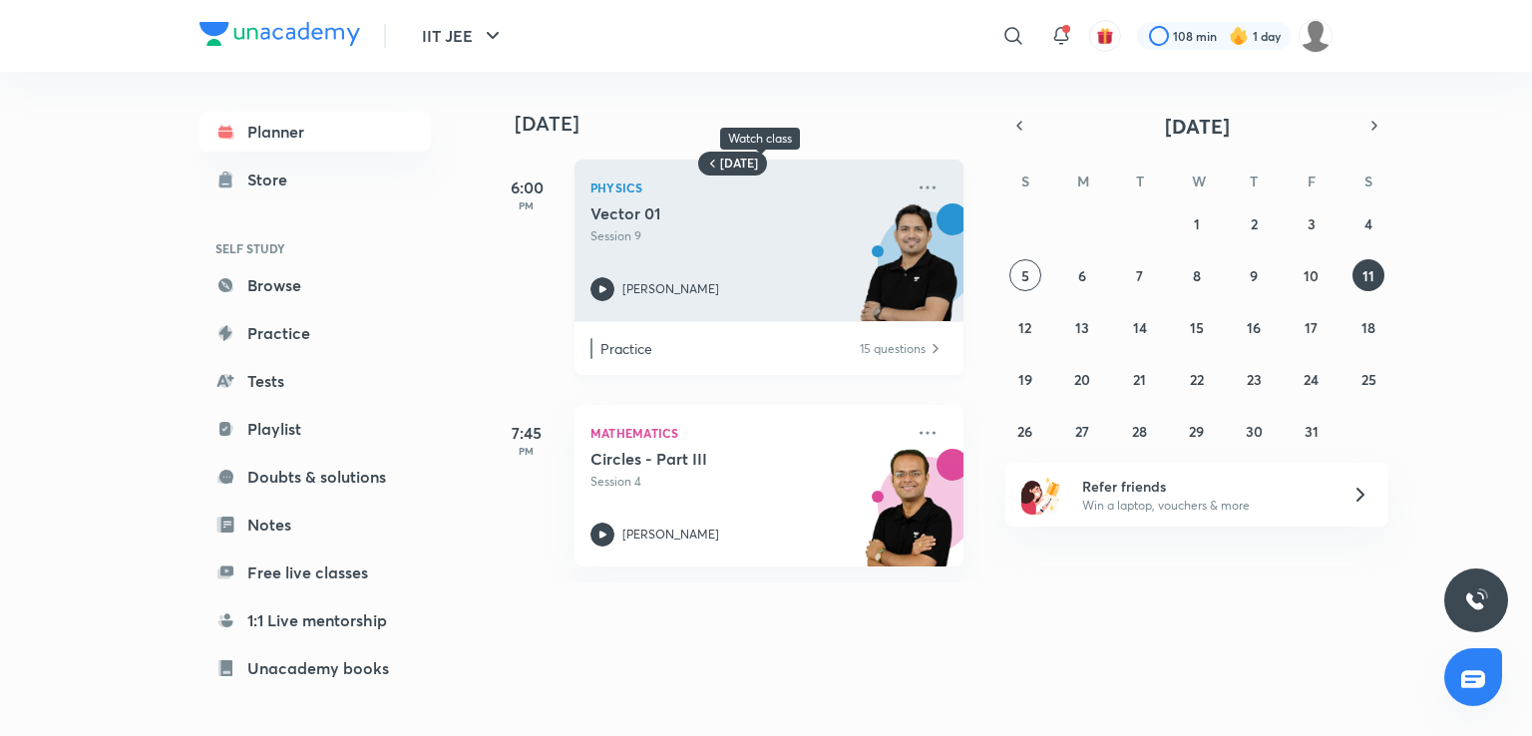
click at [690, 236] on p "Session 9" at bounding box center [746, 236] width 313 height 18
